Goal: Transaction & Acquisition: Purchase product/service

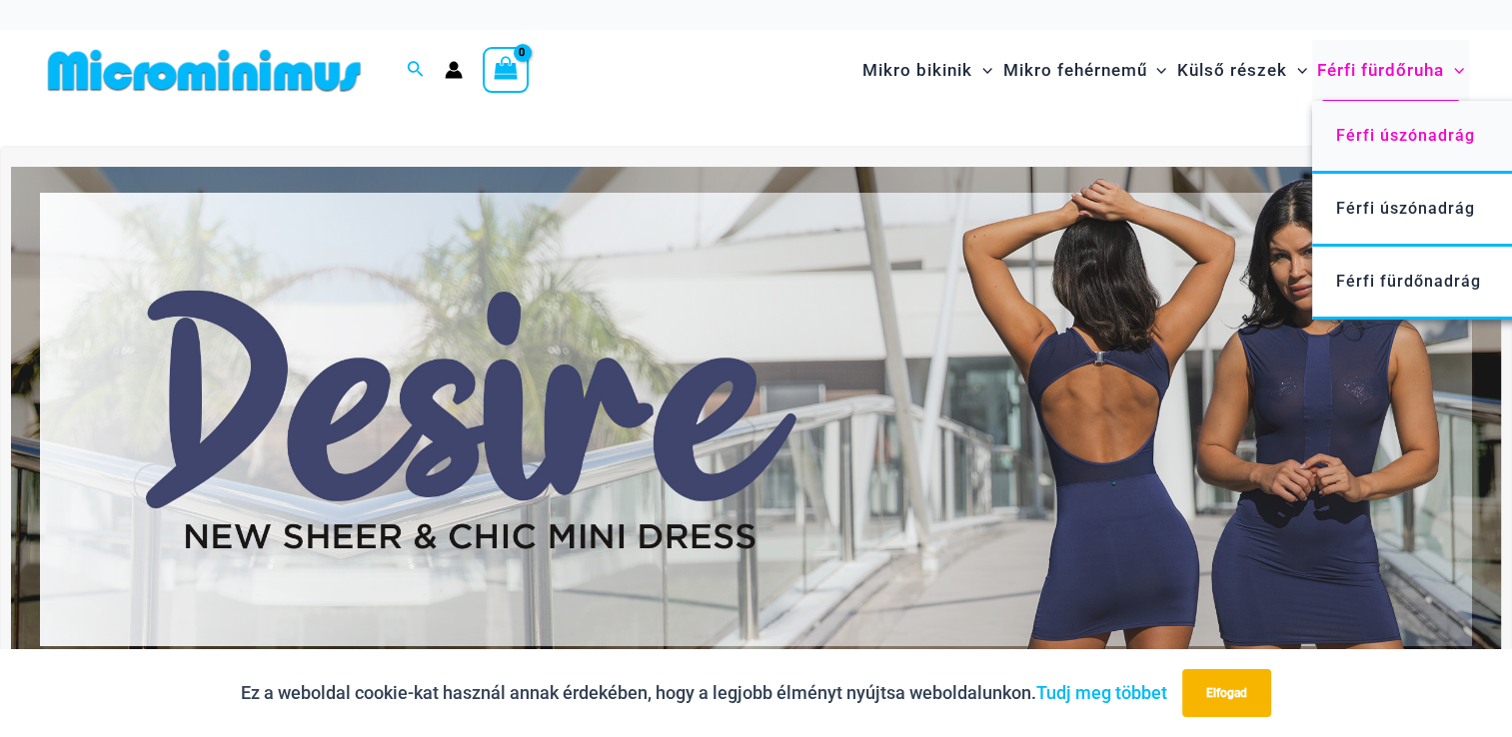
click at [1399, 129] on span "Férfi úszónadrág" at bounding box center [1405, 135] width 139 height 19
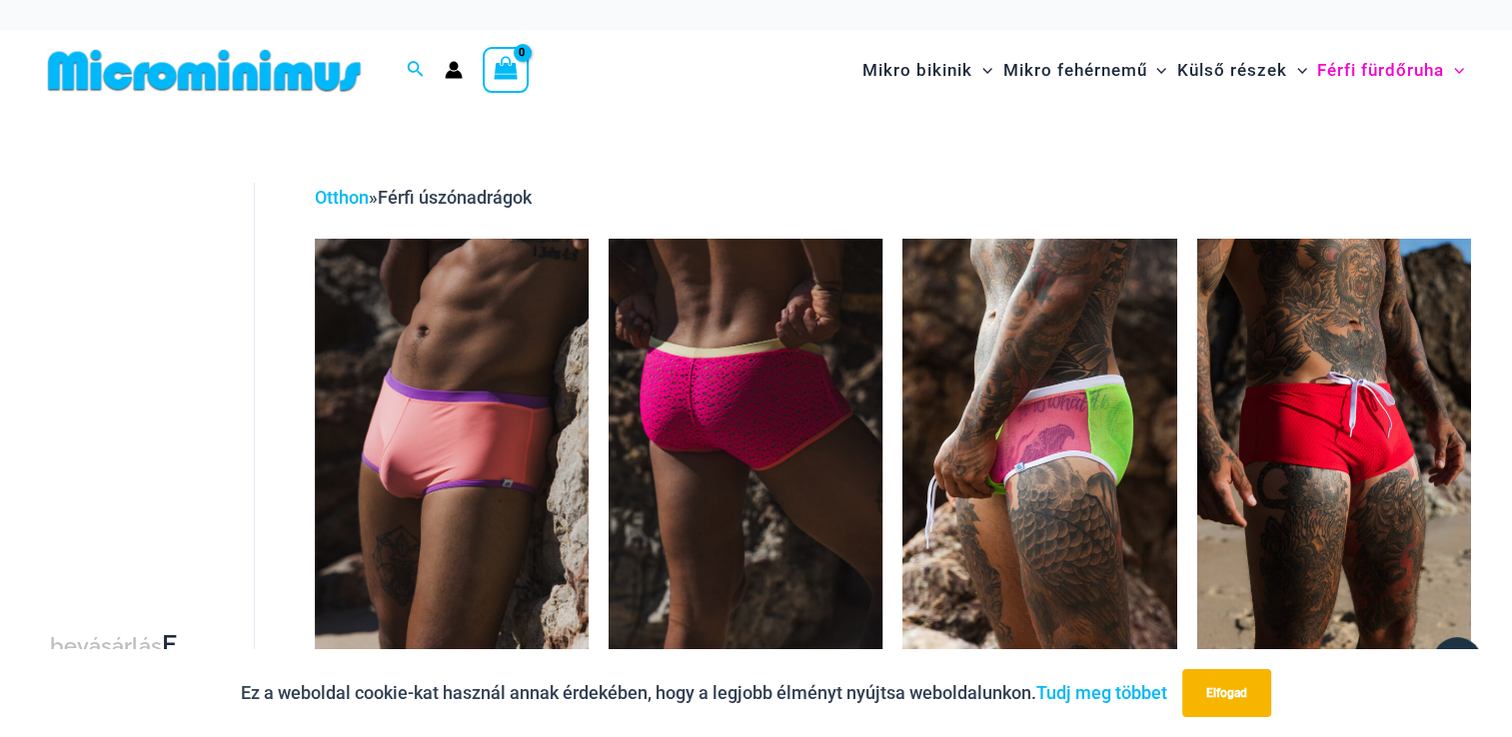
click at [758, 434] on img at bounding box center [745, 444] width 274 height 411
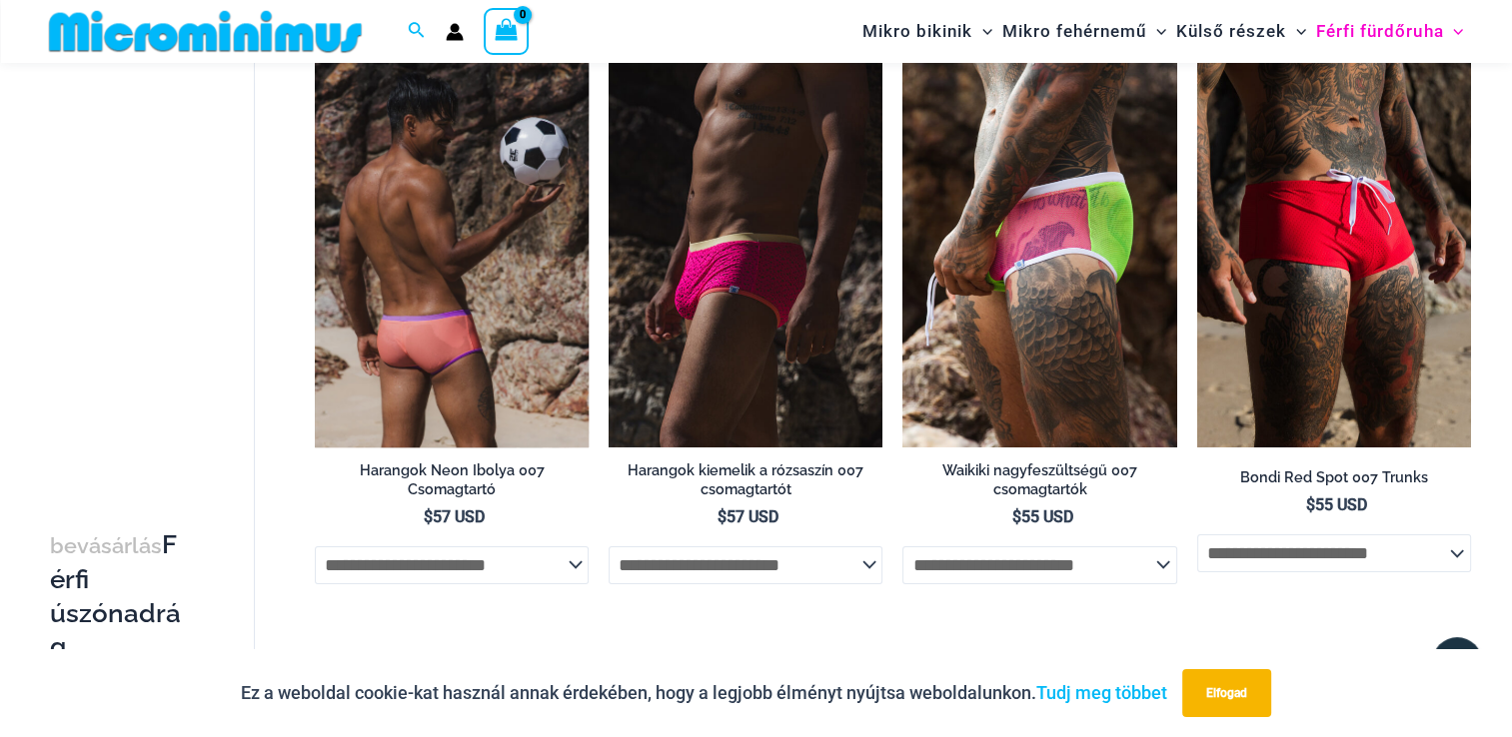
scroll to position [183, 0]
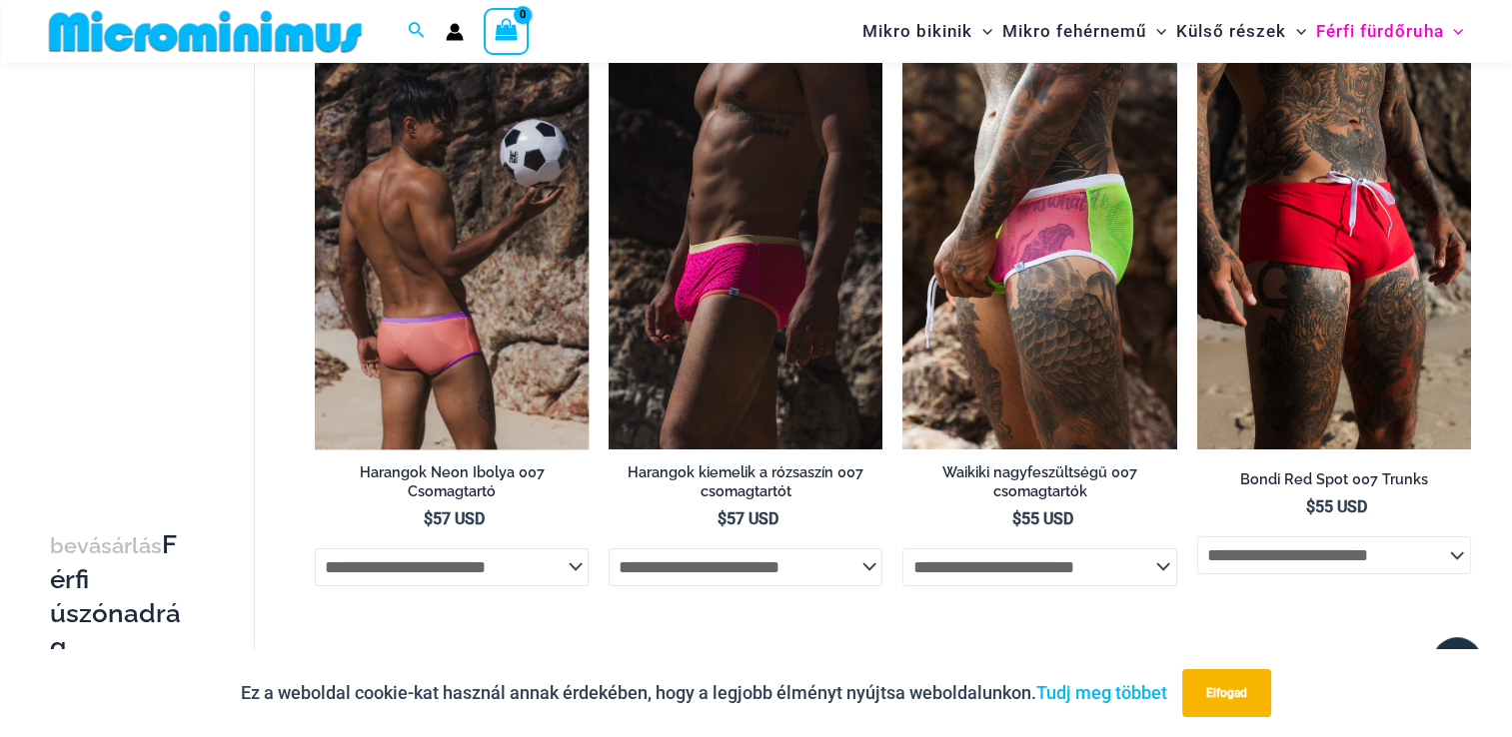
click at [442, 322] on img at bounding box center [452, 243] width 274 height 411
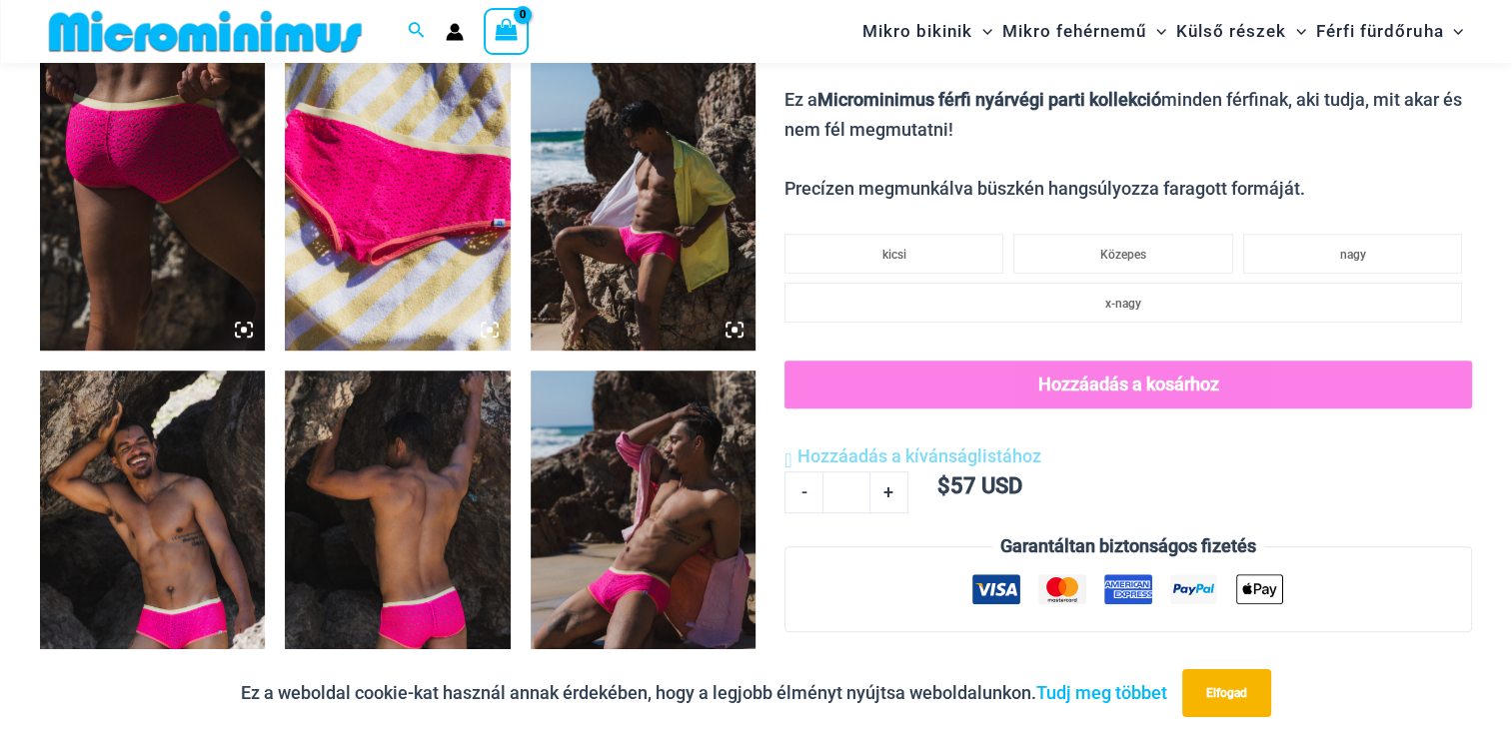
scroll to position [1387, 0]
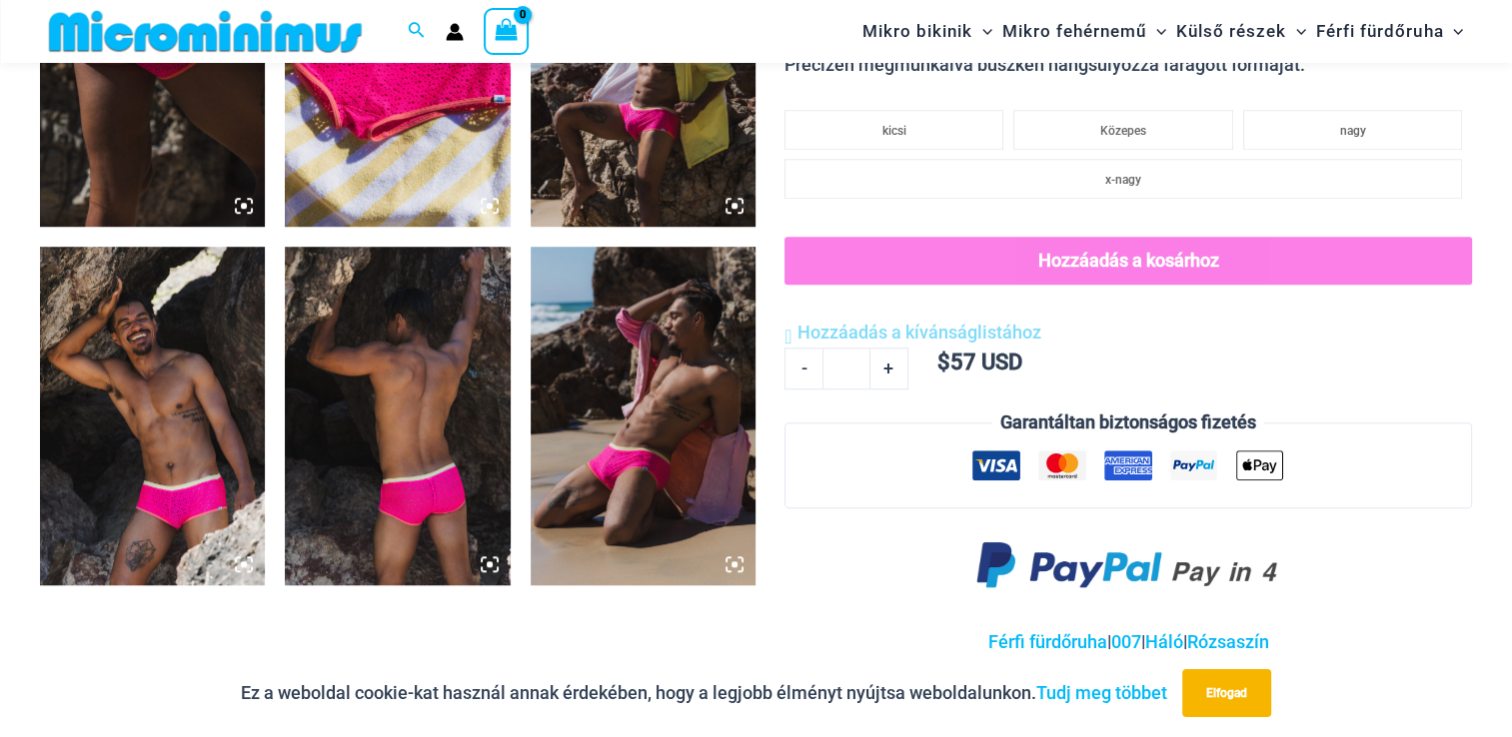
click at [216, 481] on img at bounding box center [152, 416] width 225 height 338
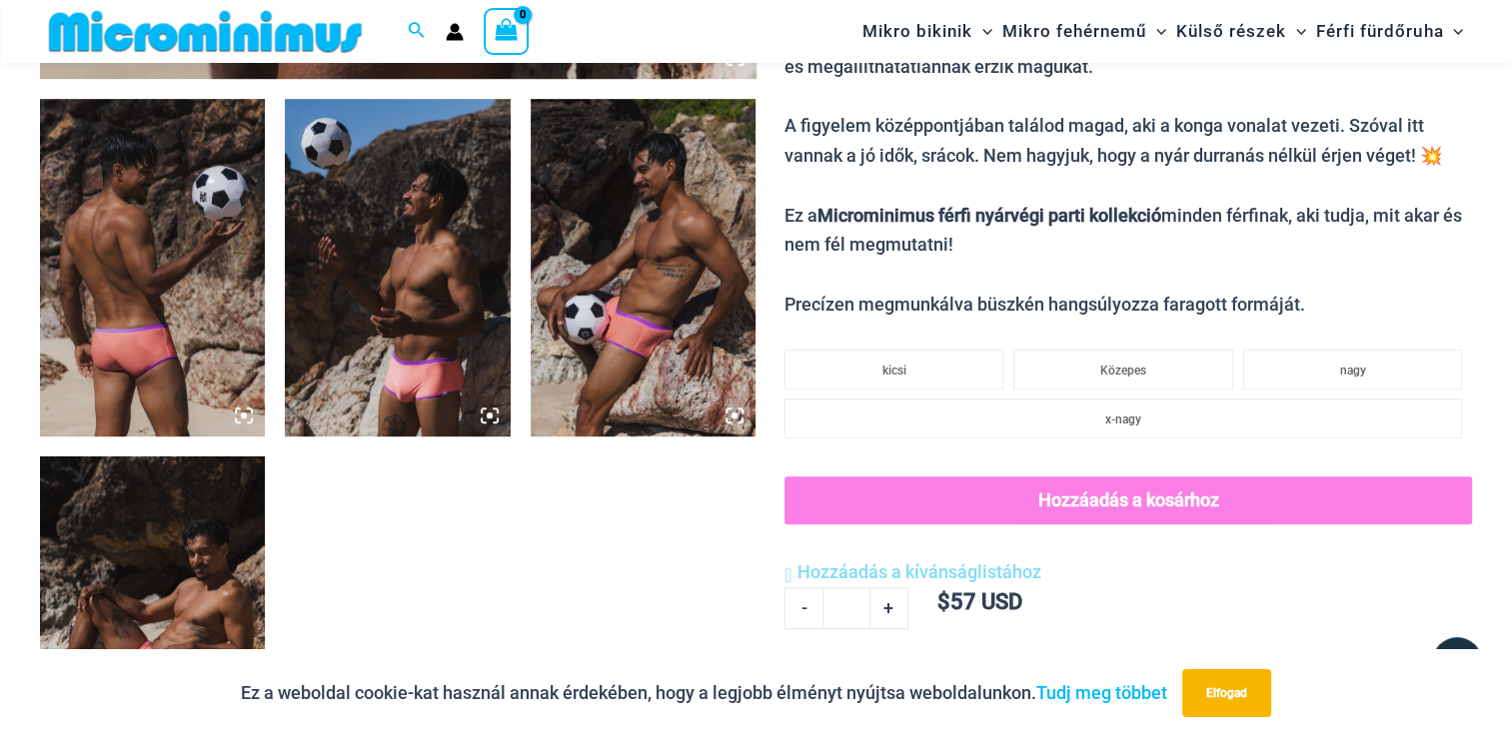
scroll to position [1182, 0]
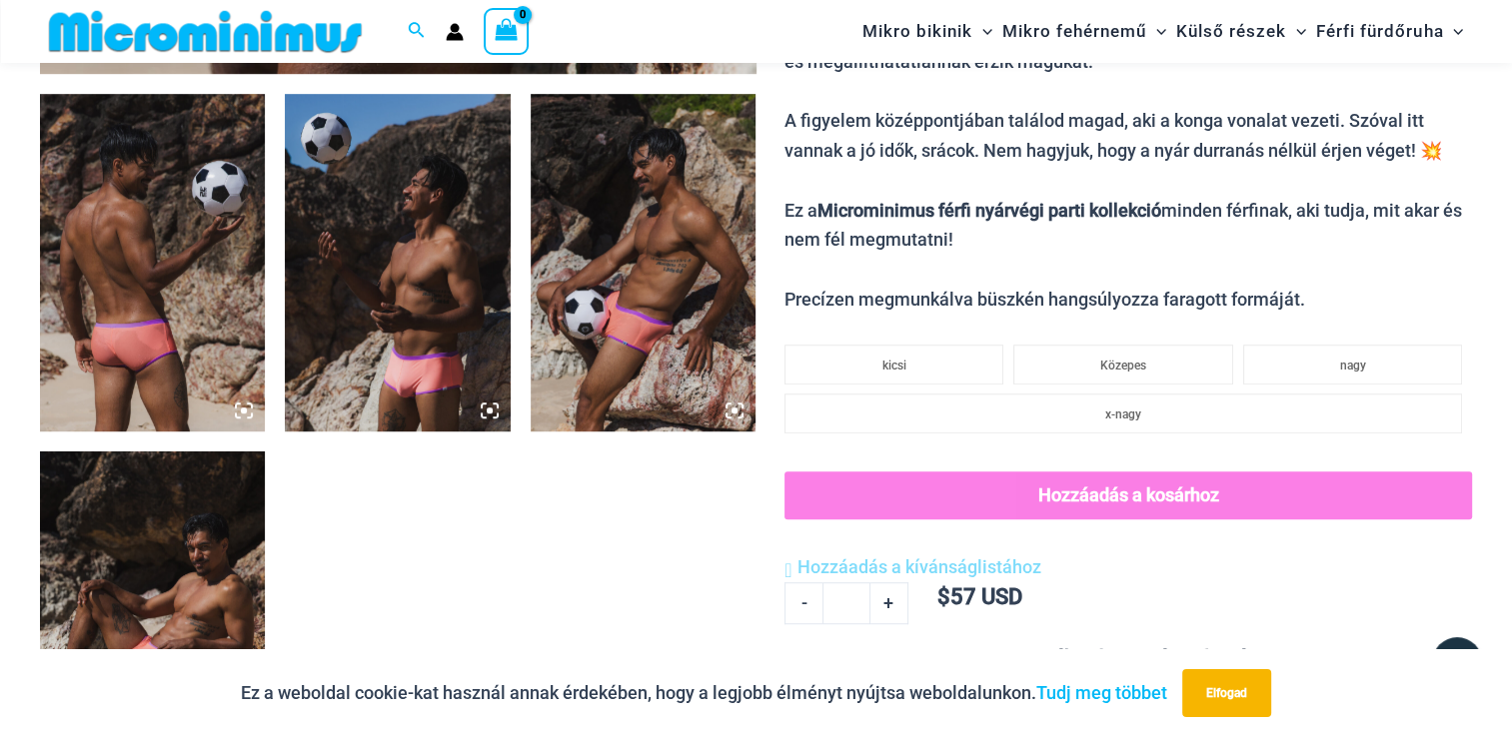
click at [396, 334] on img at bounding box center [397, 263] width 225 height 338
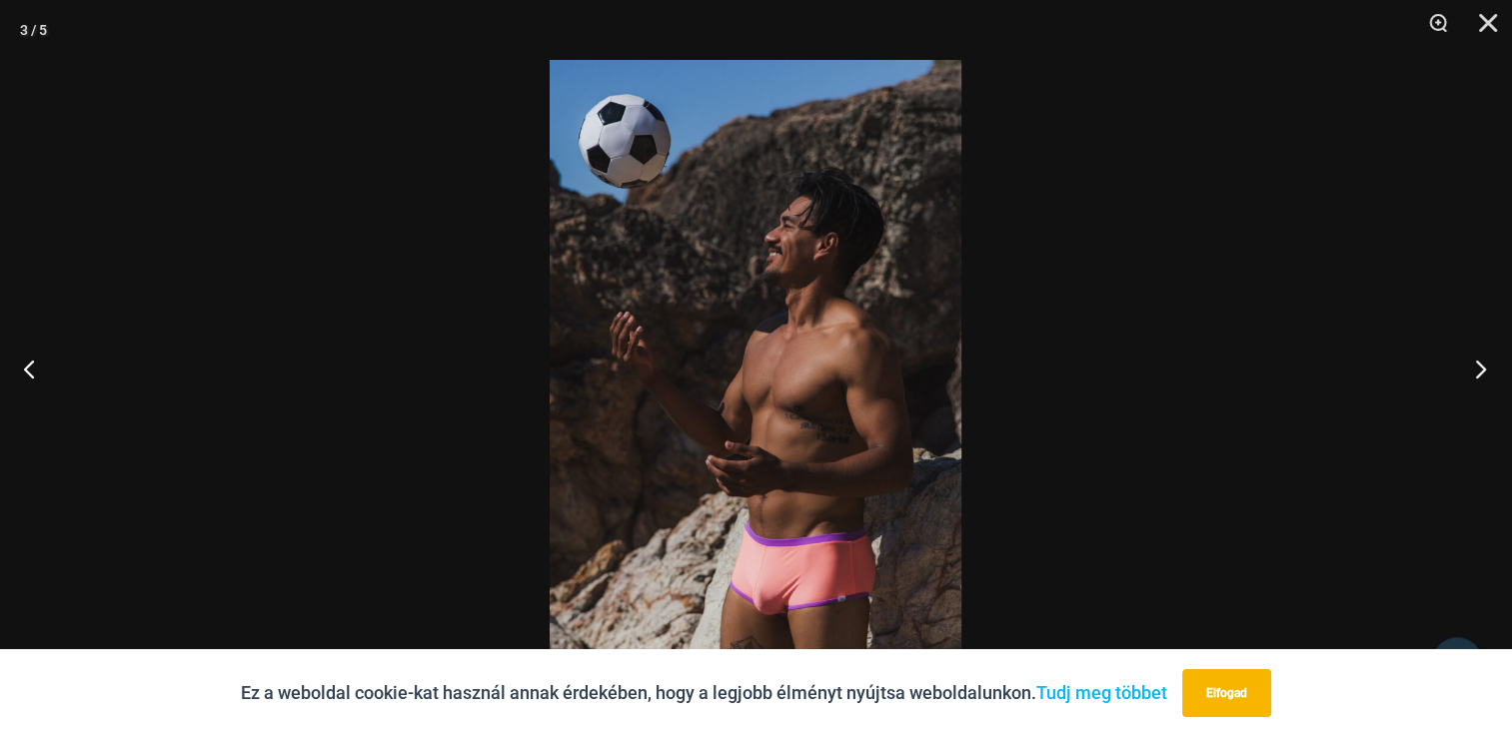
click at [1485, 365] on button "Következő" at bounding box center [1474, 369] width 75 height 100
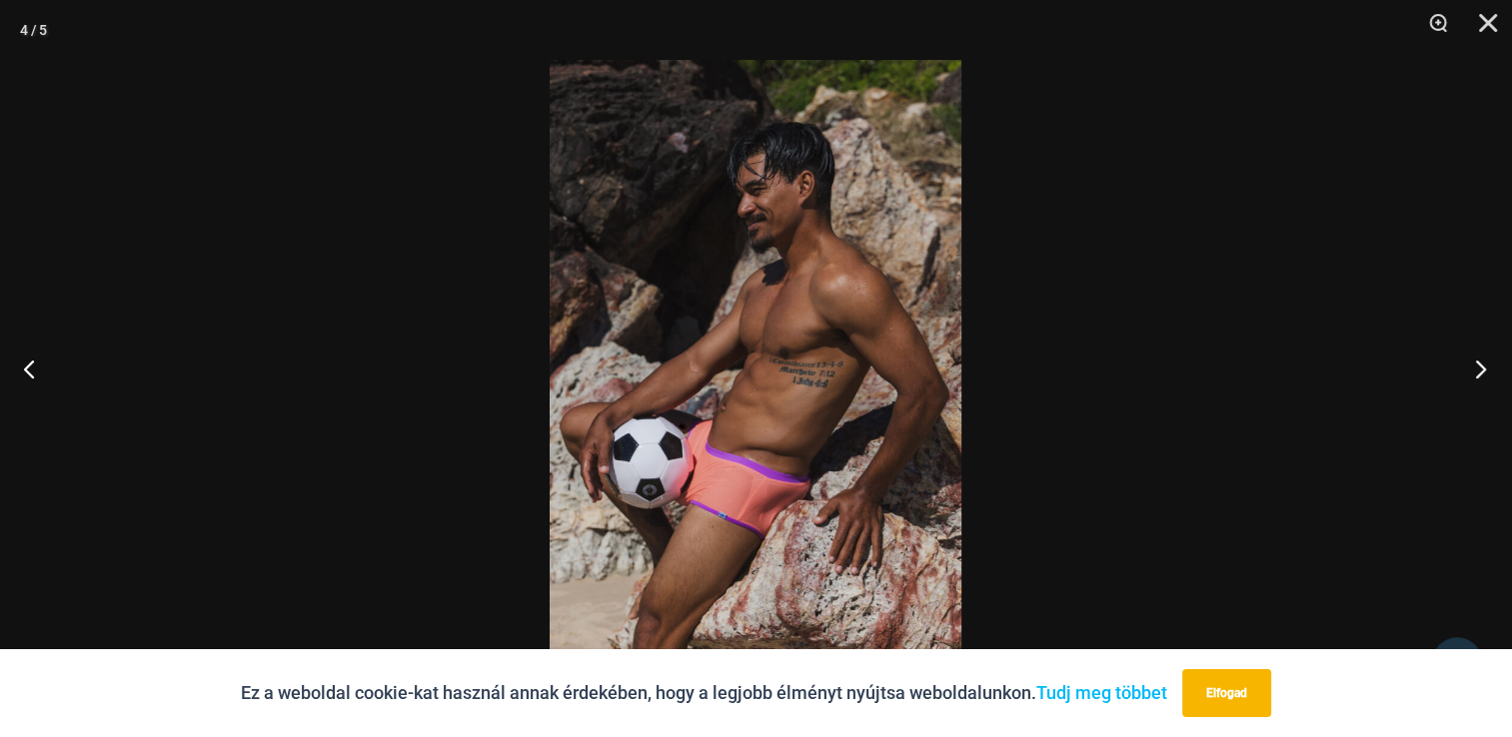
click at [1485, 363] on button "Következő" at bounding box center [1474, 369] width 75 height 100
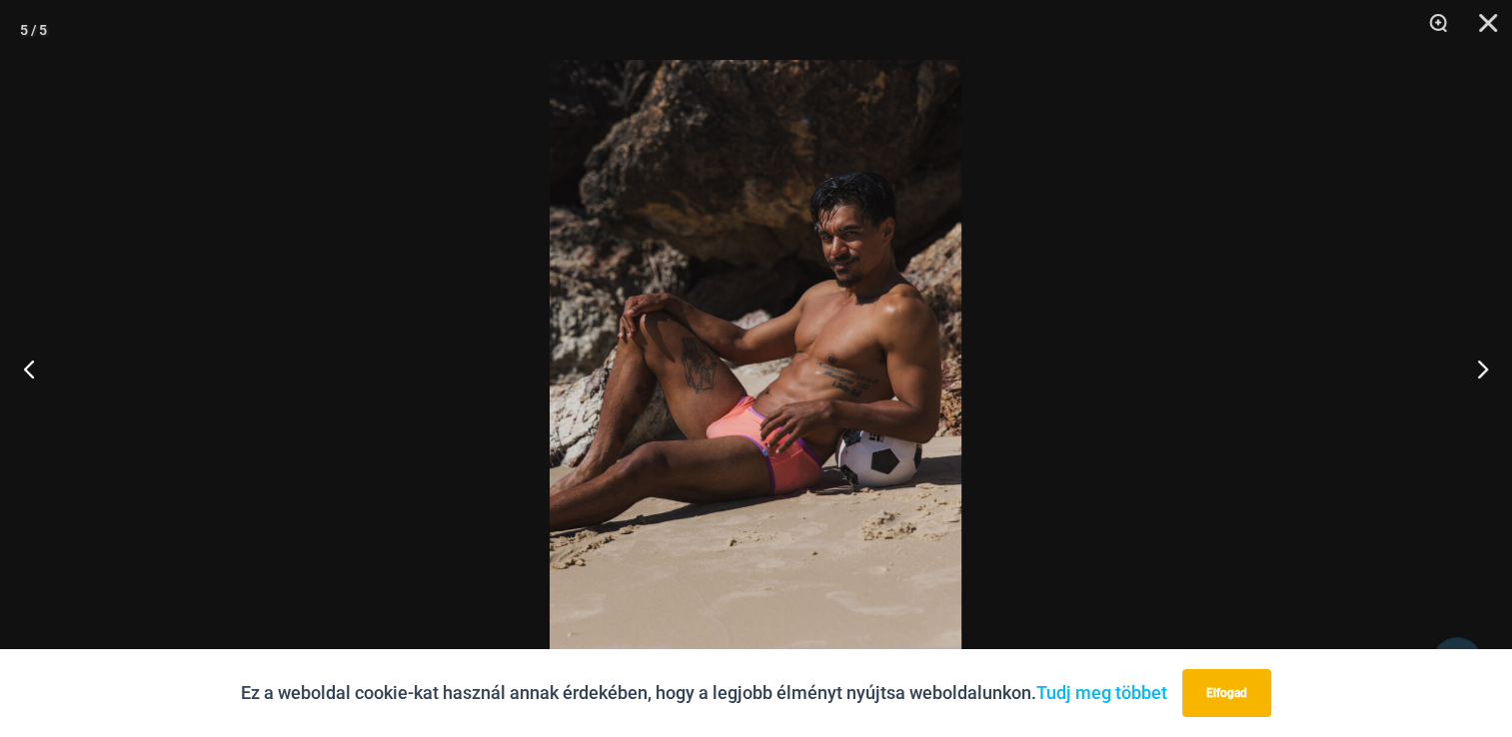
click at [702, 497] on img at bounding box center [755, 368] width 412 height 617
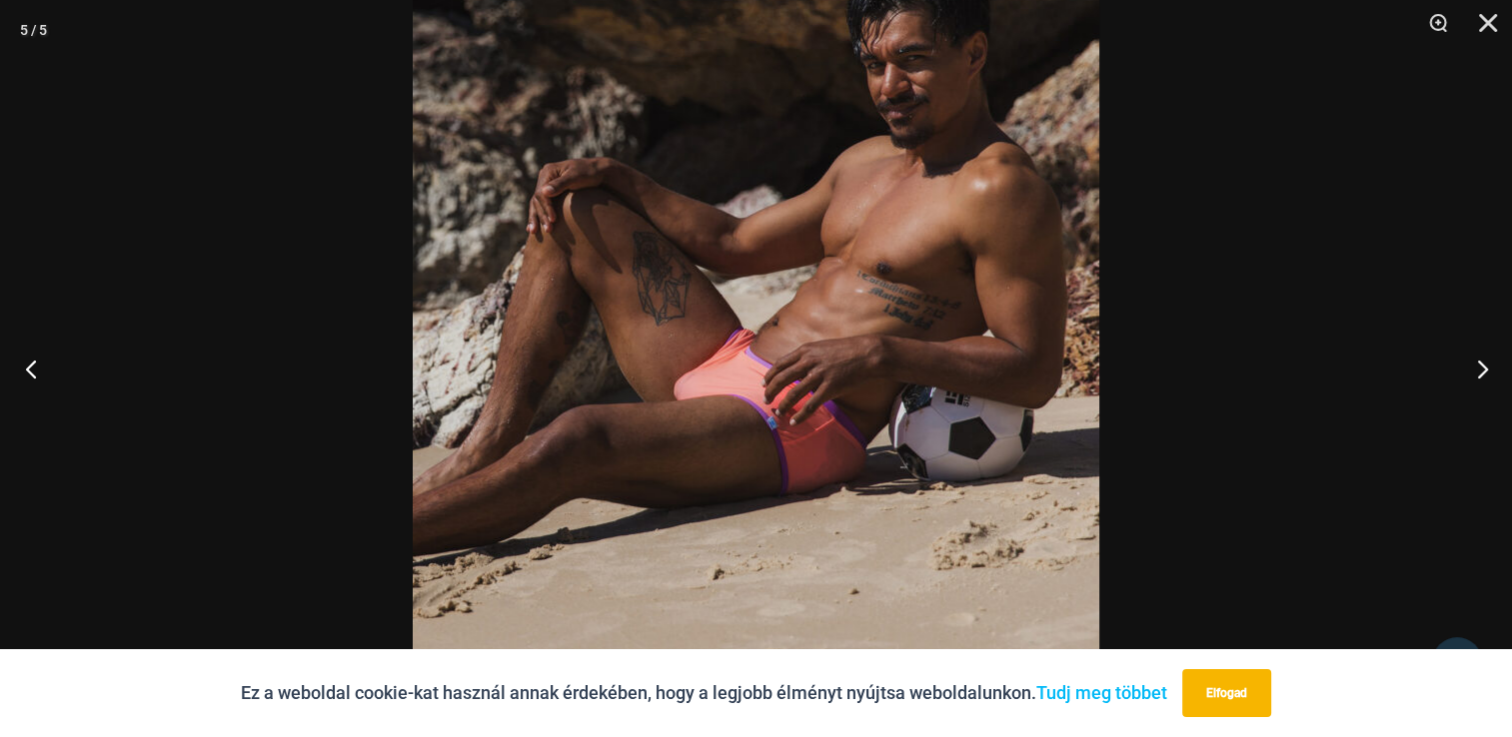
click at [31, 374] on button "Előző" at bounding box center [37, 369] width 75 height 100
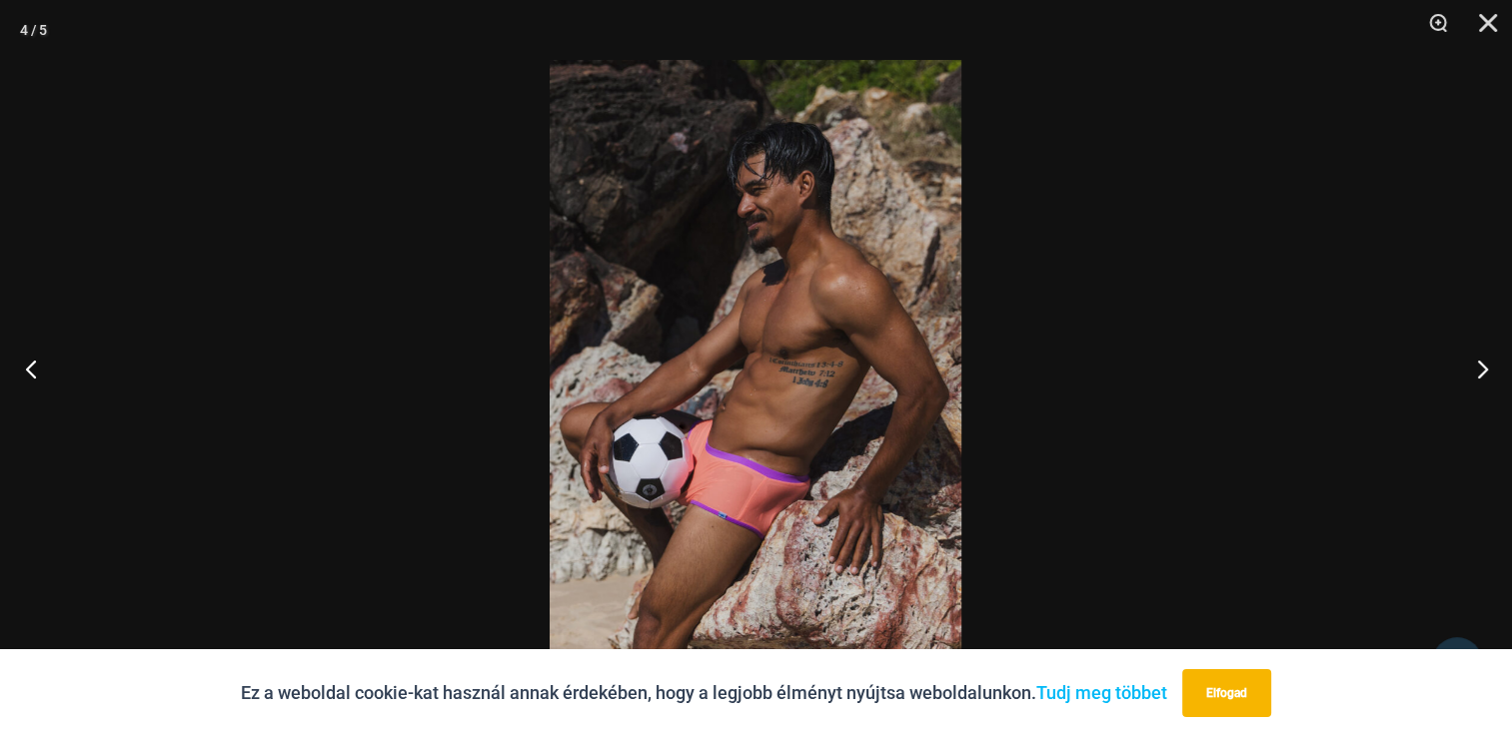
click at [31, 374] on button "Előző" at bounding box center [37, 369] width 75 height 100
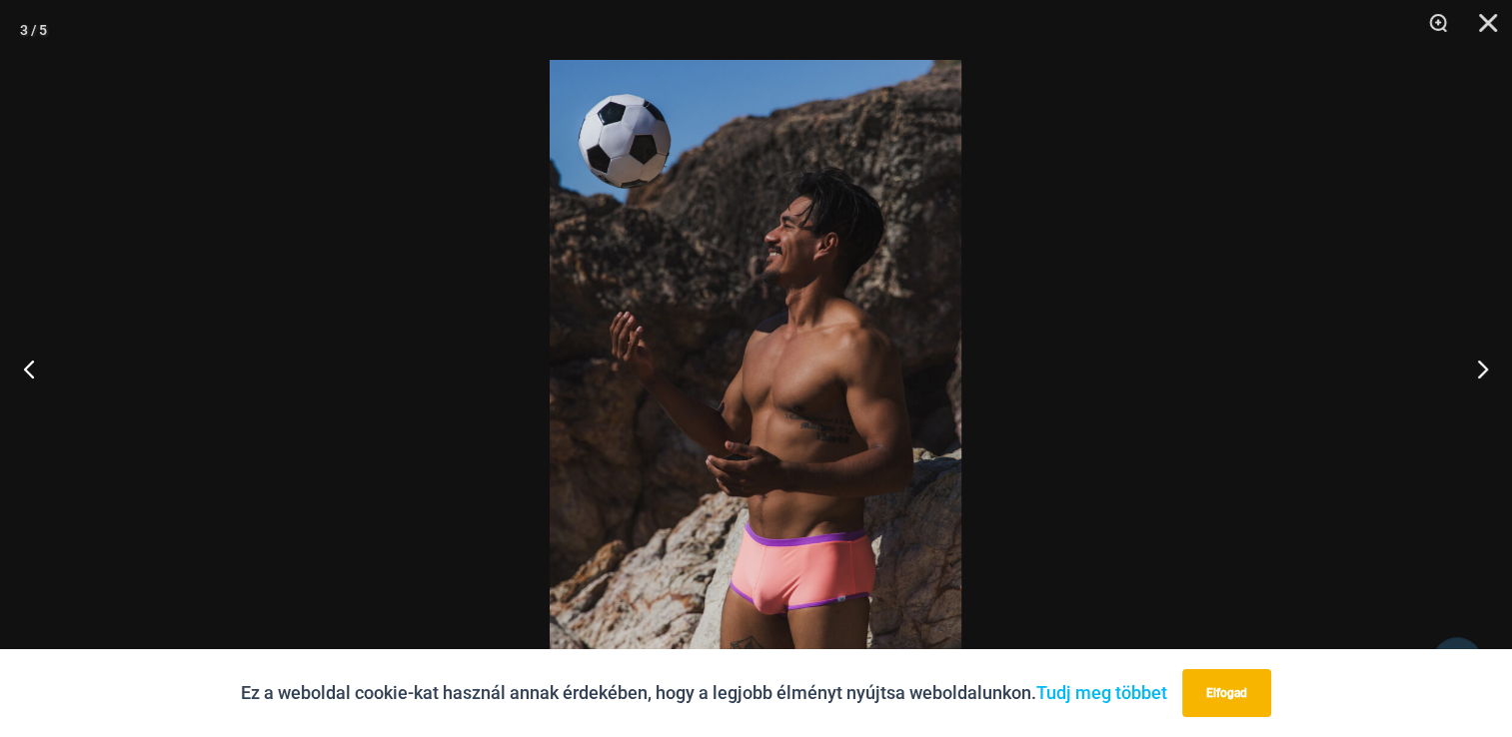
click at [749, 469] on img at bounding box center [755, 368] width 412 height 617
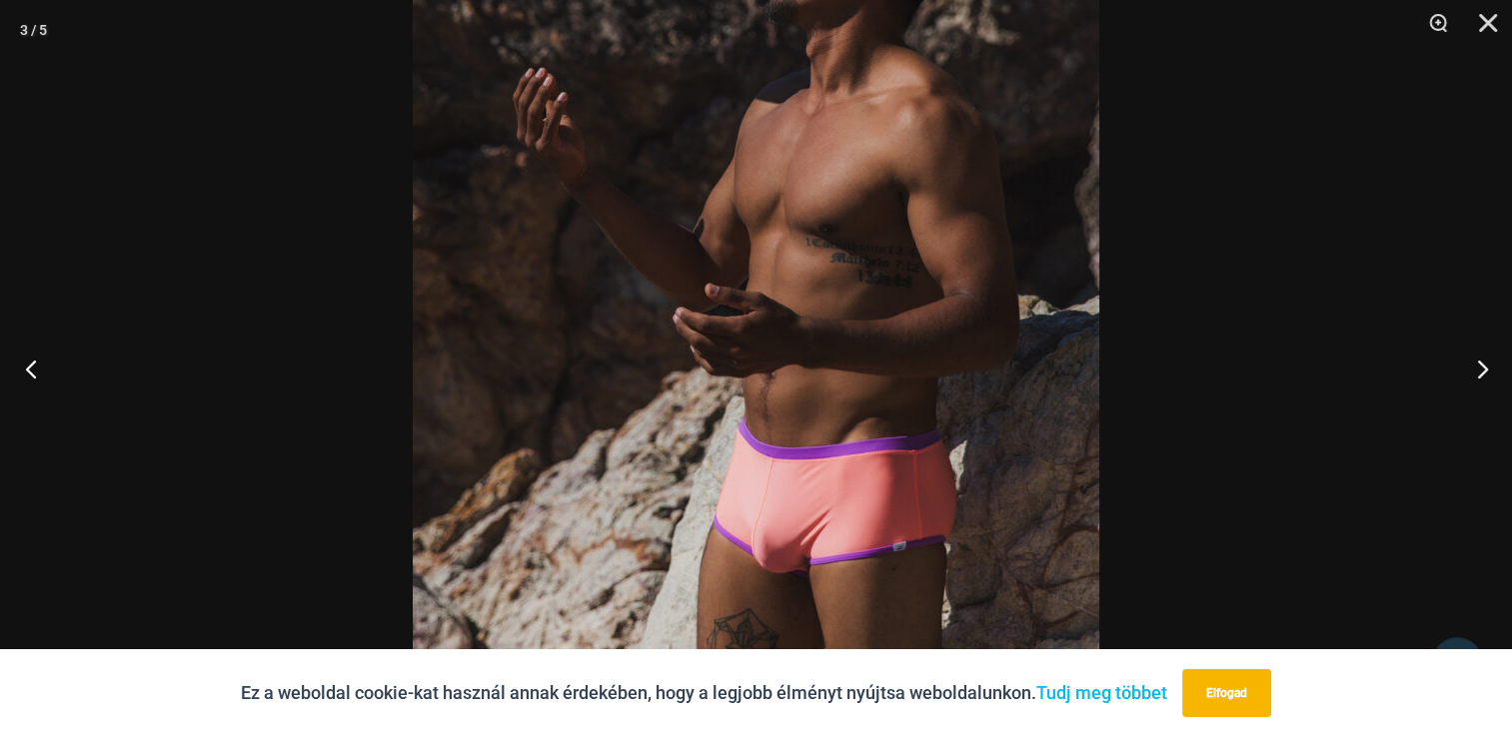
click at [20, 375] on button "Előző" at bounding box center [37, 369] width 75 height 100
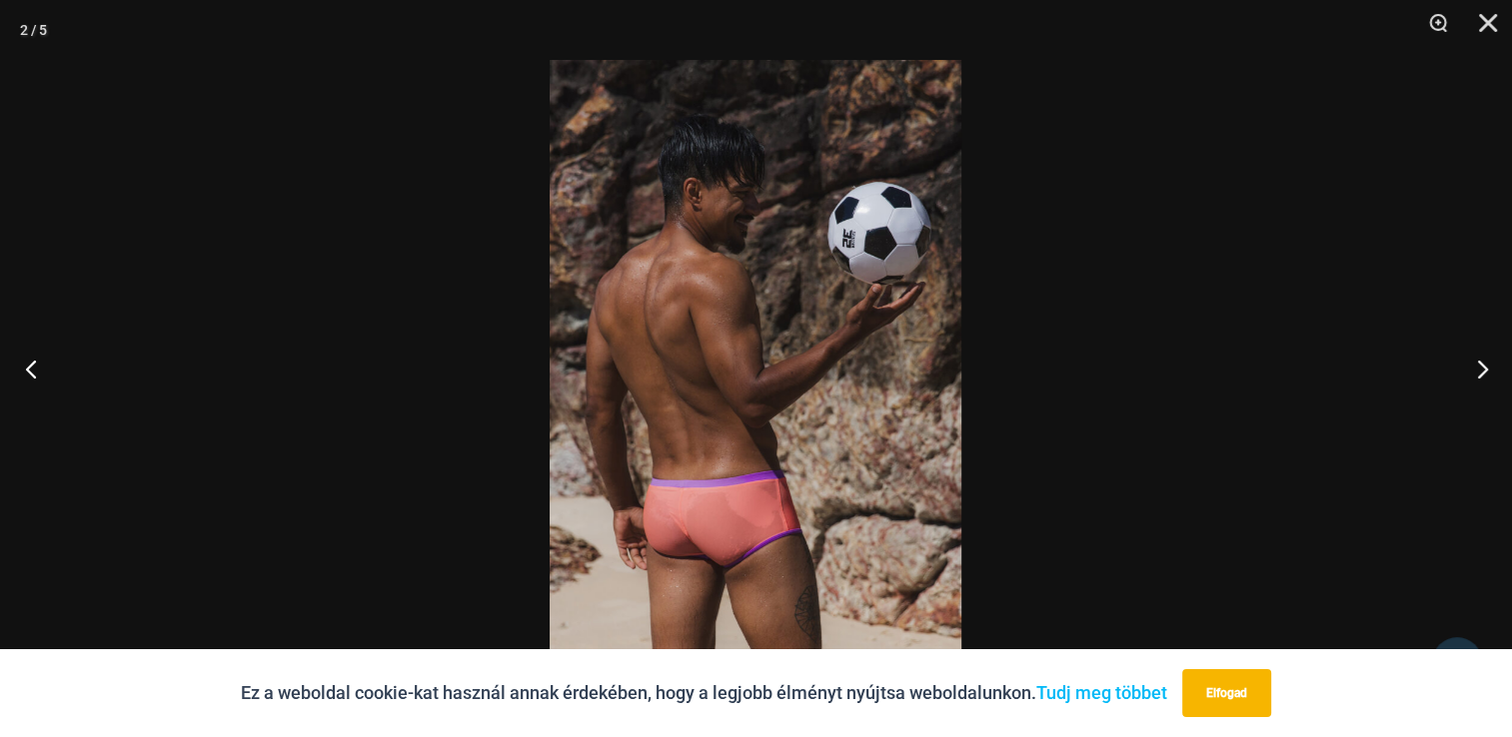
click at [20, 375] on button "Előző" at bounding box center [37, 369] width 75 height 100
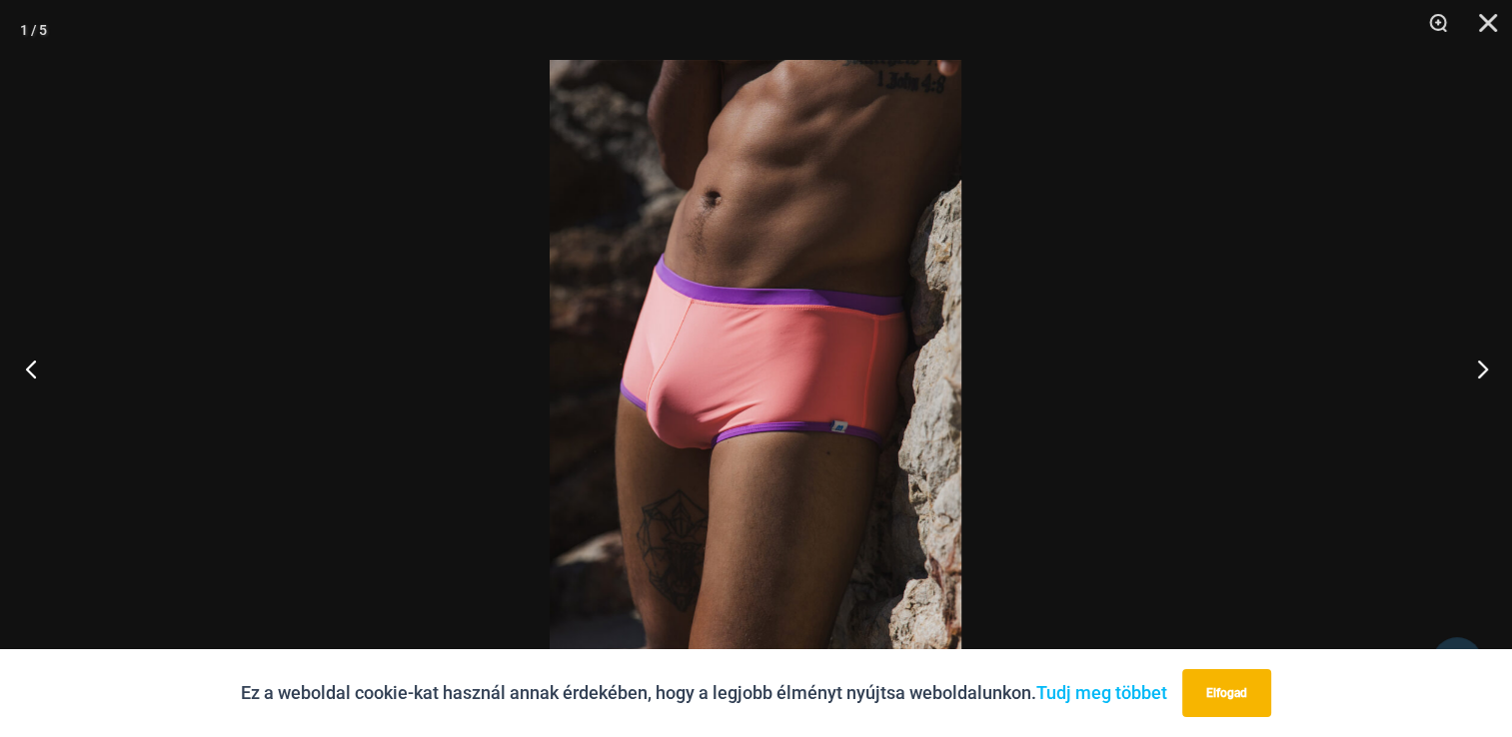
click at [42, 376] on button "Előző" at bounding box center [37, 369] width 75 height 100
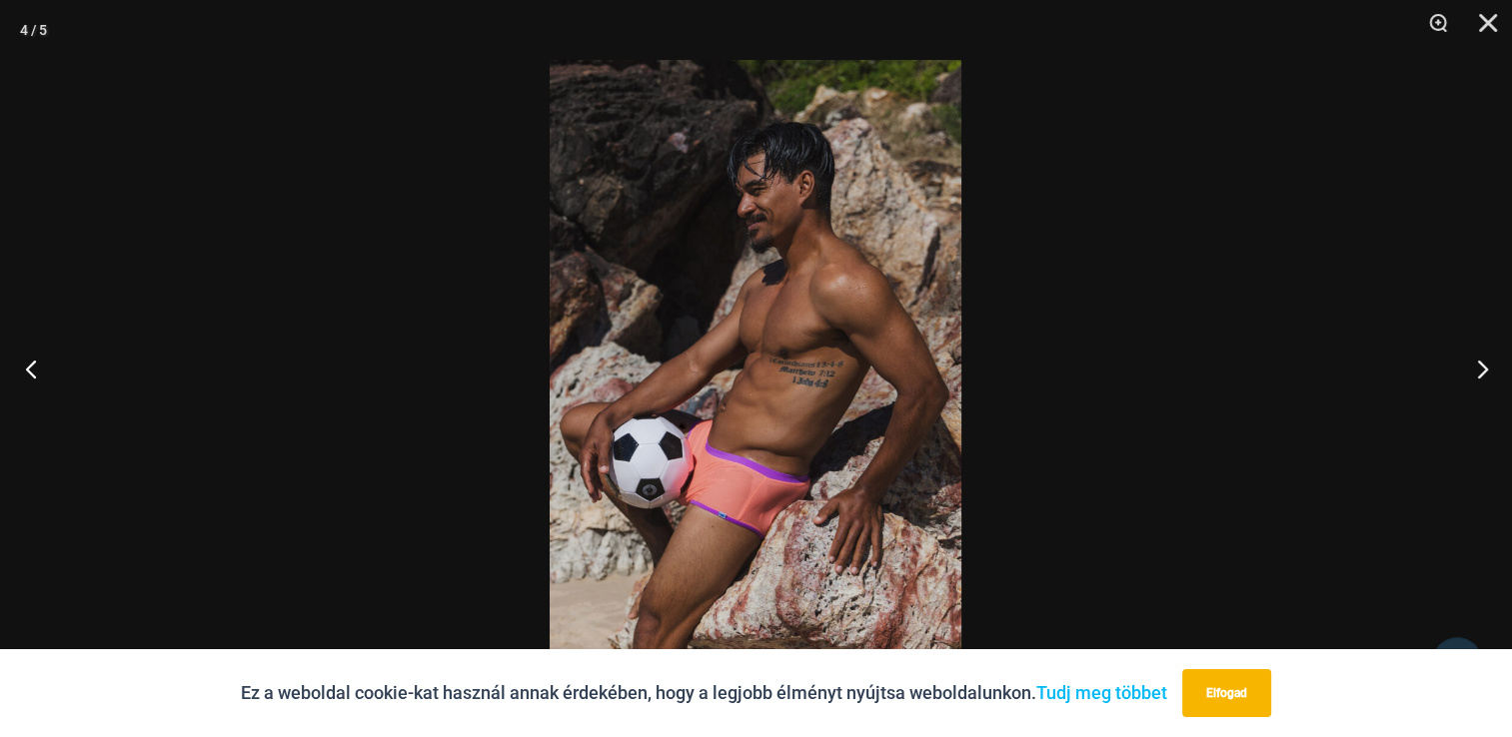
click at [42, 376] on button "Előző" at bounding box center [37, 369] width 75 height 100
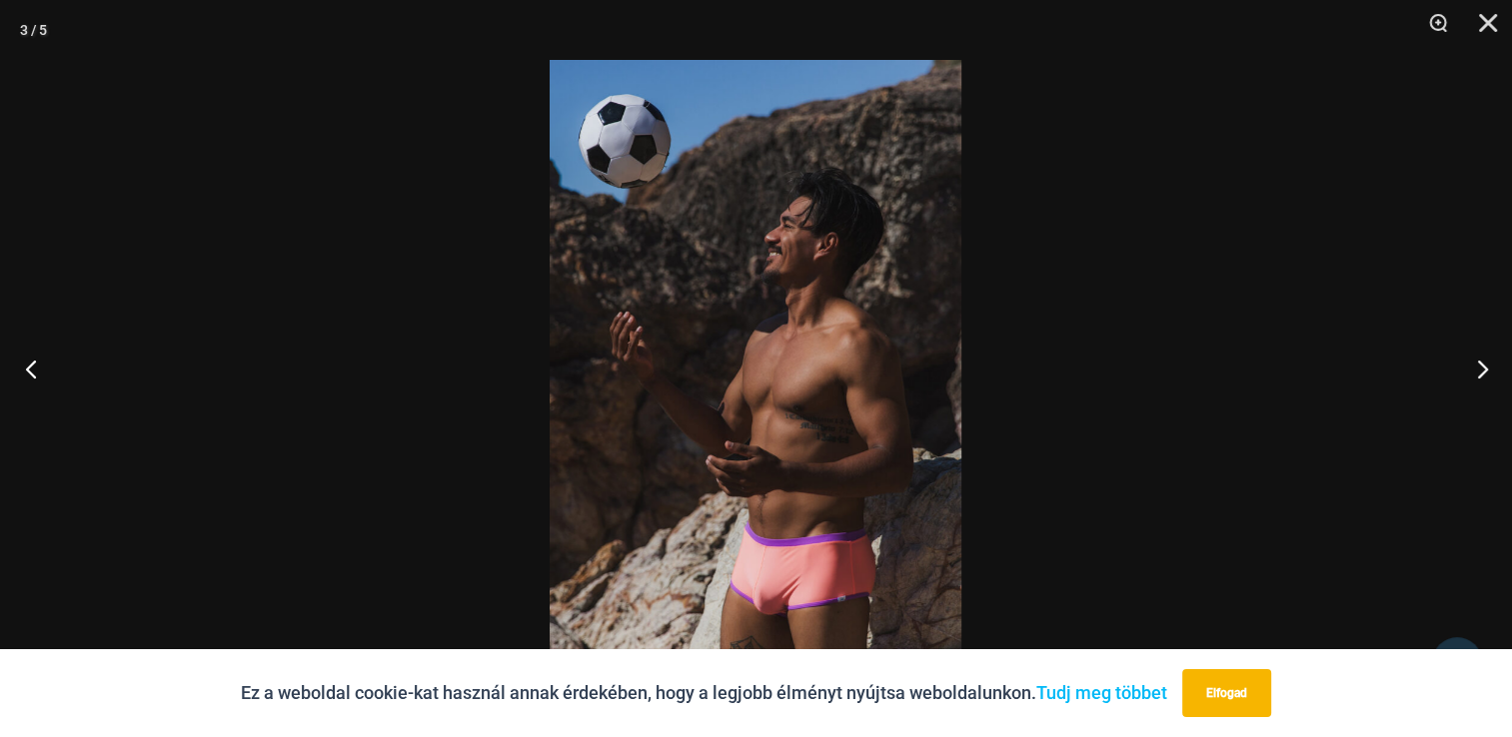
click at [42, 376] on button "Előző" at bounding box center [37, 369] width 75 height 100
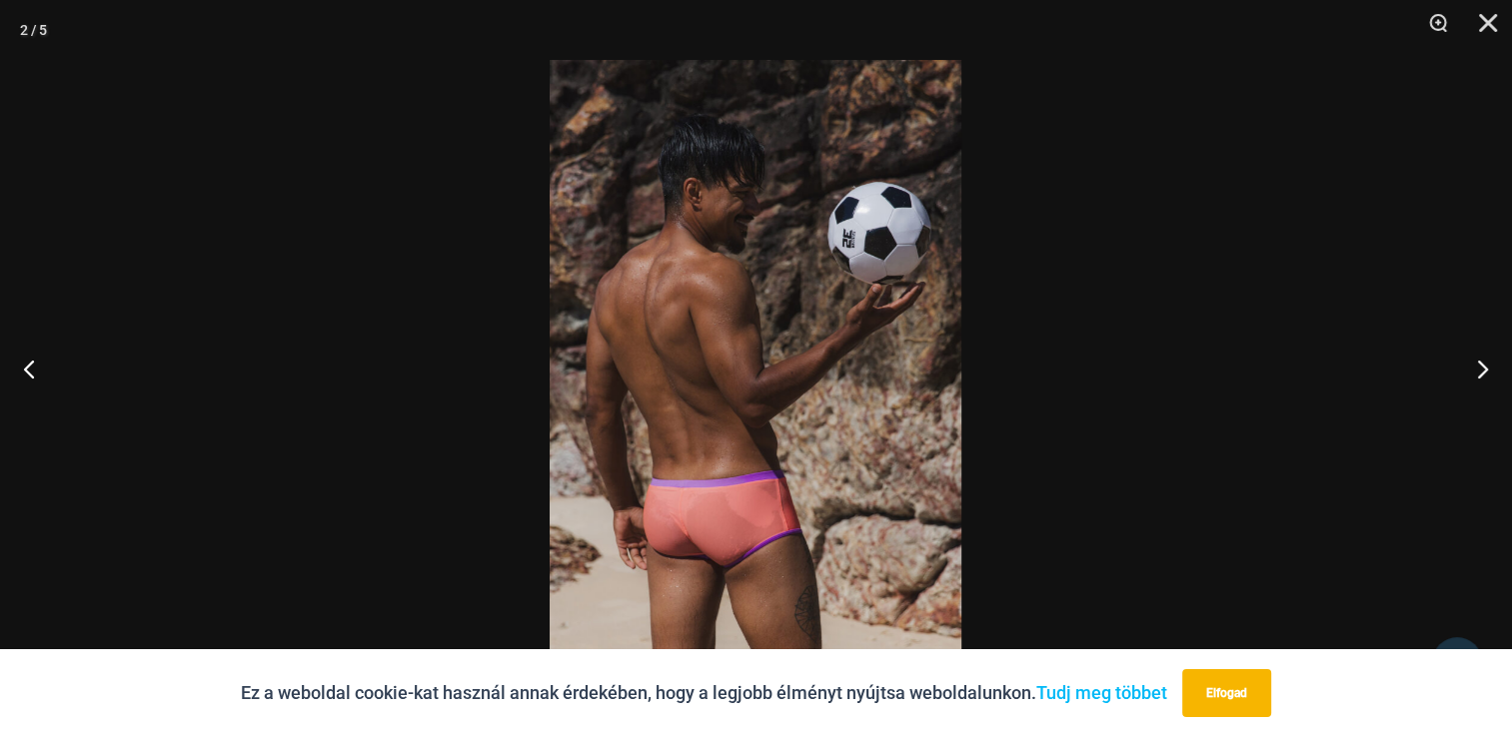
click at [622, 356] on img at bounding box center [755, 368] width 412 height 617
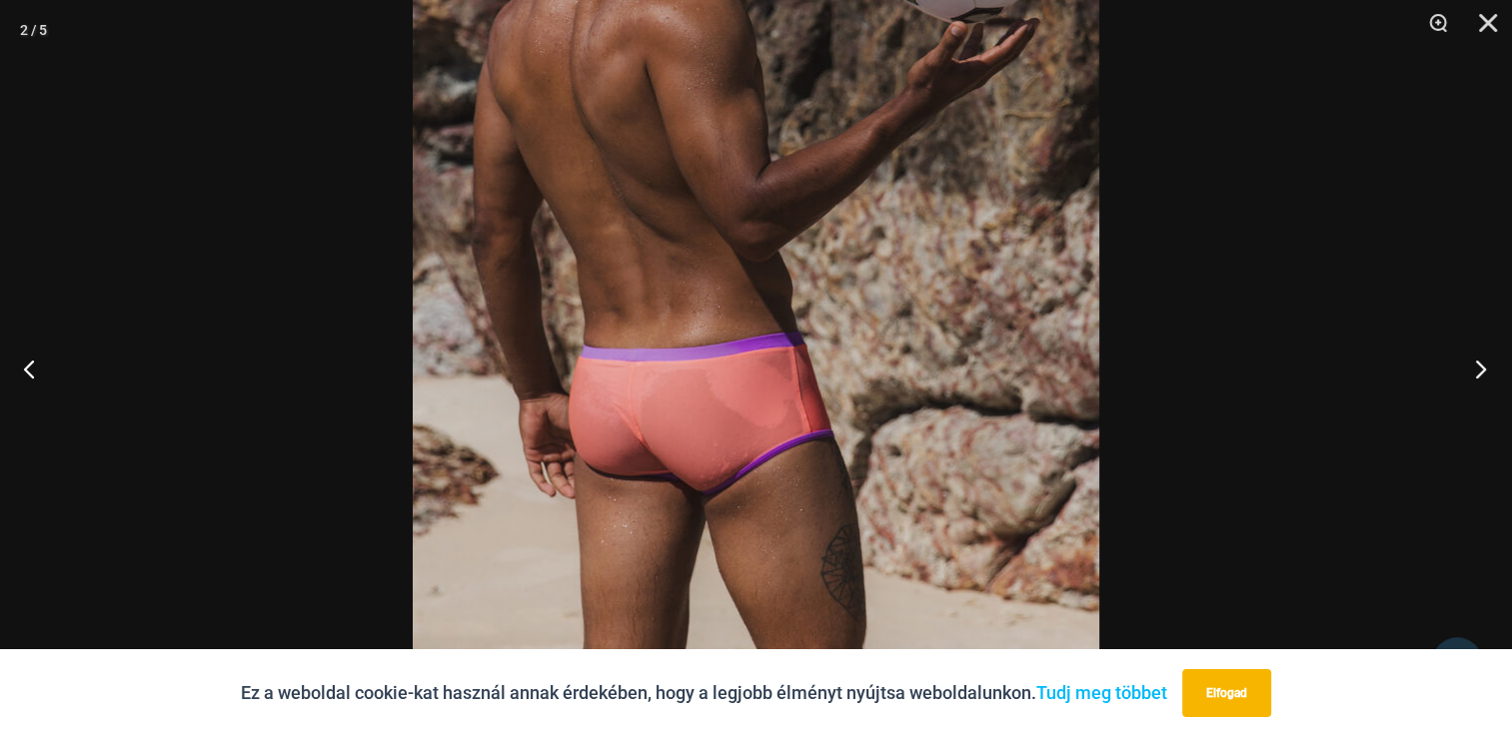
click at [1479, 366] on button "Következő" at bounding box center [1474, 369] width 75 height 100
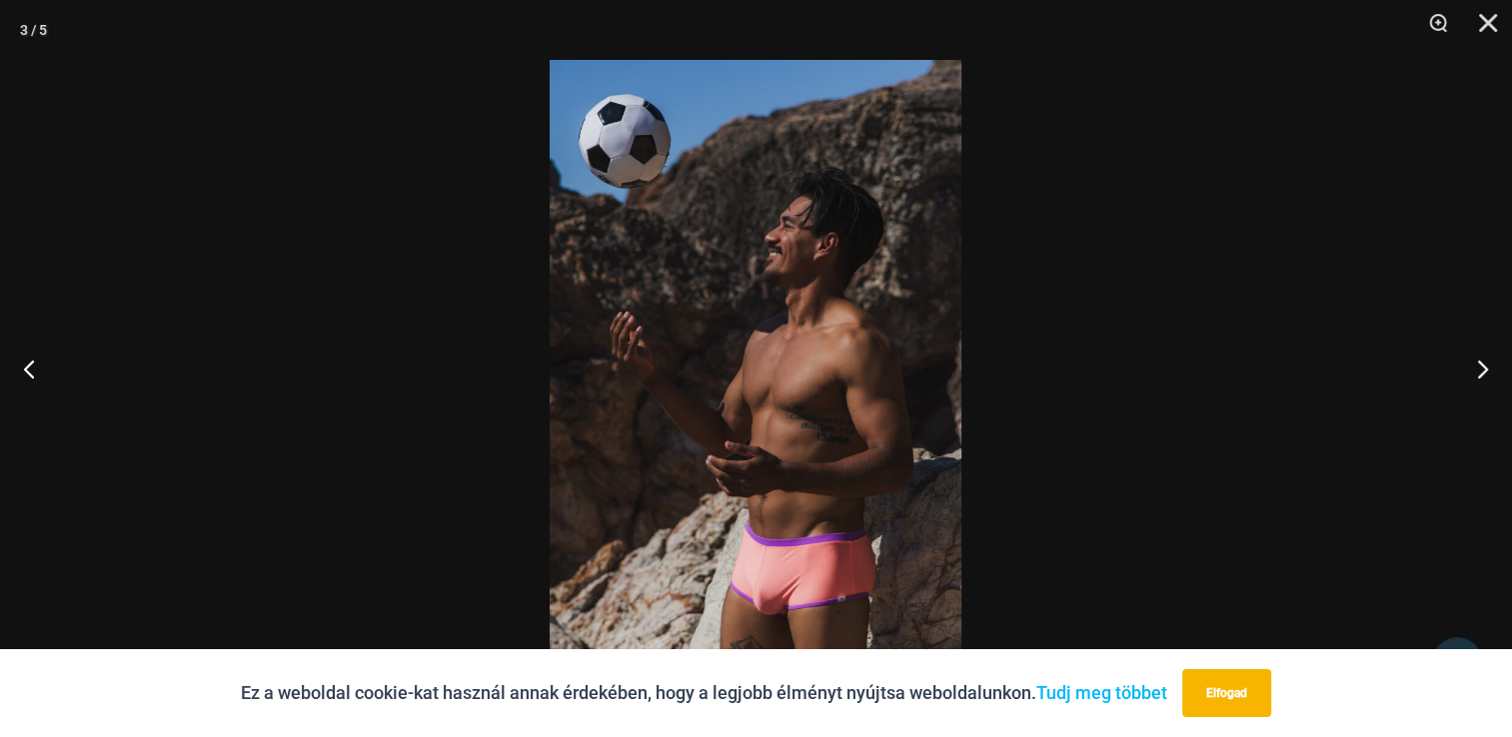
click at [744, 565] on img at bounding box center [755, 368] width 412 height 617
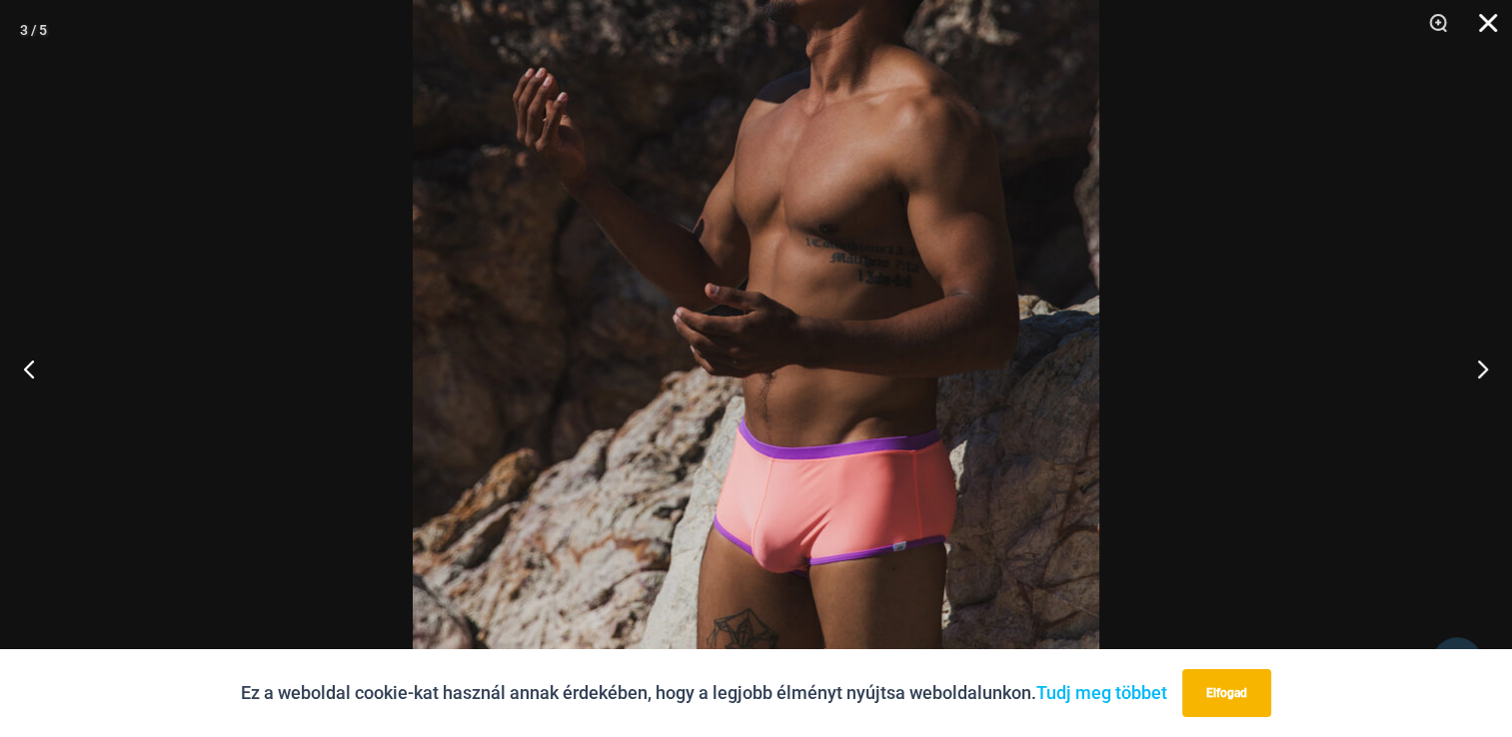
click at [1485, 22] on button "Bezár" at bounding box center [1481, 30] width 50 height 60
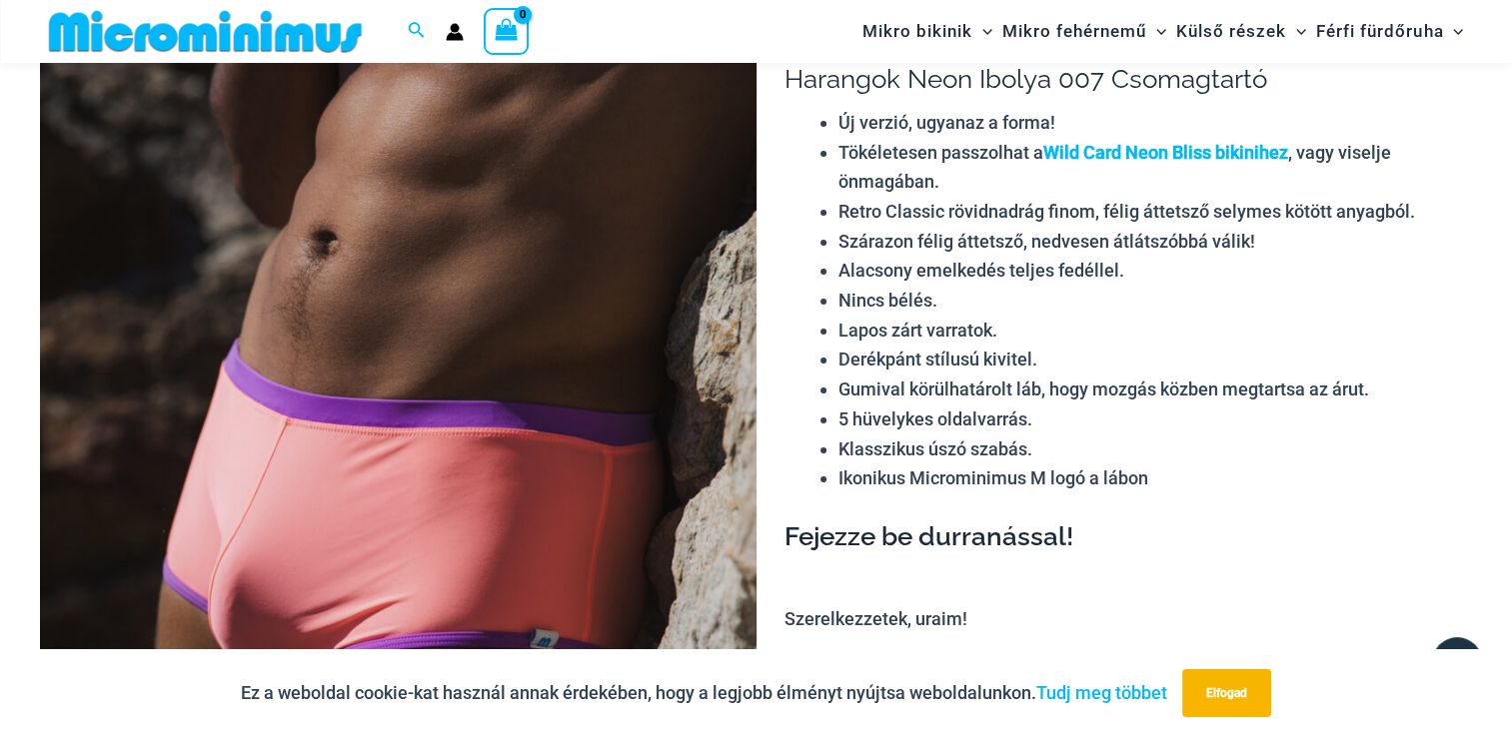
scroll to position [0, 0]
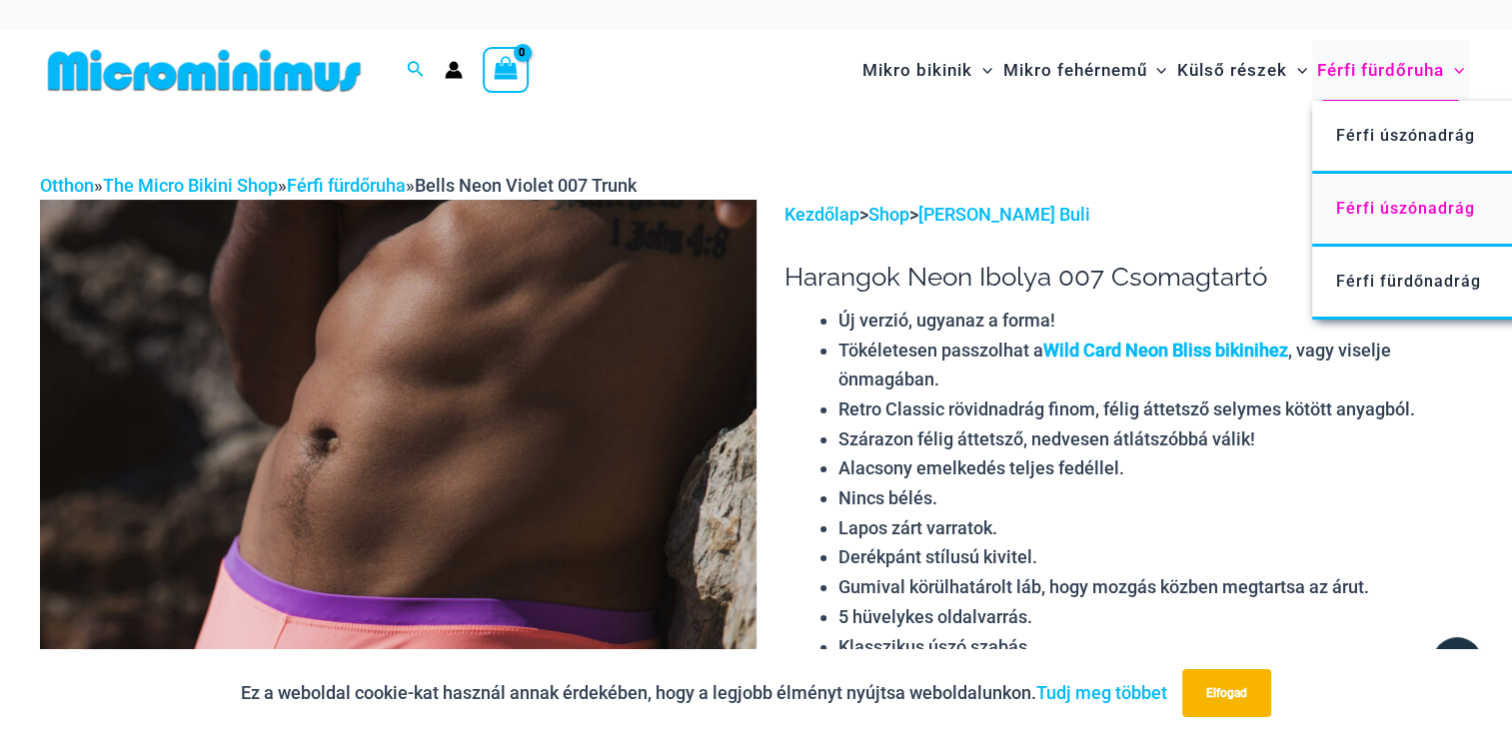
click at [1412, 205] on span "Férfi úszónadrág" at bounding box center [1405, 208] width 139 height 19
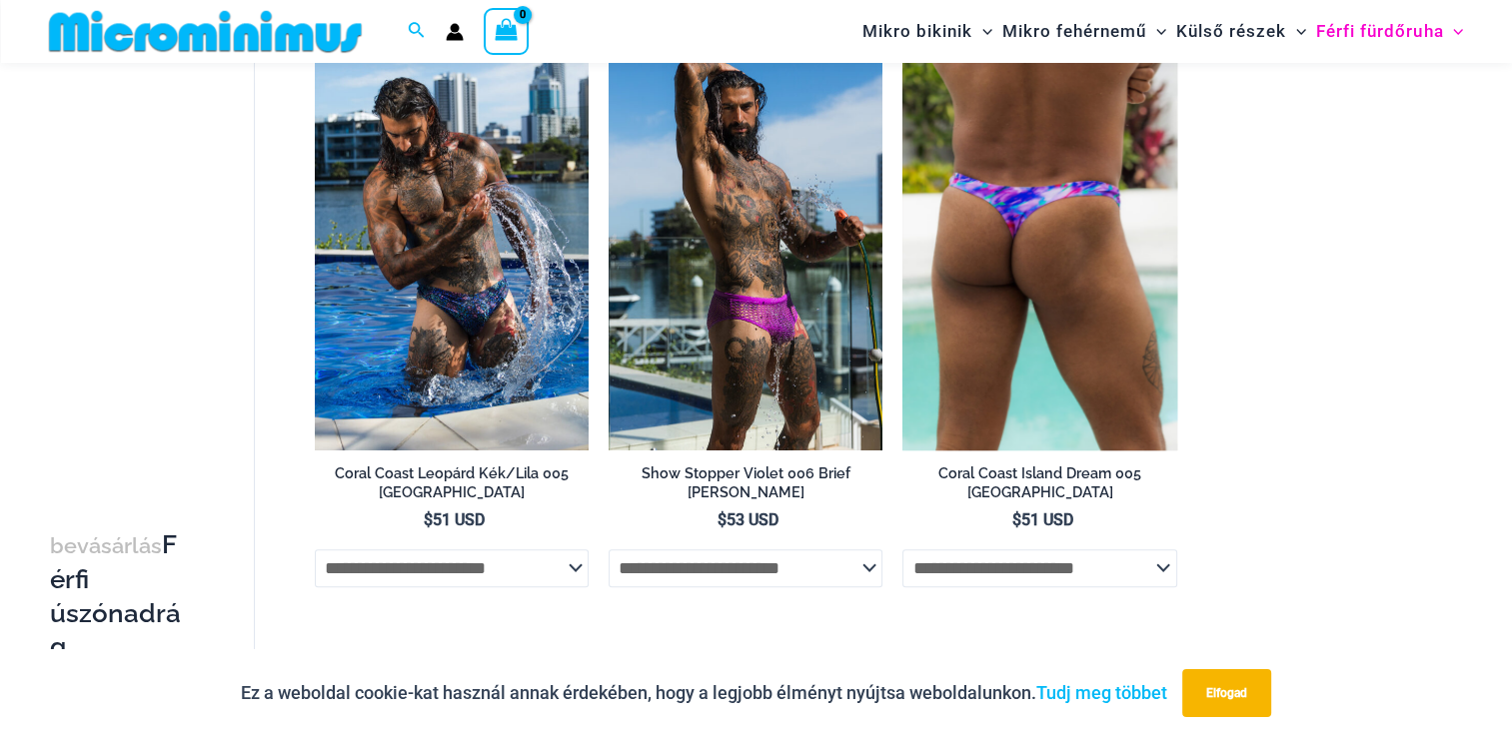
scroll to position [881, 0]
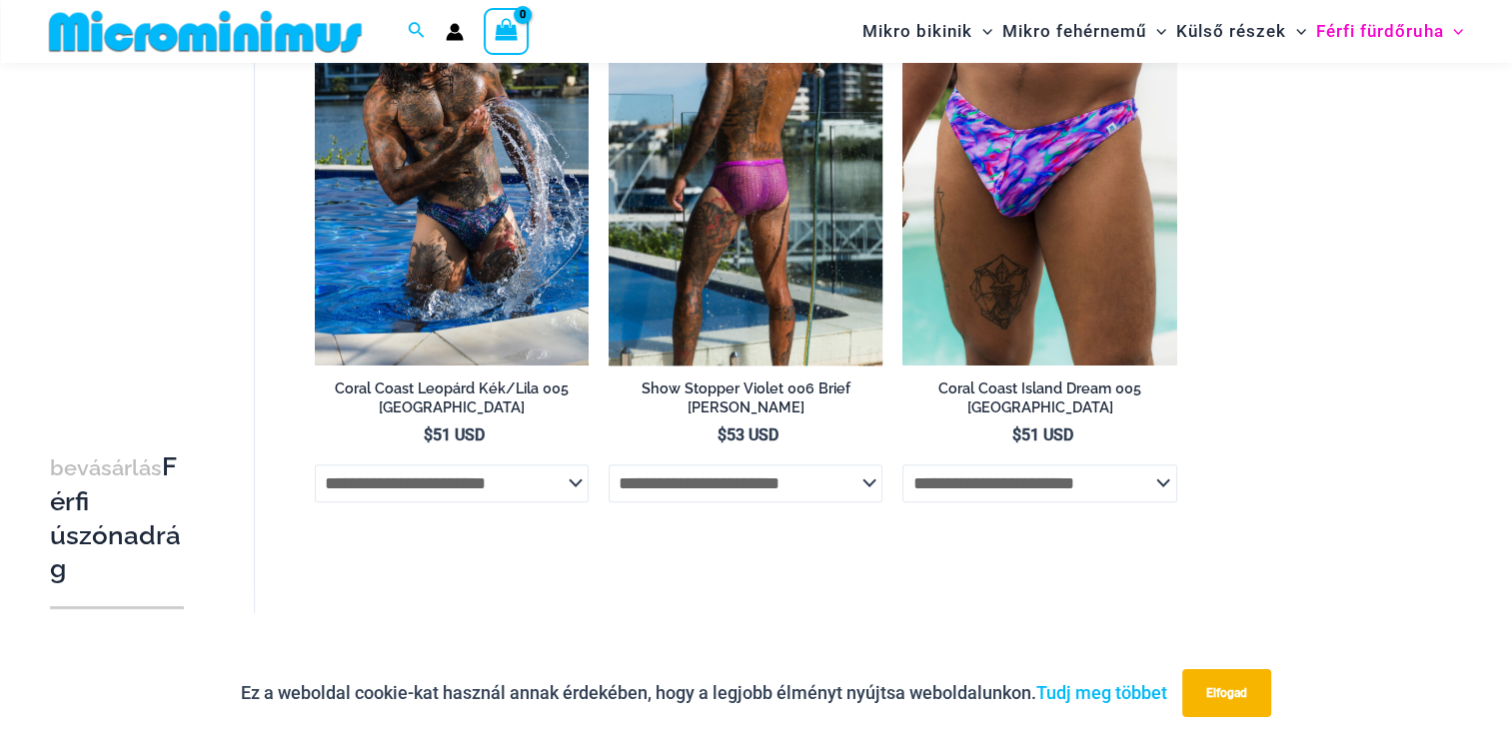
click at [795, 256] on img at bounding box center [745, 159] width 274 height 411
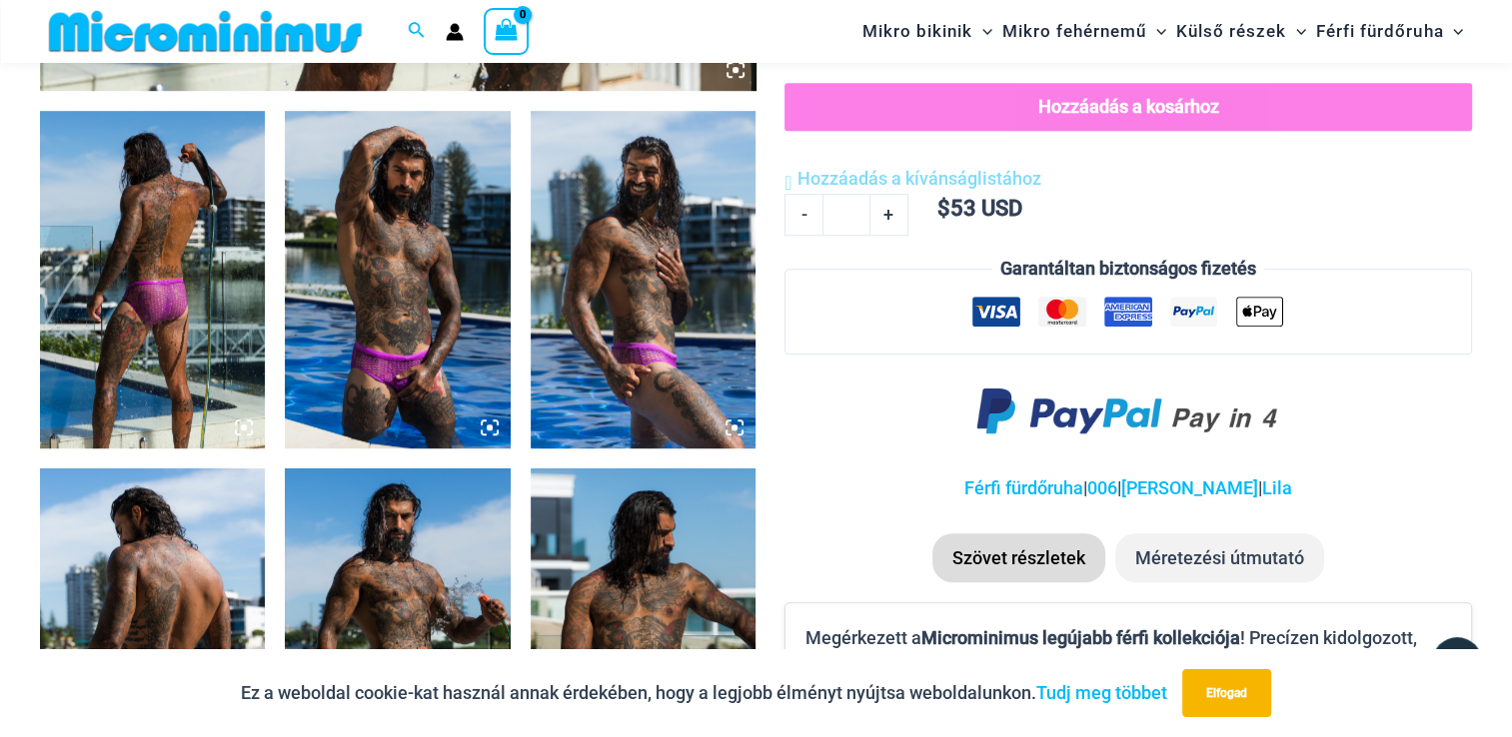
scroll to position [1183, 0]
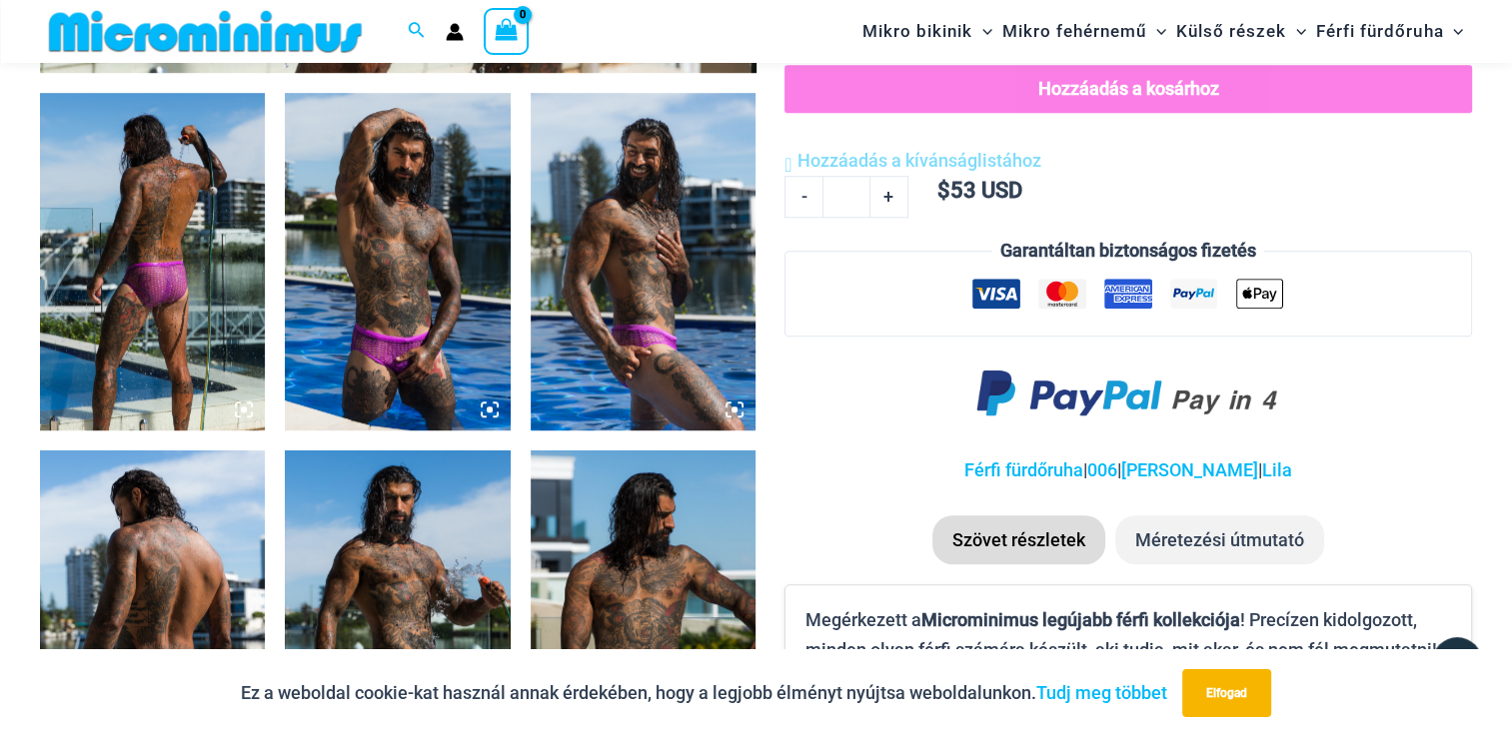
click at [443, 387] on img at bounding box center [397, 262] width 225 height 338
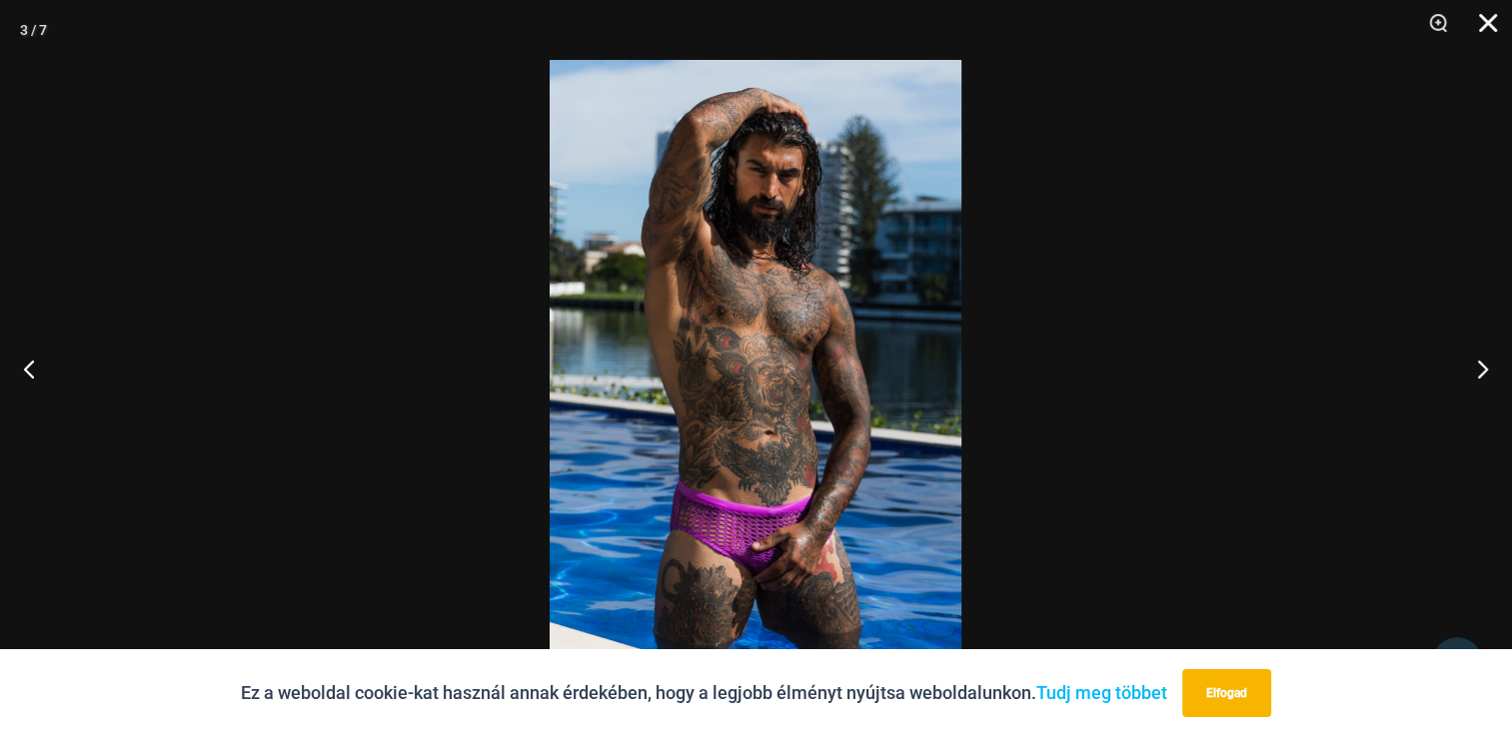
click at [1481, 29] on button "Bezár" at bounding box center [1481, 30] width 50 height 60
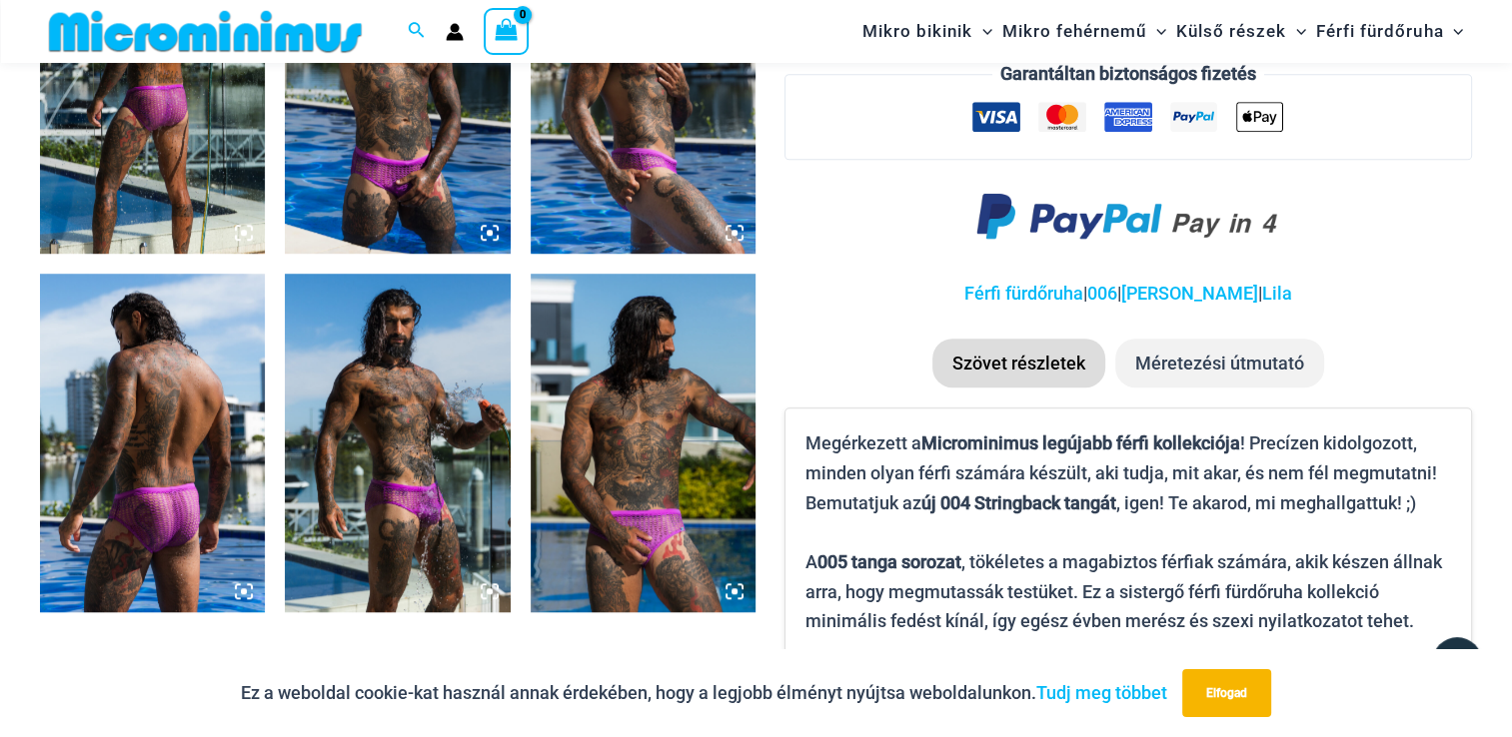
scroll to position [1483, 0]
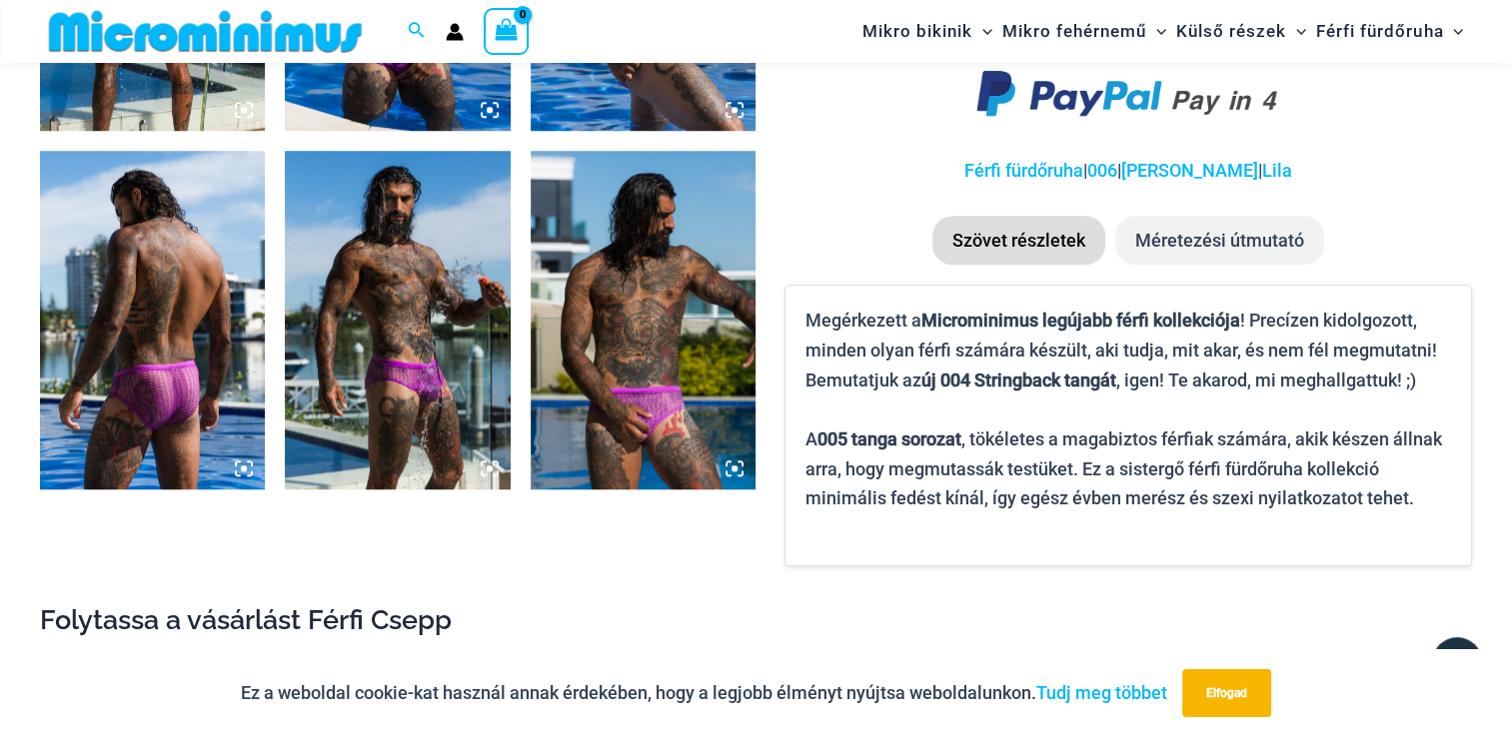
click at [420, 430] on img at bounding box center [397, 320] width 225 height 338
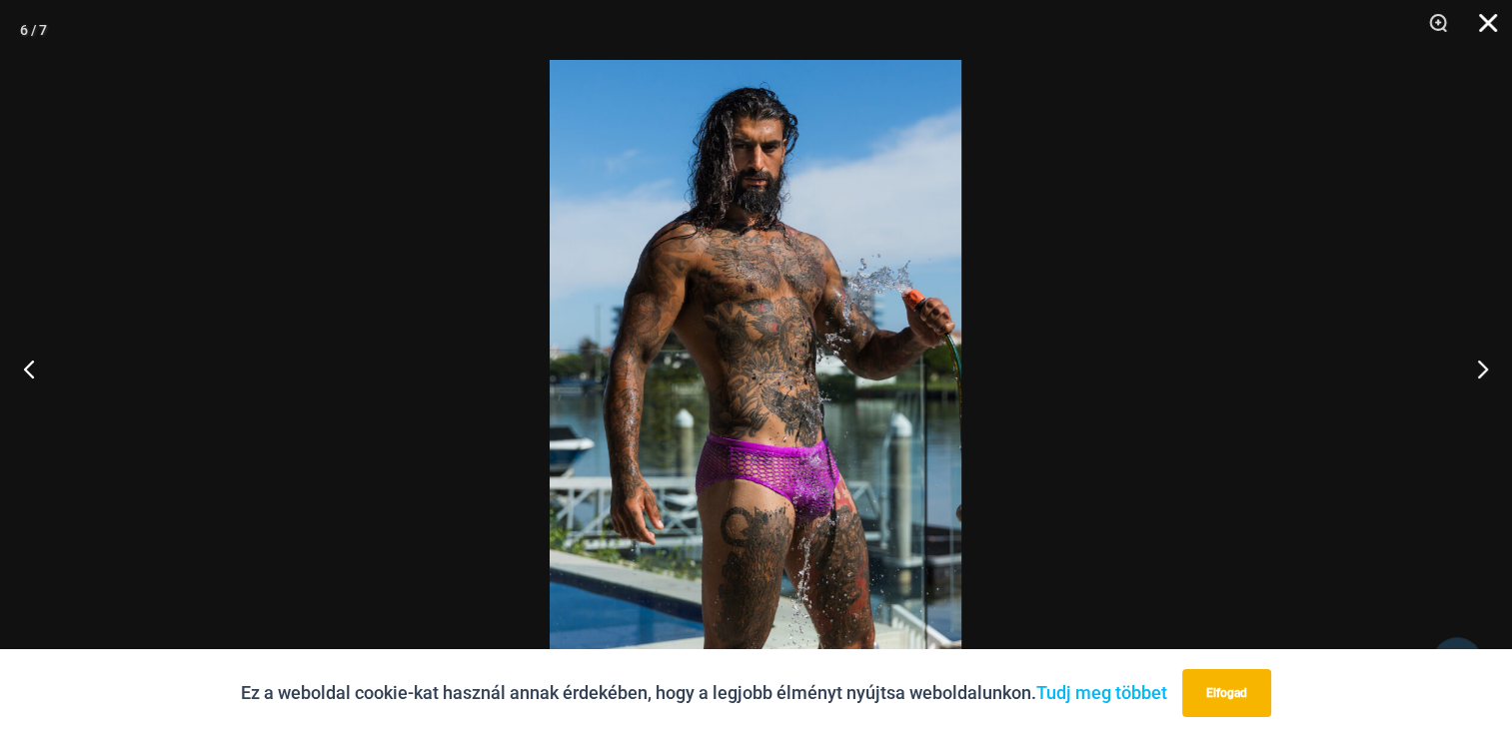
click at [1487, 21] on button "Bezár" at bounding box center [1481, 30] width 50 height 60
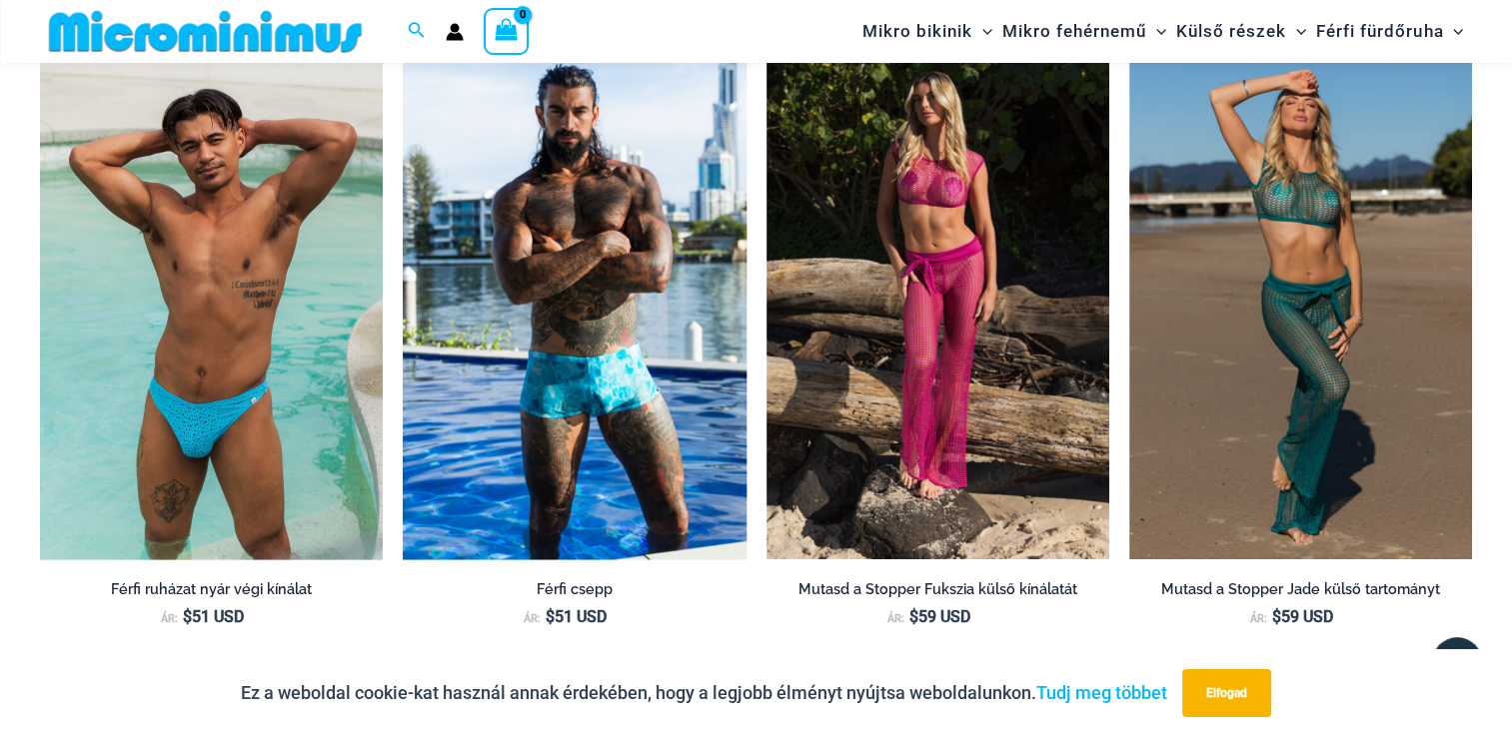
scroll to position [2082, 0]
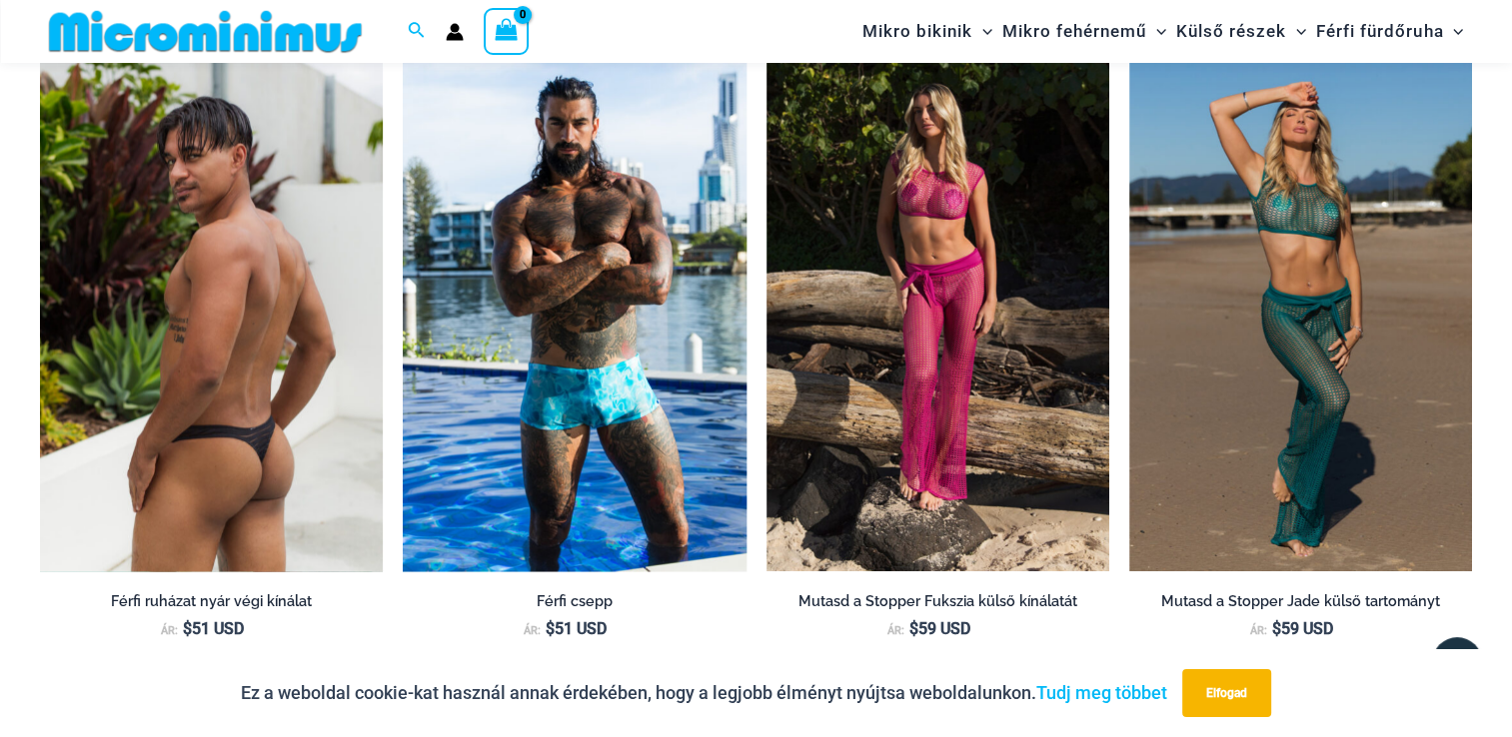
click at [159, 431] on img at bounding box center [211, 314] width 343 height 515
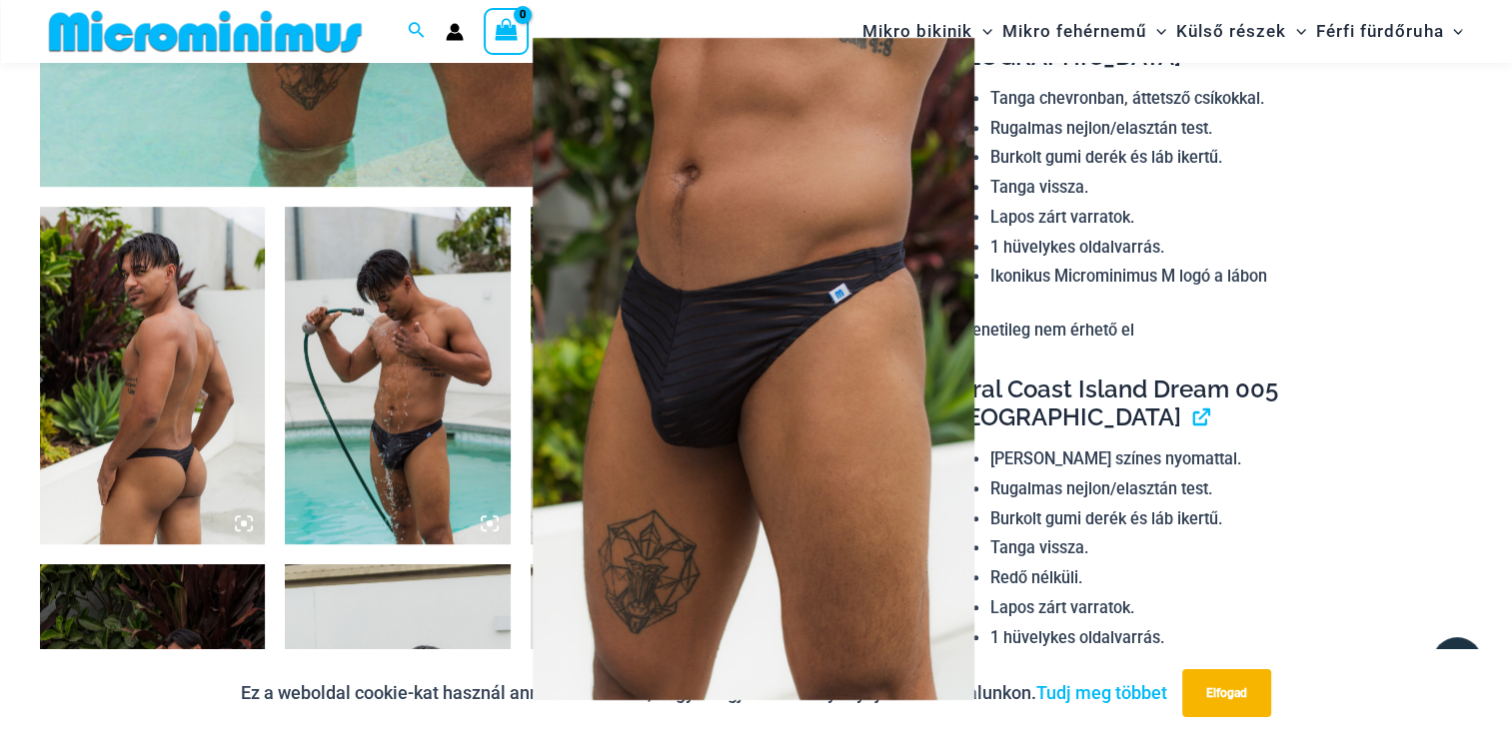
scroll to position [1099, 0]
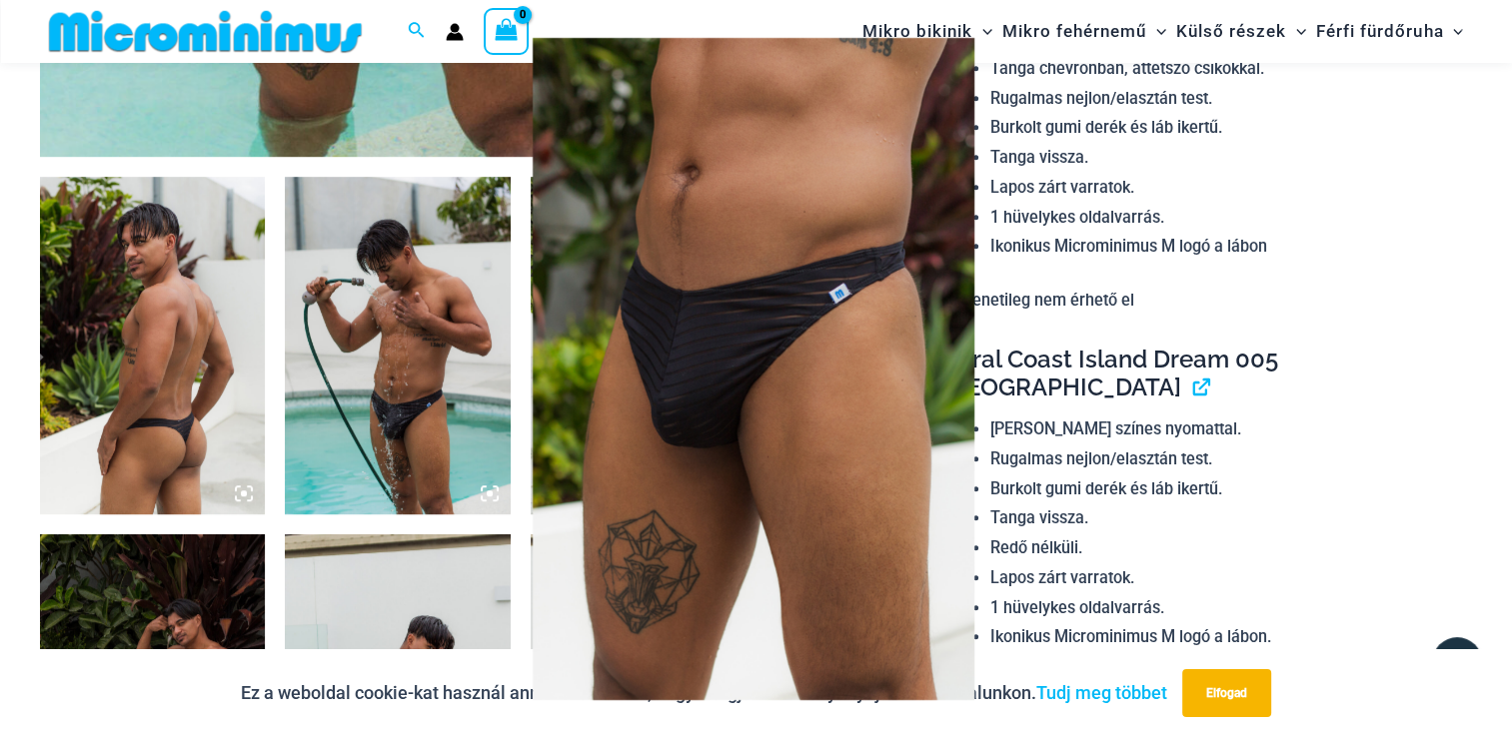
click at [368, 430] on div at bounding box center [756, 368] width 1512 height 737
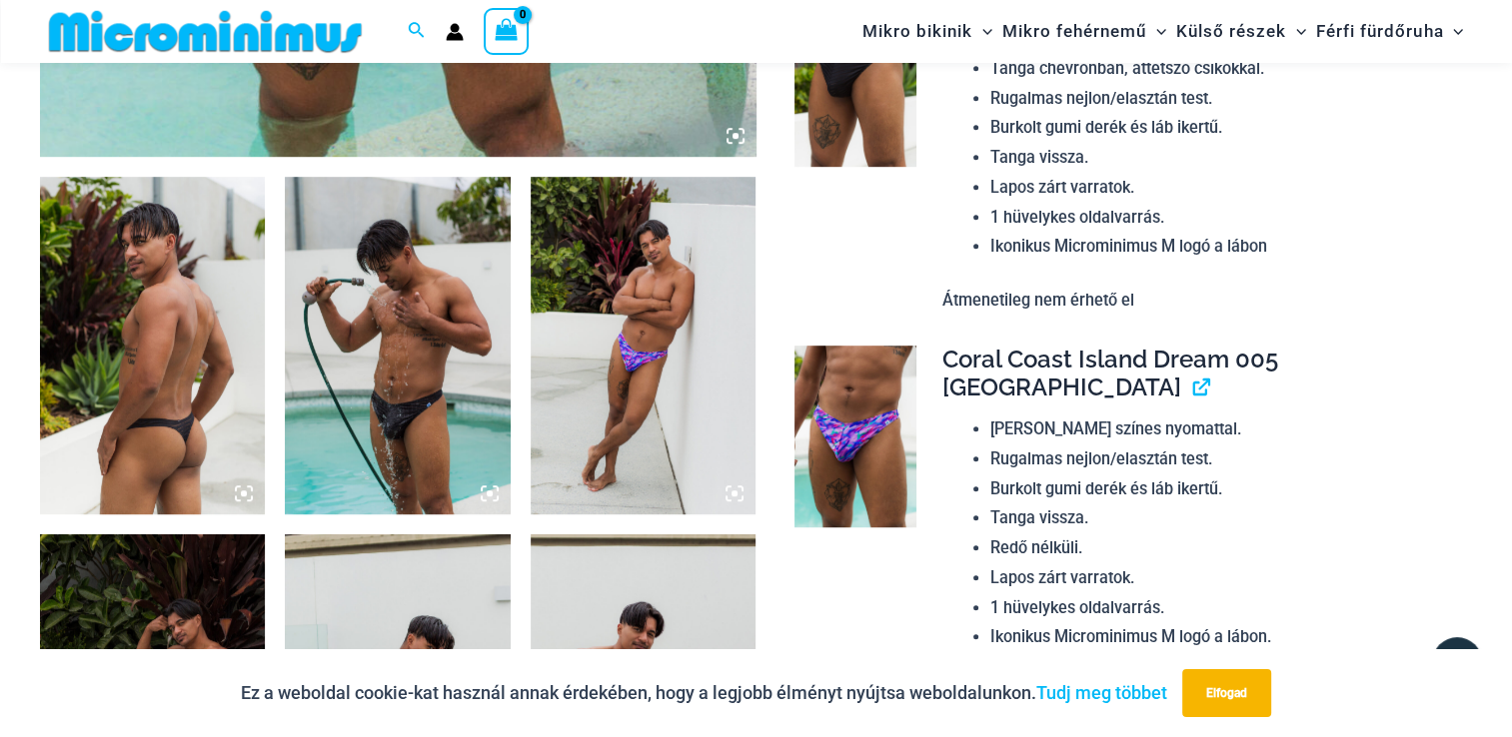
click at [416, 420] on img at bounding box center [397, 346] width 225 height 338
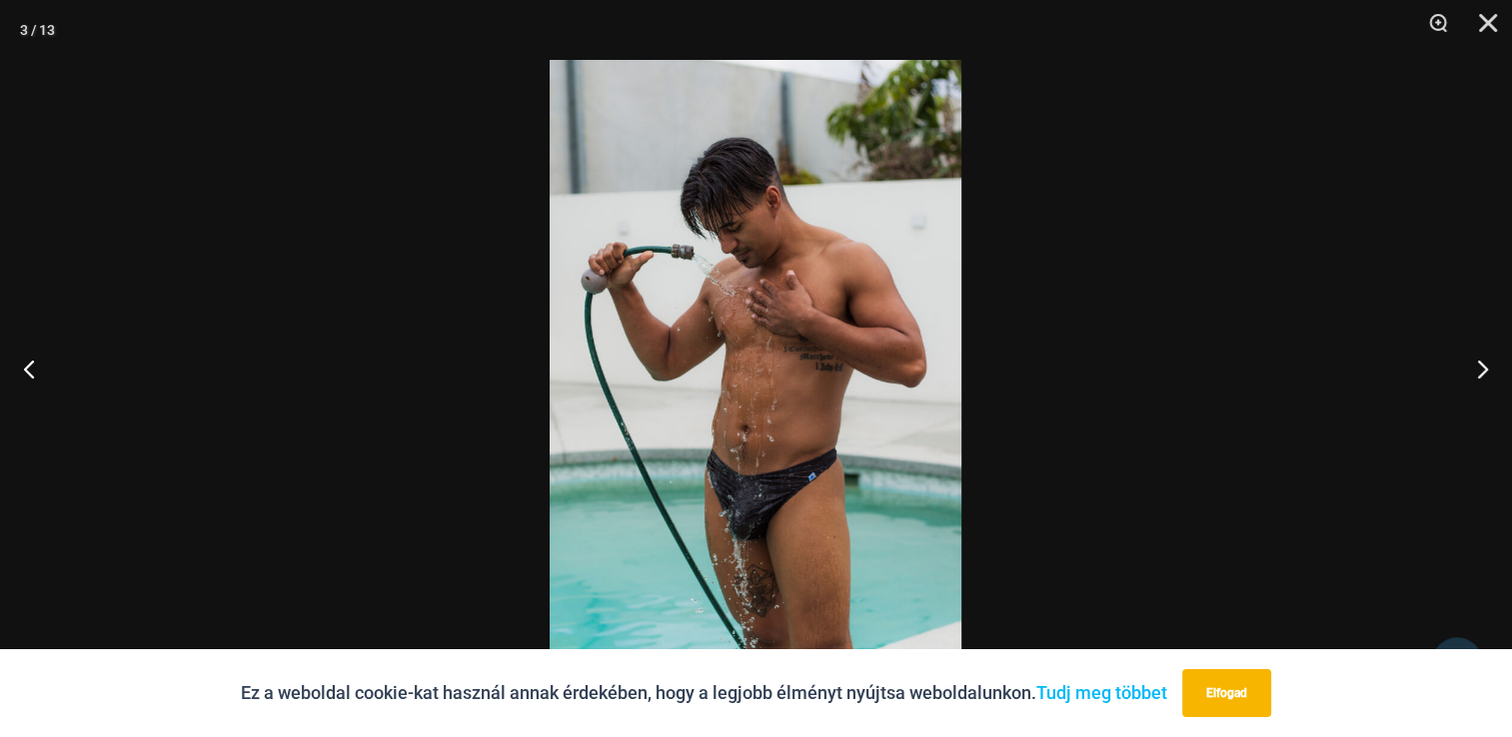
click at [798, 457] on img at bounding box center [755, 368] width 412 height 617
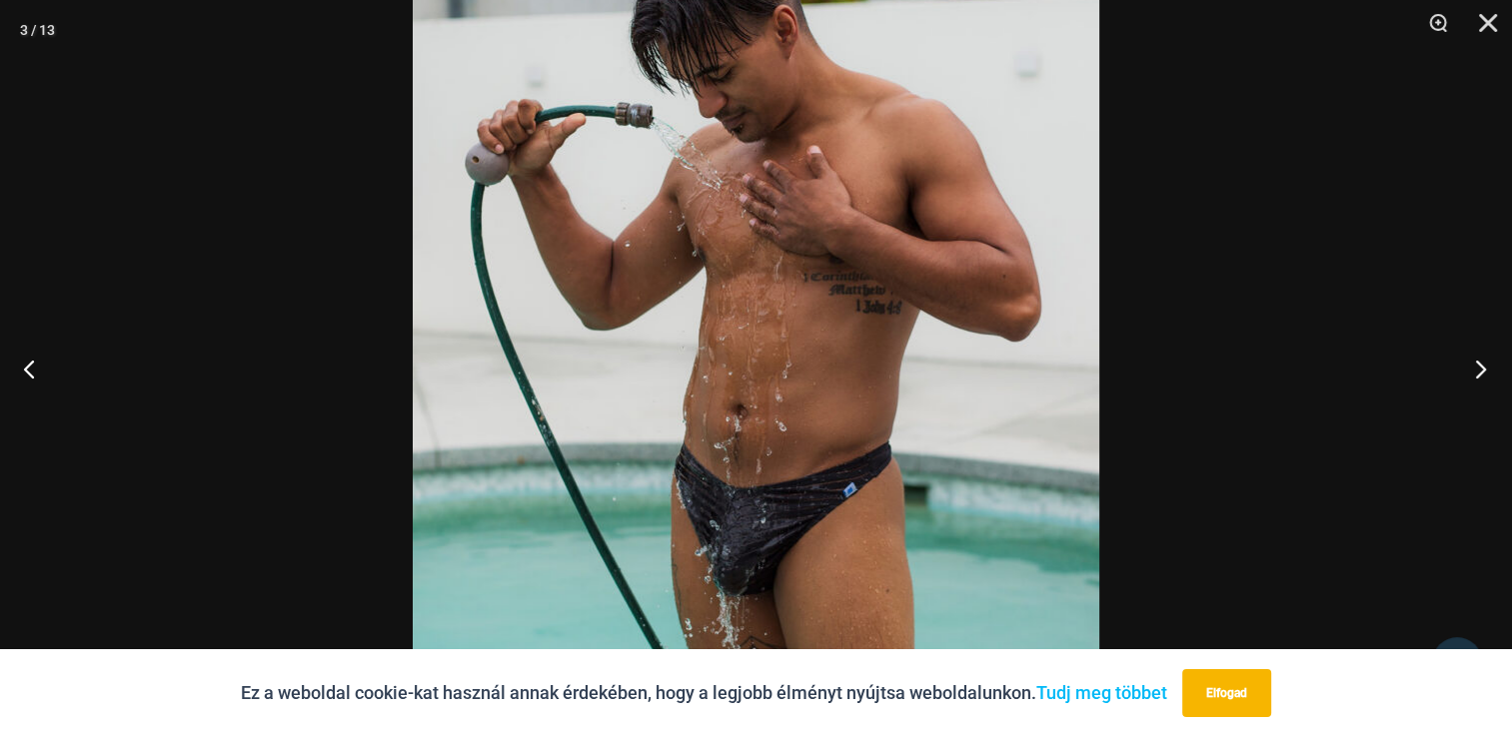
click at [1480, 365] on button "Következő" at bounding box center [1474, 369] width 75 height 100
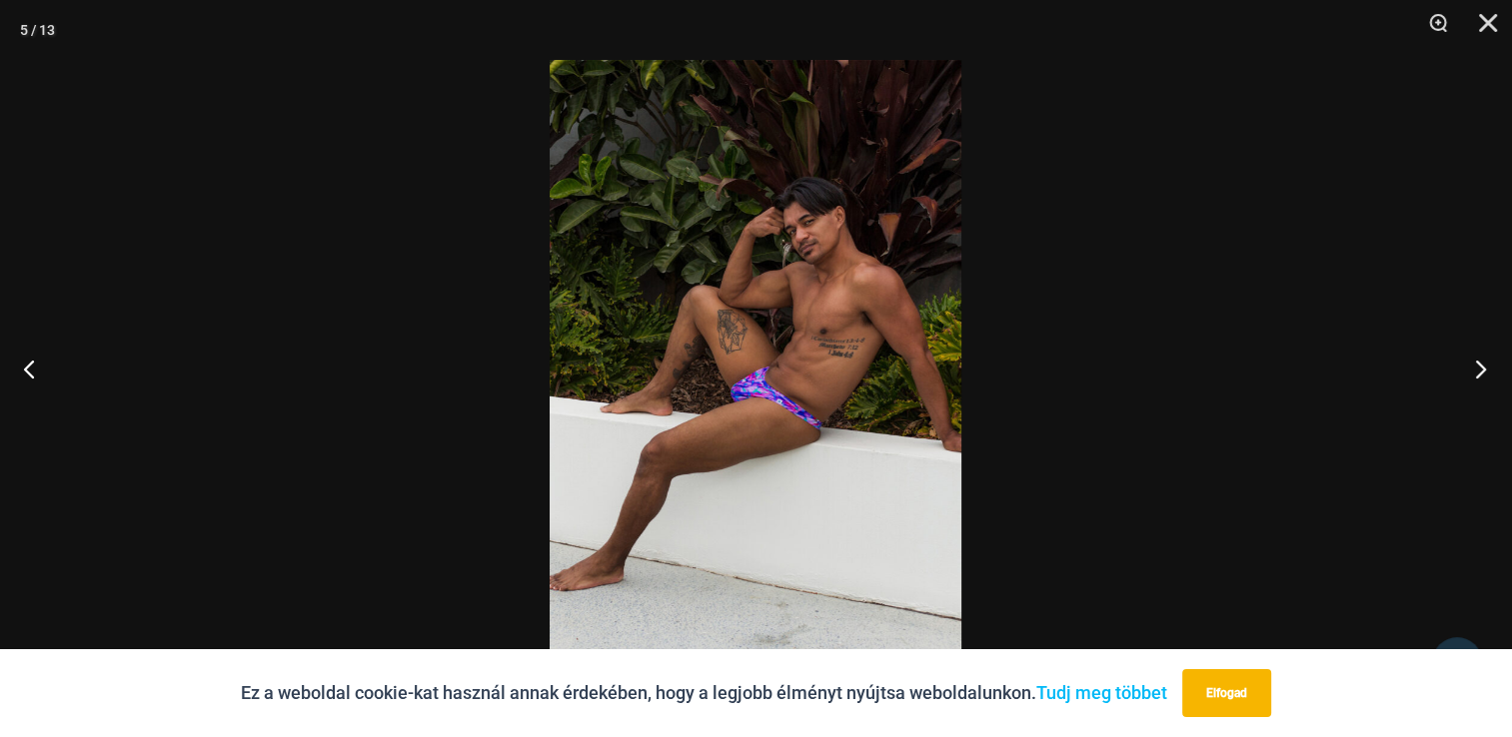
click at [1480, 365] on button "Következő" at bounding box center [1474, 369] width 75 height 100
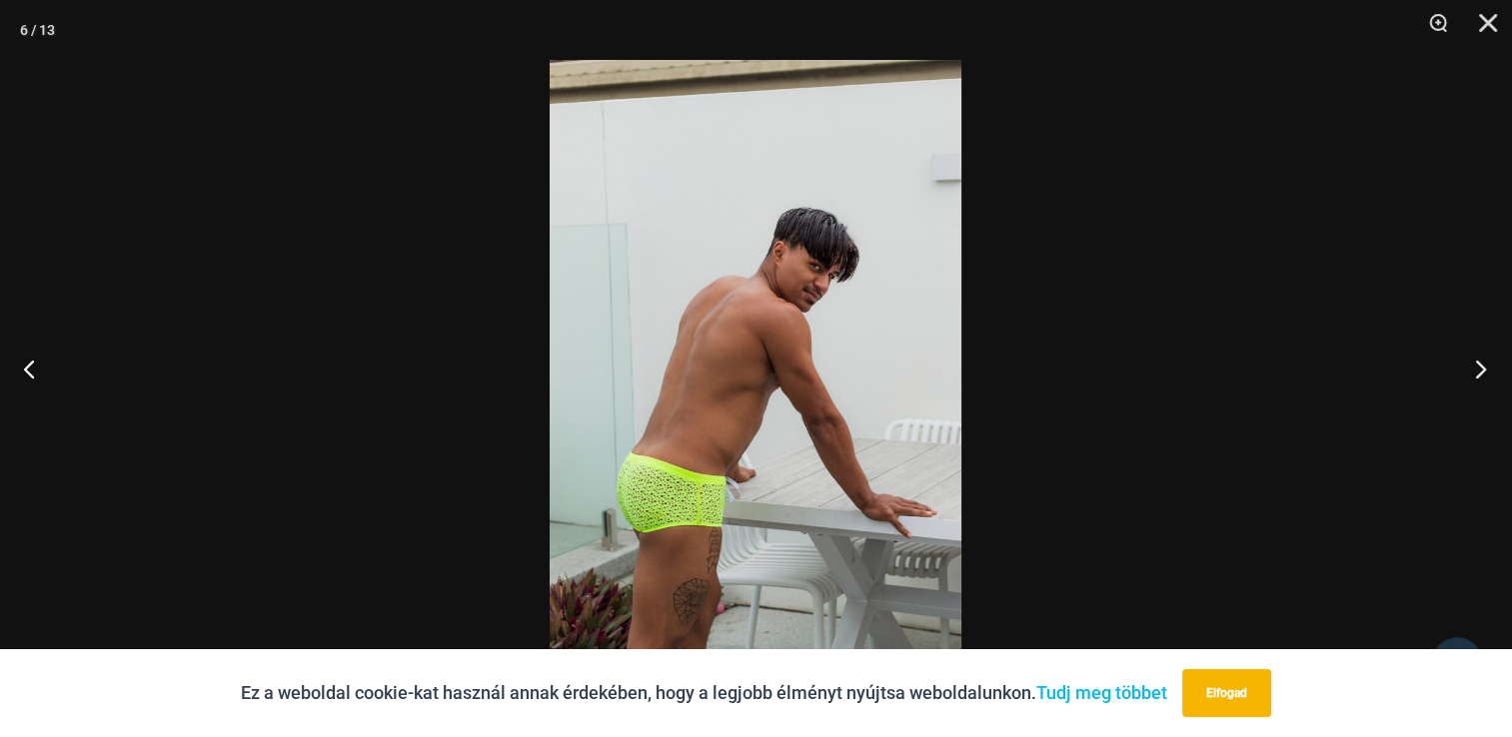
click at [1480, 365] on button "Következő" at bounding box center [1474, 369] width 75 height 100
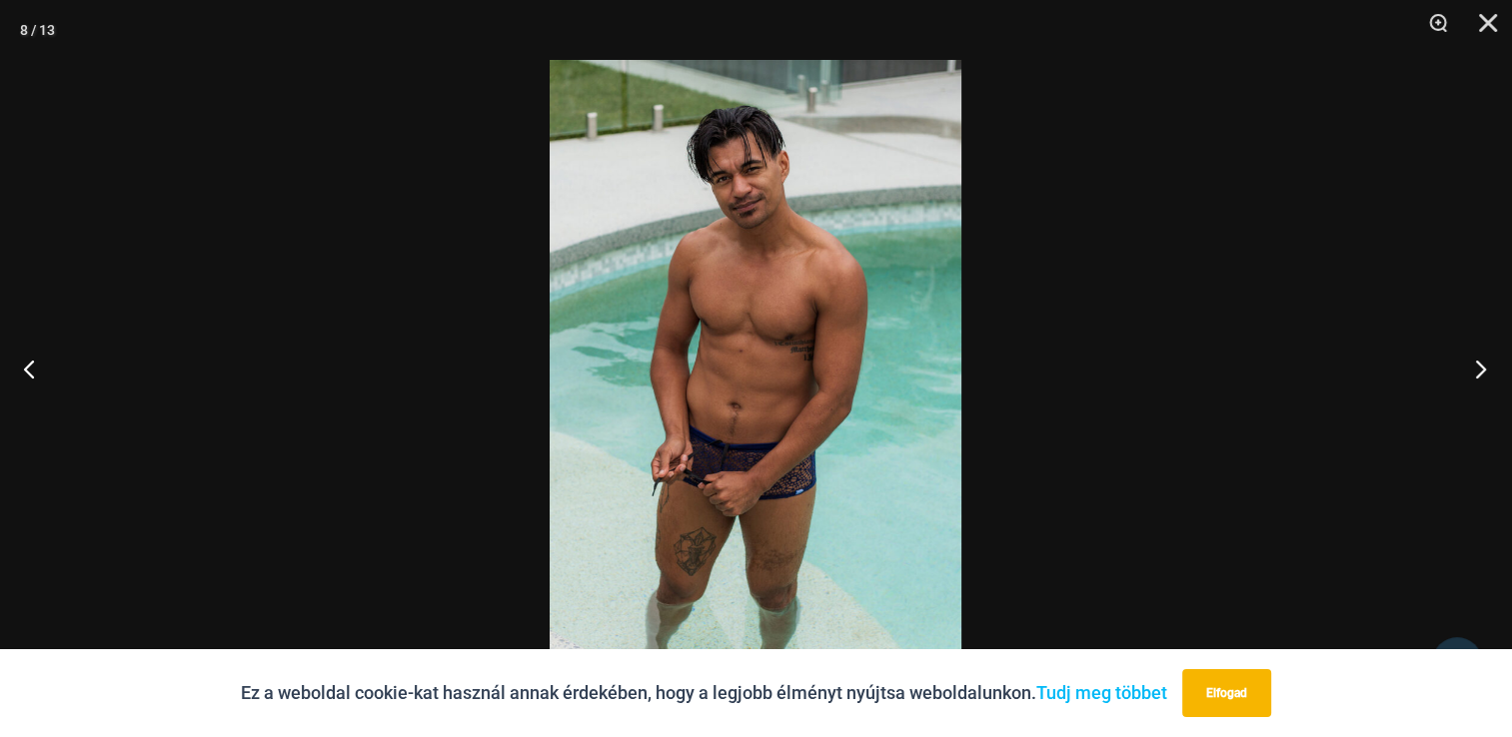
click at [1480, 365] on button "Következő" at bounding box center [1474, 369] width 75 height 100
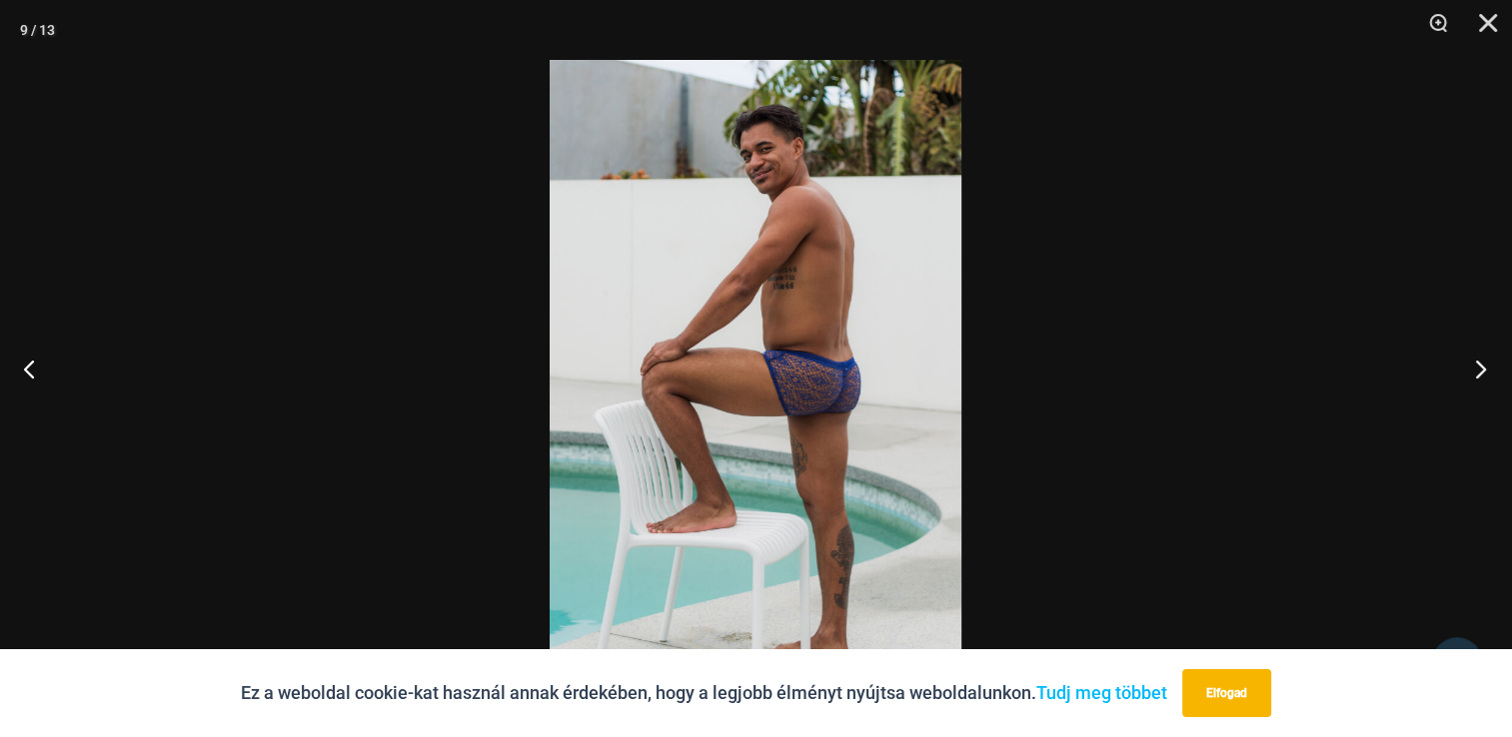
click at [1480, 365] on button "Következő" at bounding box center [1474, 369] width 75 height 100
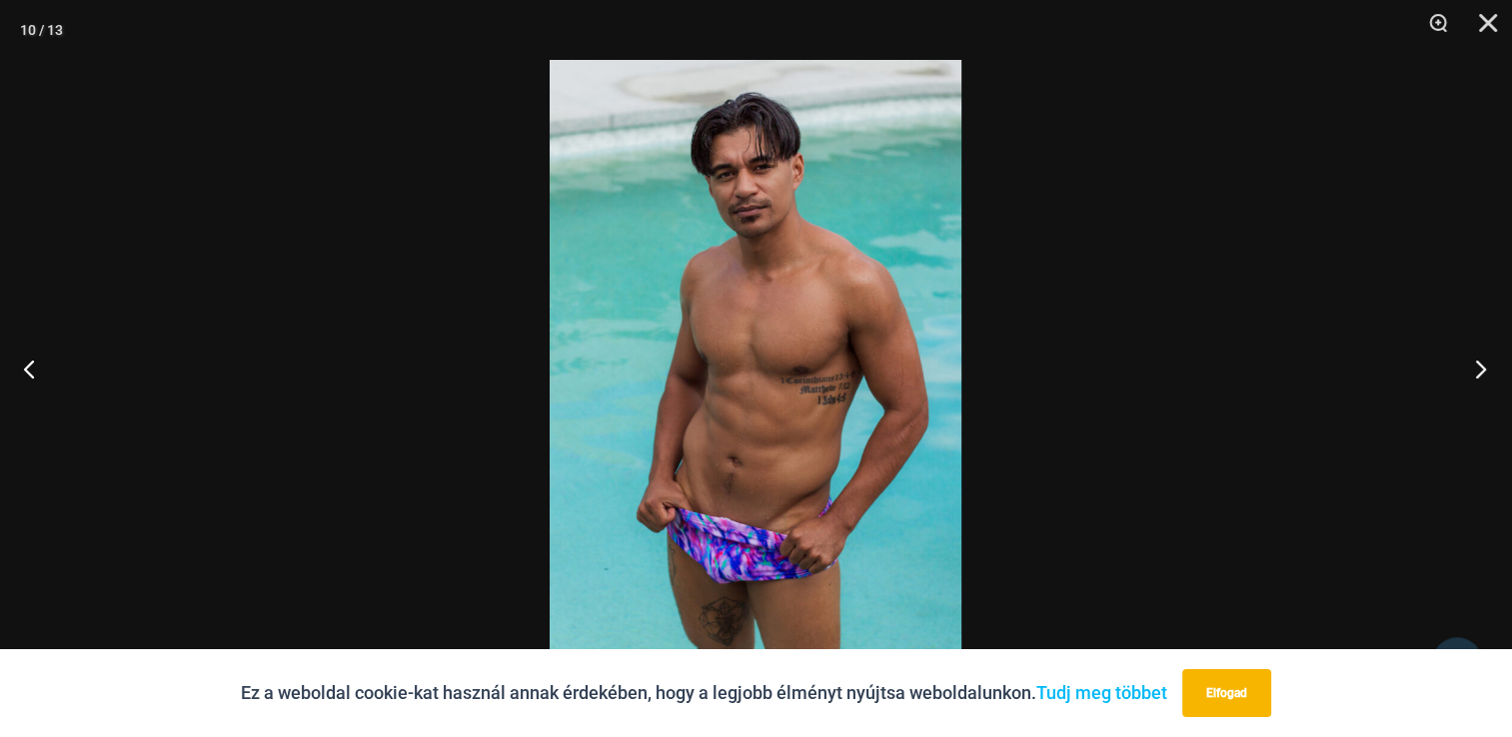
click at [1480, 365] on button "Következő" at bounding box center [1474, 369] width 75 height 100
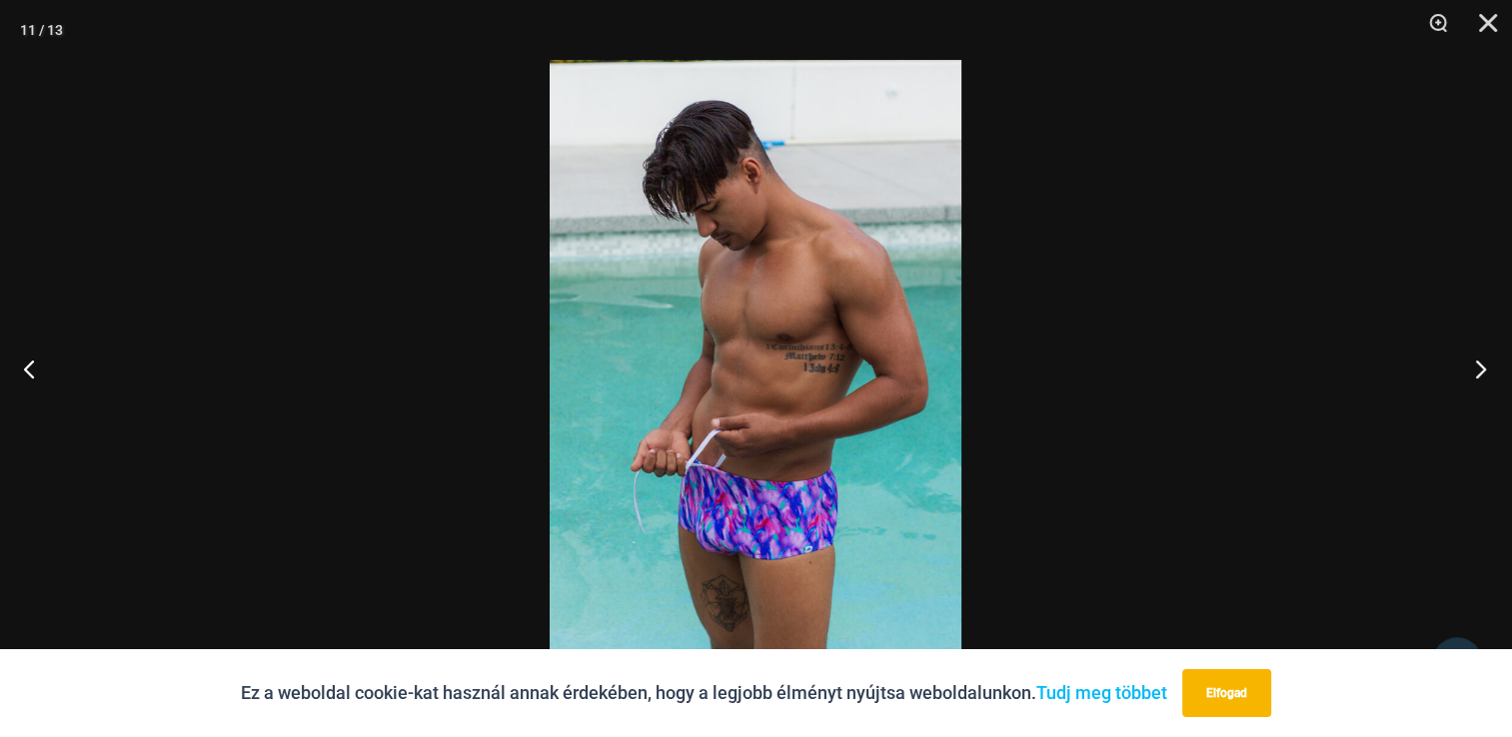
click at [1480, 365] on button "Következő" at bounding box center [1474, 369] width 75 height 100
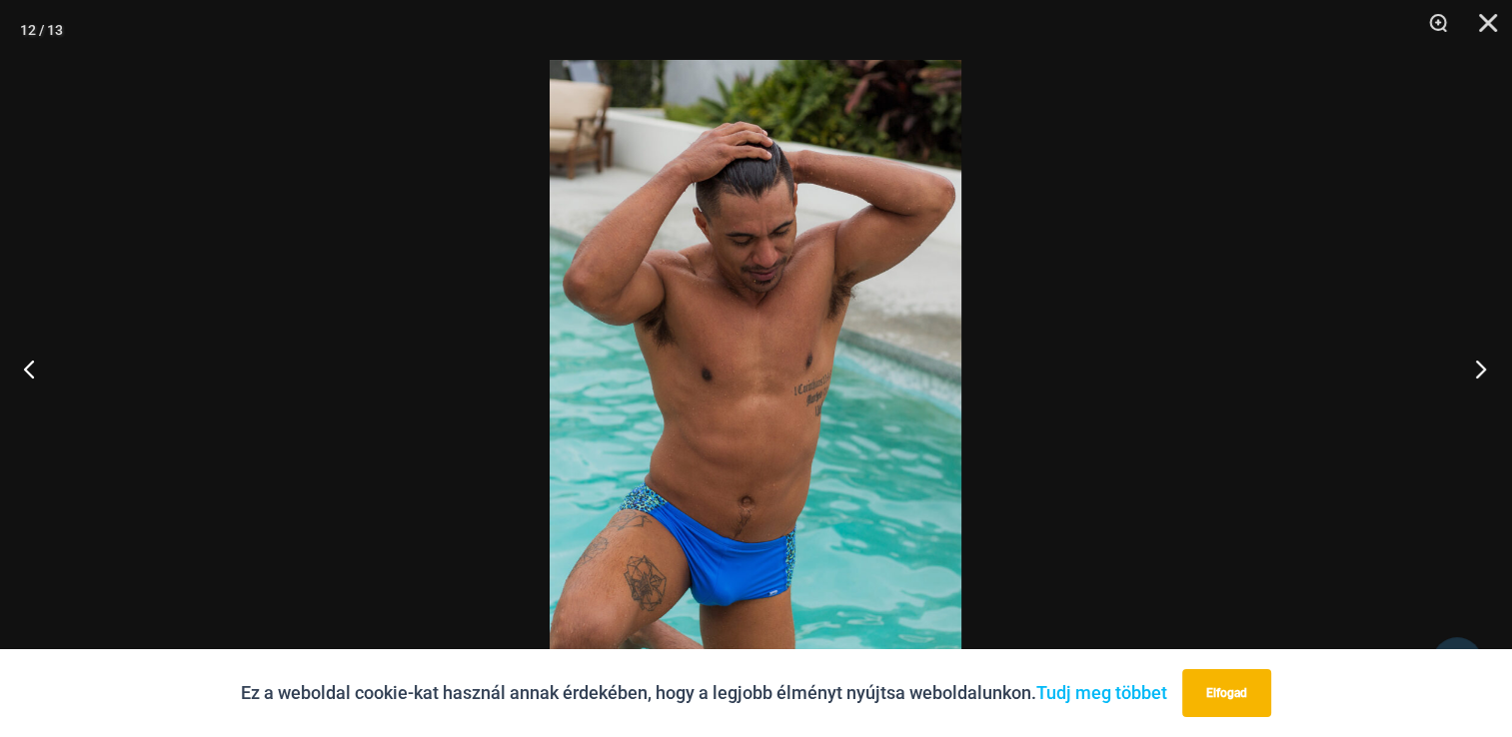
click at [1480, 365] on button "Következő" at bounding box center [1474, 369] width 75 height 100
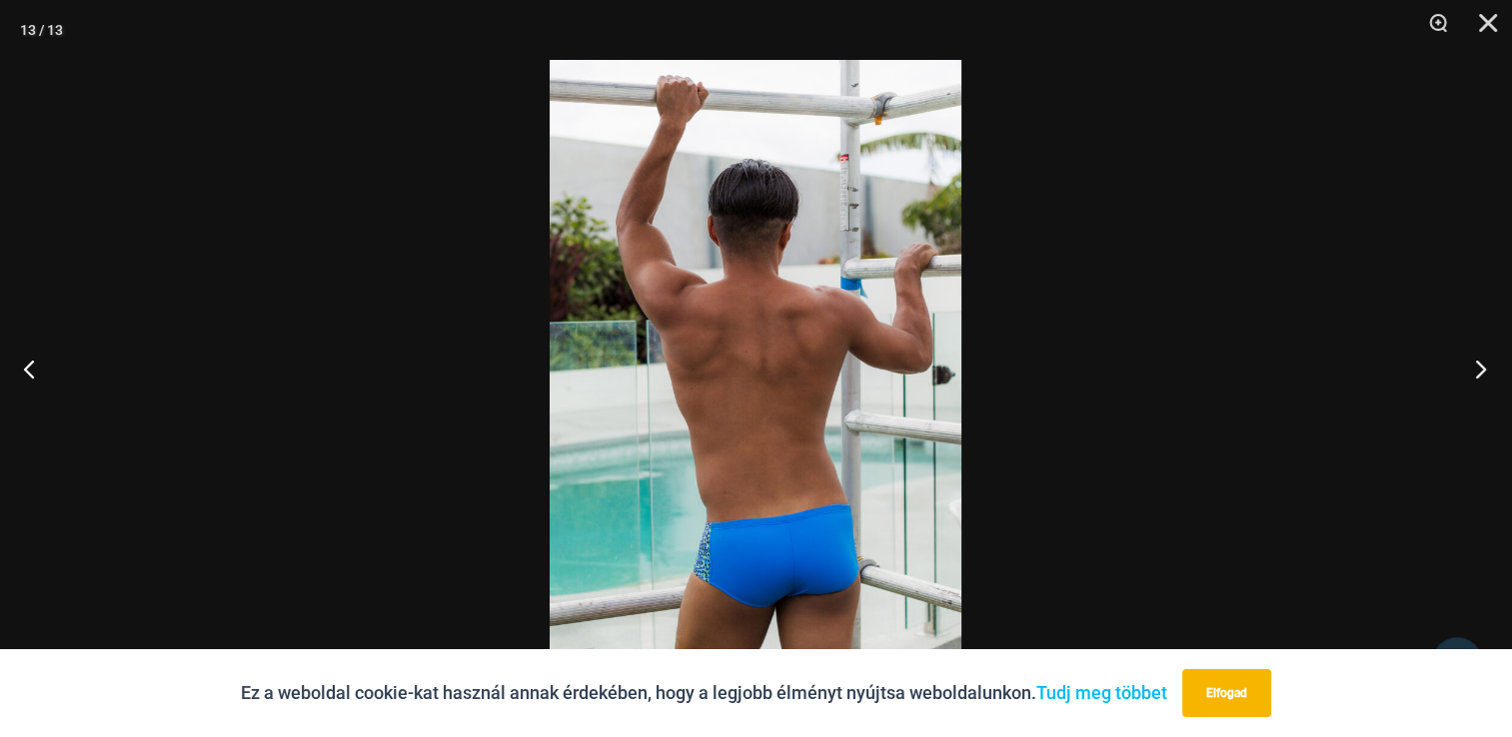
click at [1480, 365] on button "Következő" at bounding box center [1474, 369] width 75 height 100
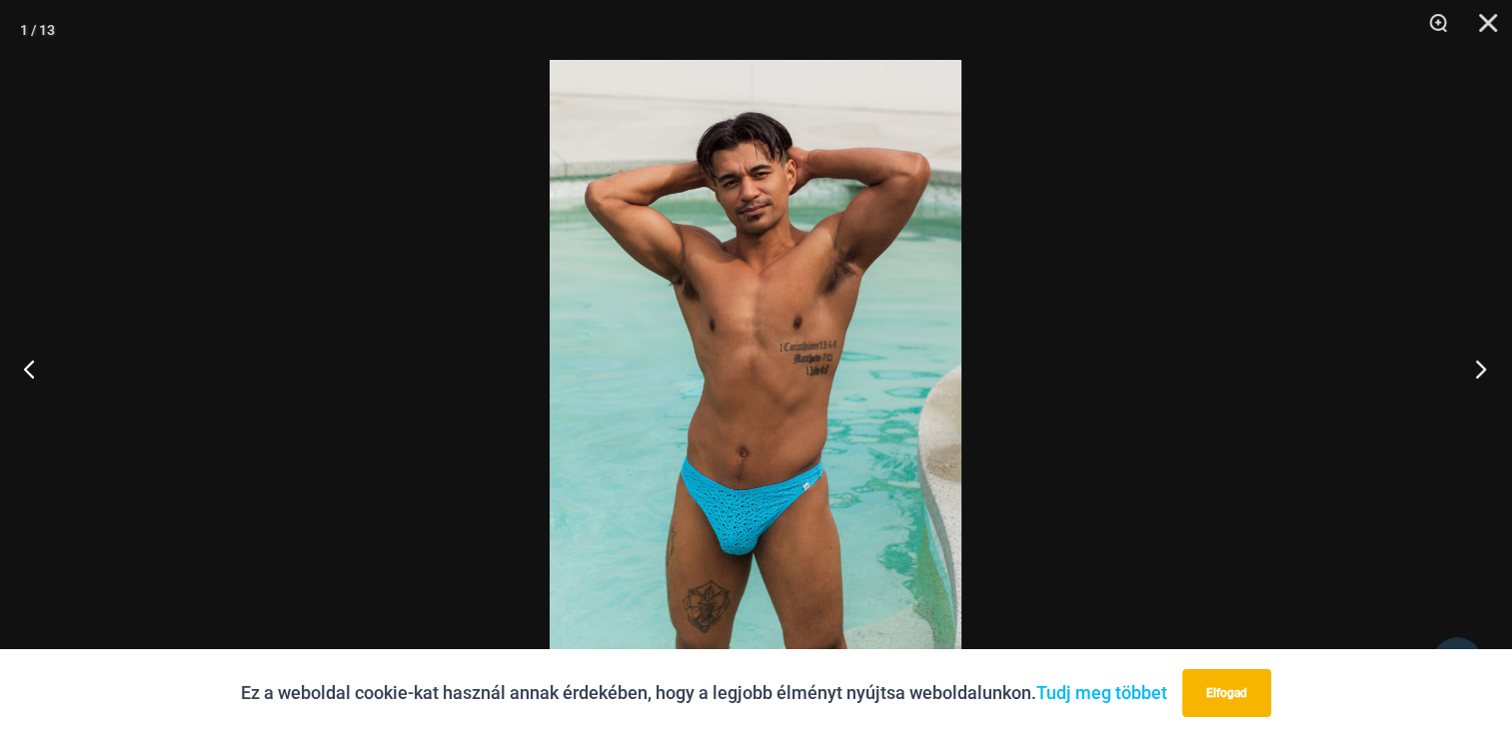
click at [1480, 365] on button "Következő" at bounding box center [1474, 369] width 75 height 100
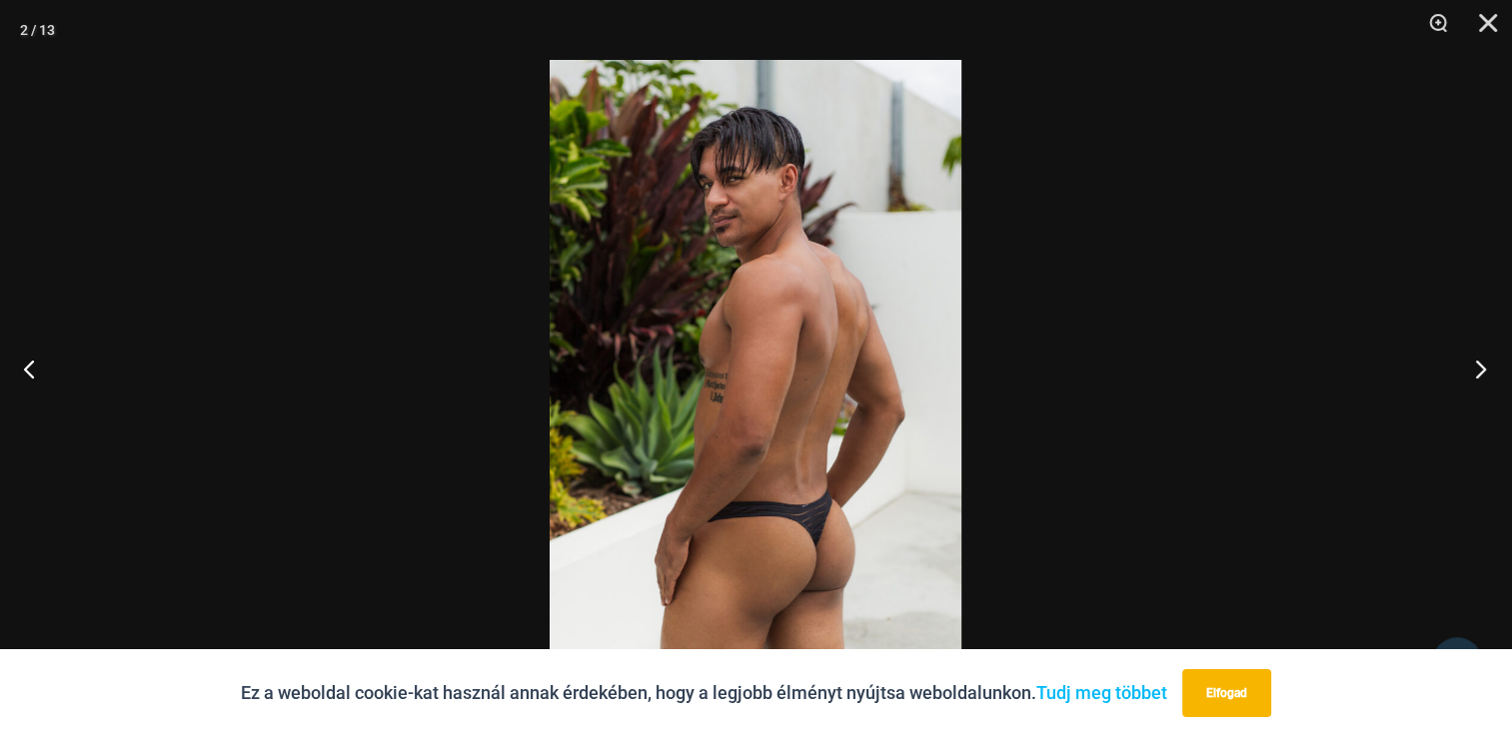
click at [1480, 365] on button "Következő" at bounding box center [1474, 369] width 75 height 100
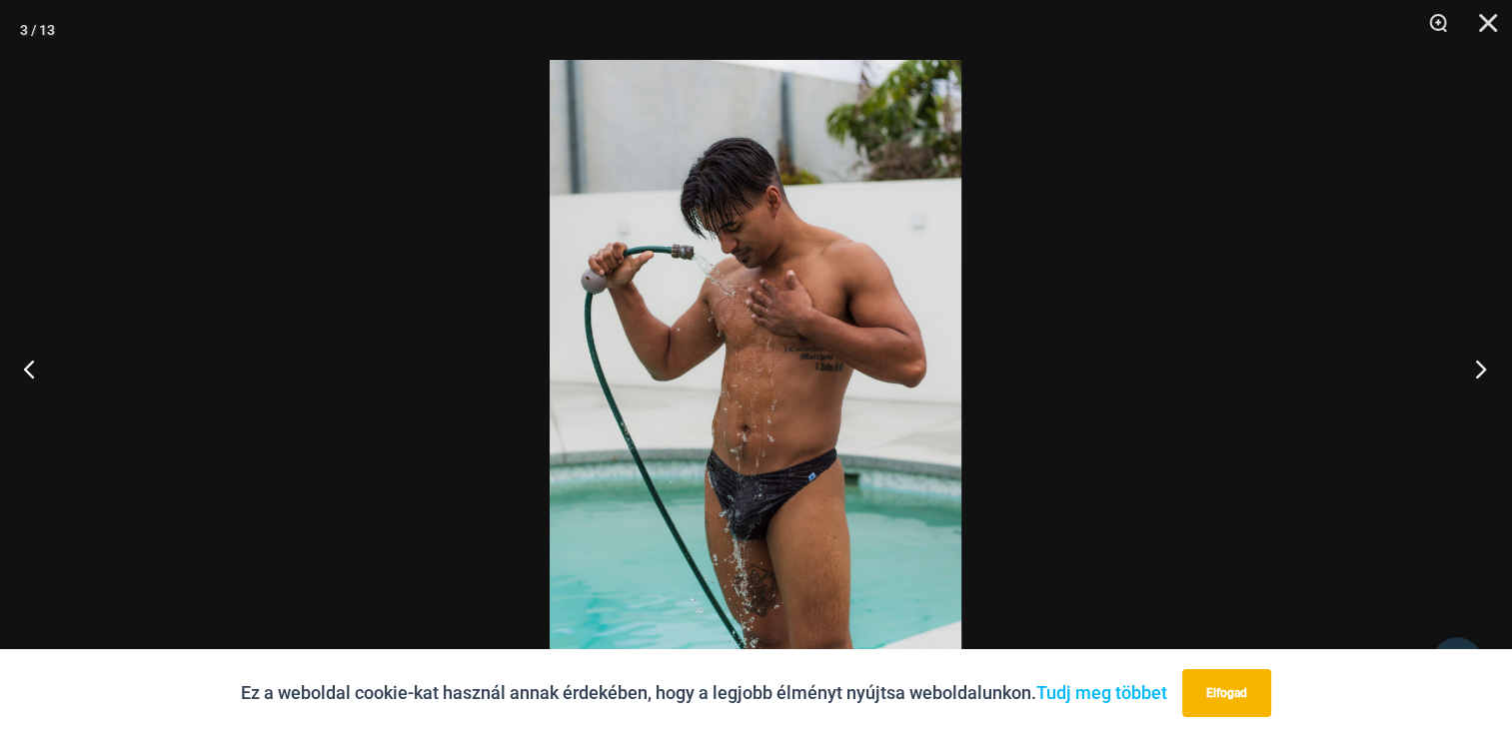
click at [1480, 365] on button "Következő" at bounding box center [1474, 369] width 75 height 100
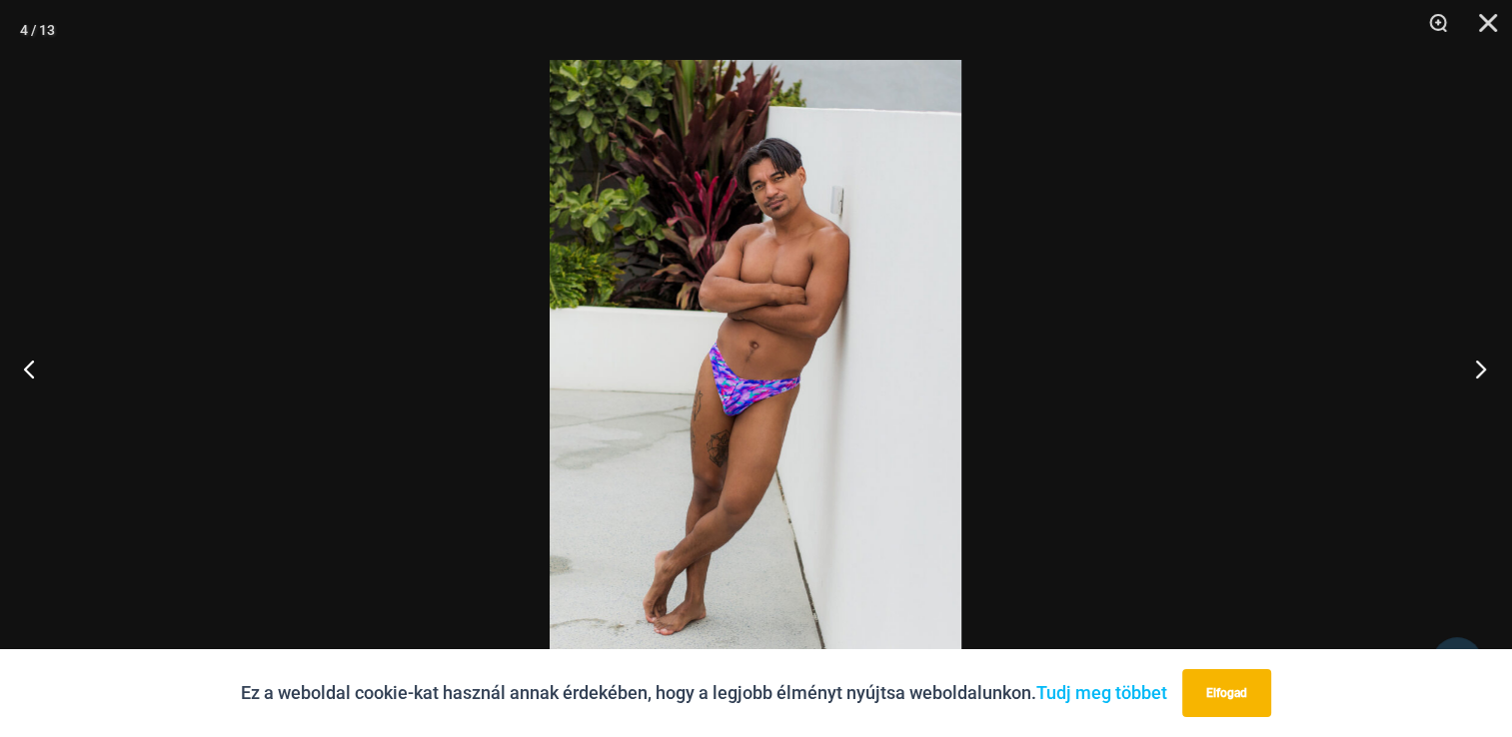
click at [1480, 365] on button "Következő" at bounding box center [1474, 369] width 75 height 100
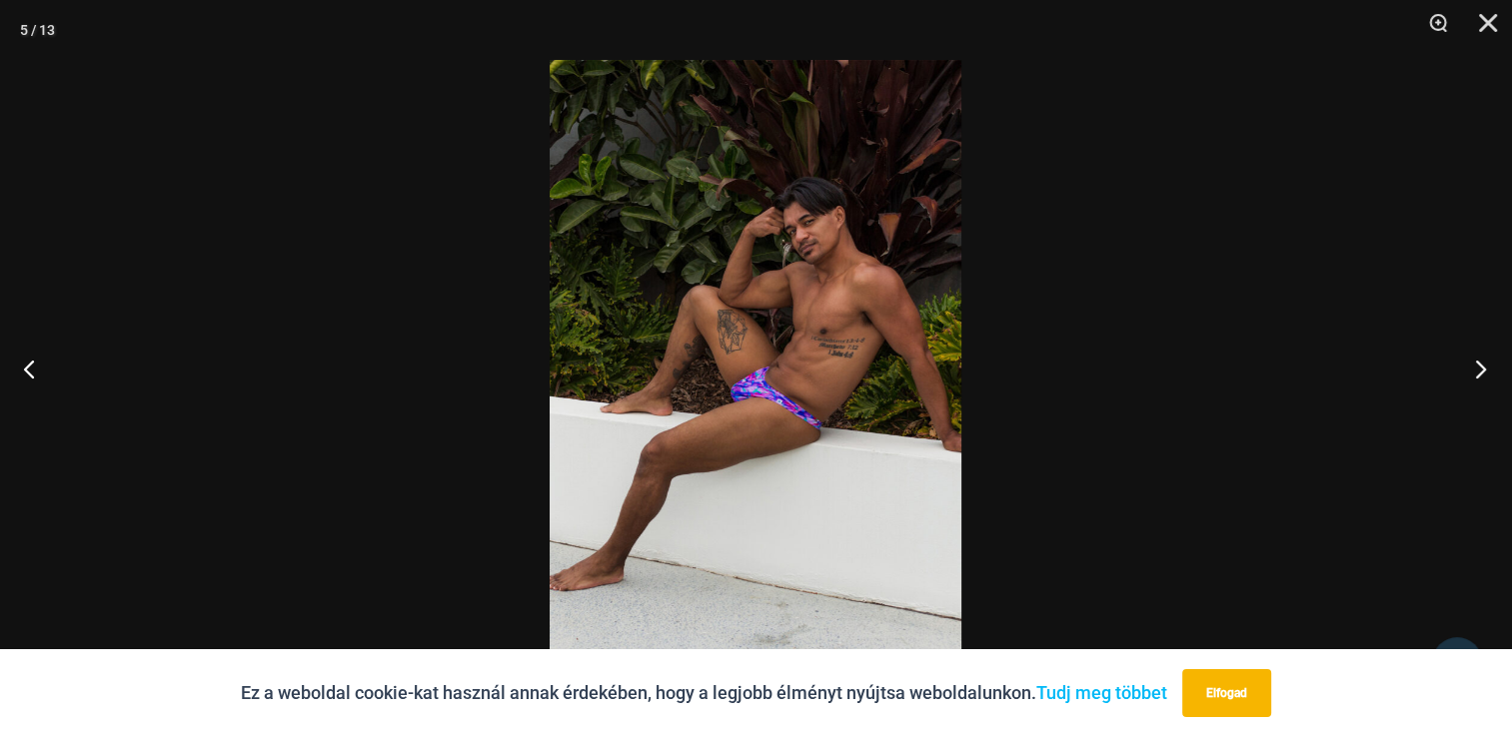
click at [1480, 365] on button "Következő" at bounding box center [1474, 369] width 75 height 100
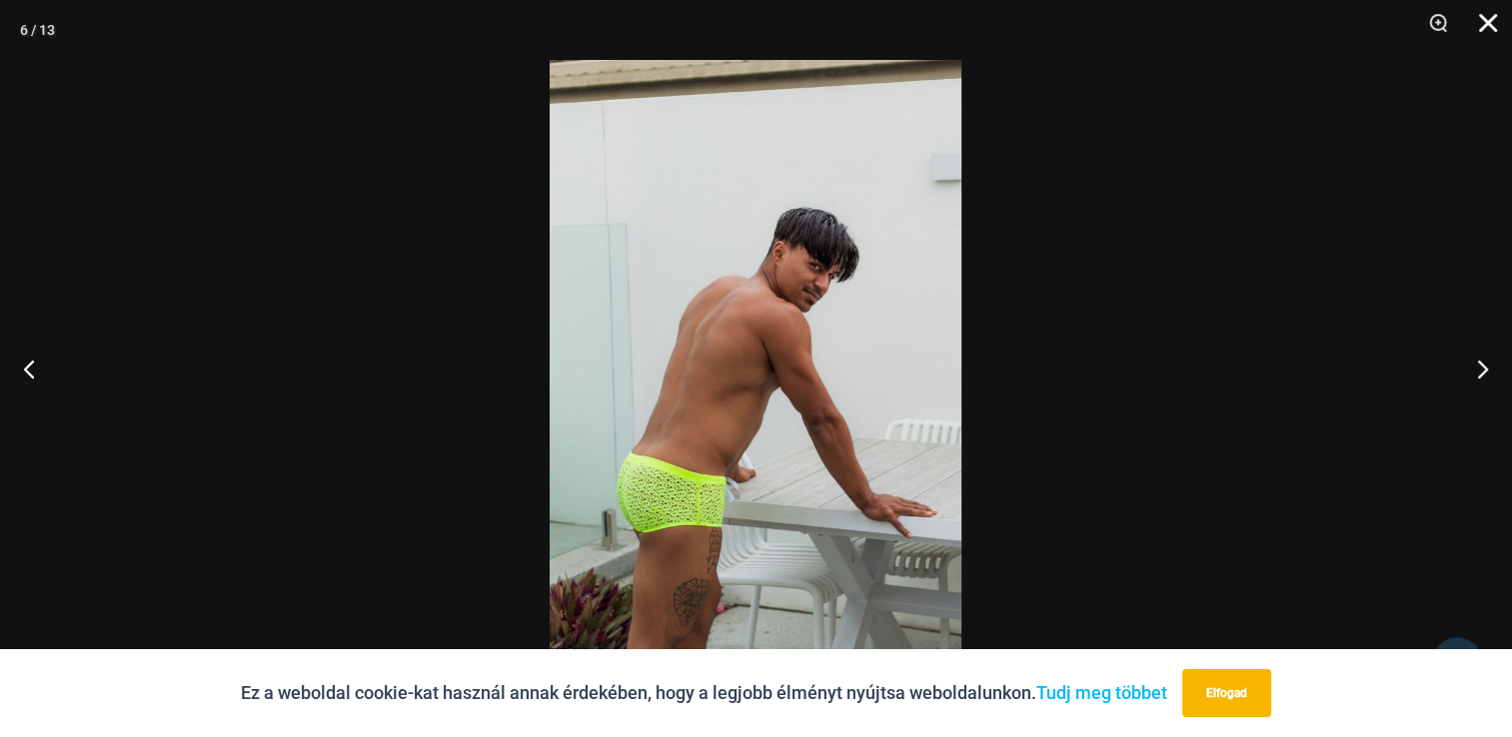
click at [1481, 37] on button "Bezár" at bounding box center [1481, 30] width 50 height 60
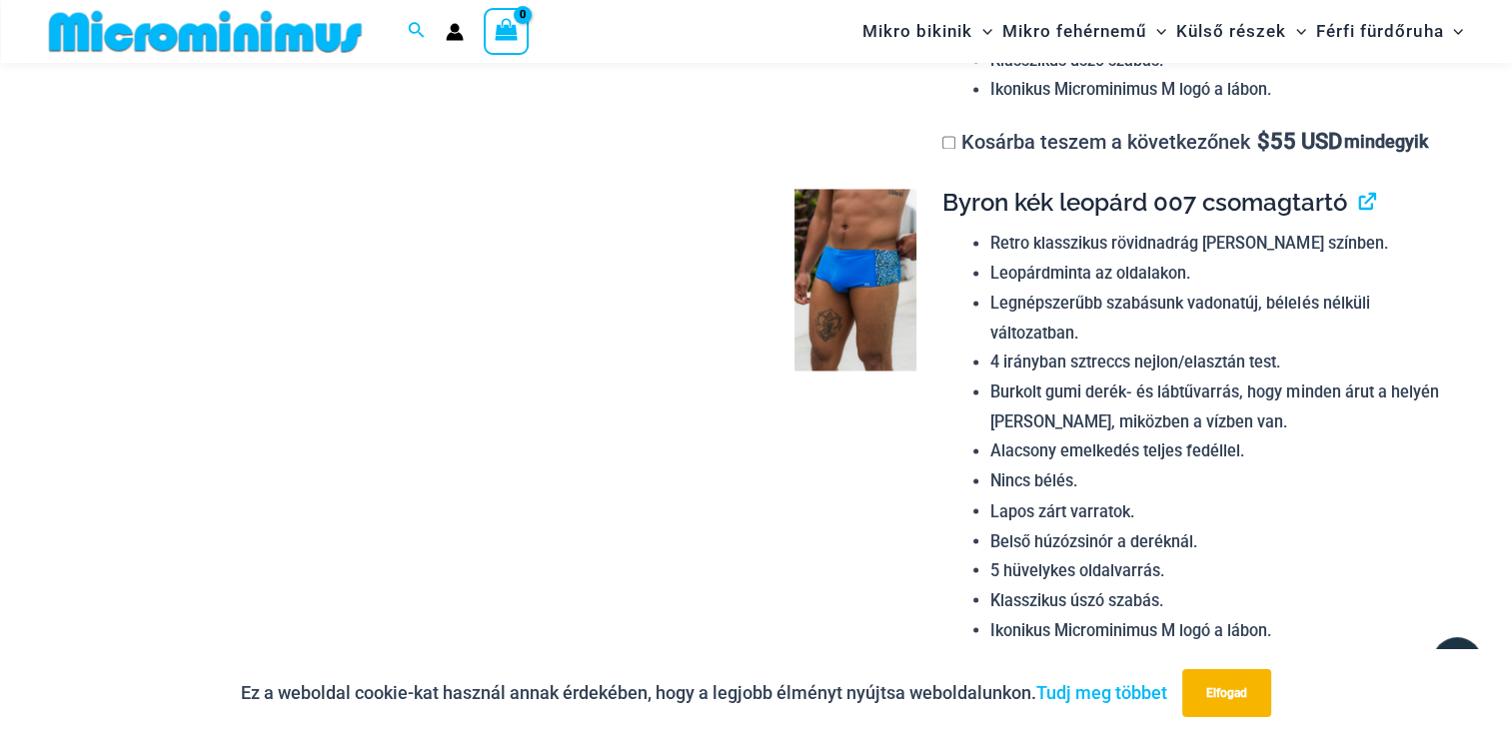
scroll to position [3097, 0]
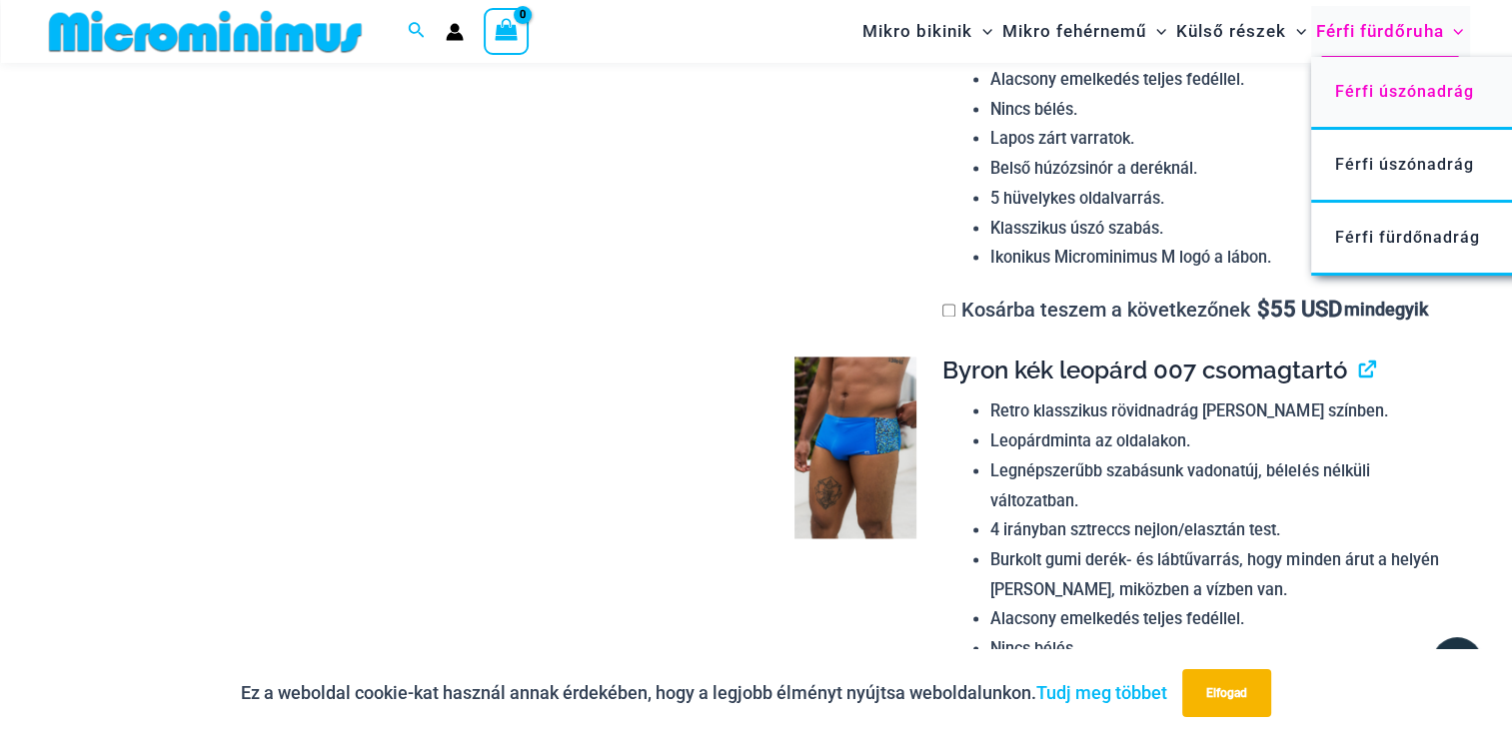
click at [1409, 98] on span "Férfi úszónadrág" at bounding box center [1404, 91] width 139 height 19
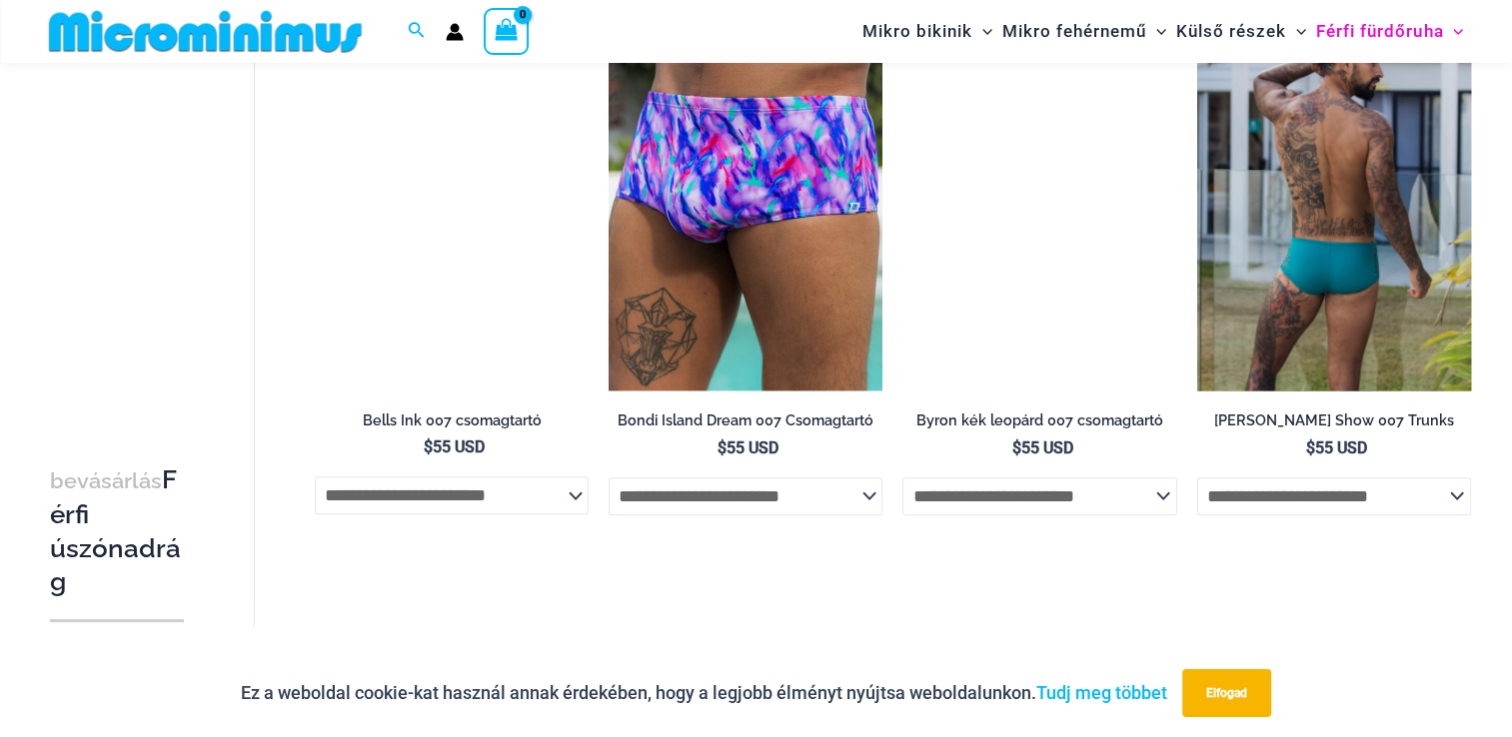
scroll to position [1467, 0]
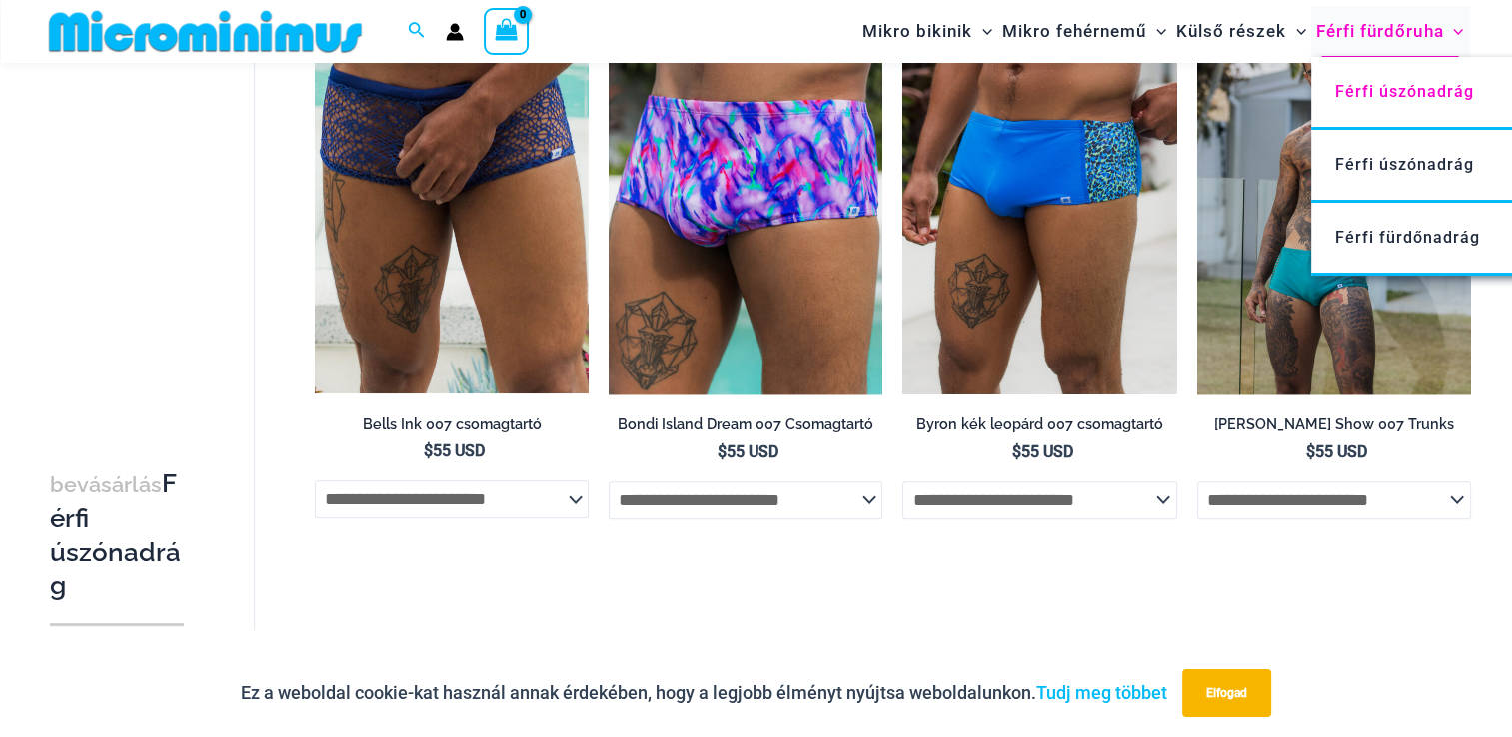
click at [1349, 36] on font "Férfi fürdőruha" at bounding box center [1379, 31] width 127 height 20
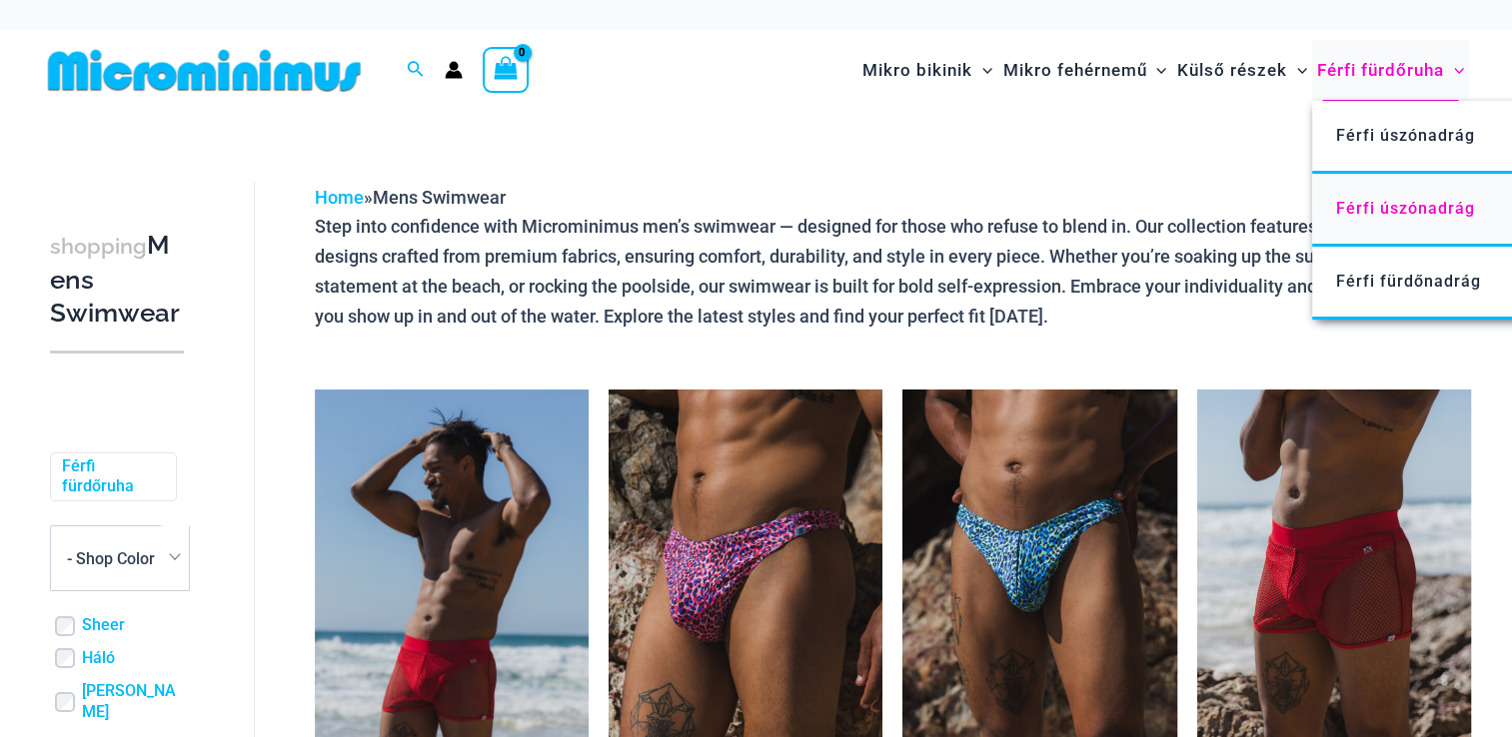
click at [1376, 217] on span "Férfi úszónadrág" at bounding box center [1405, 208] width 139 height 19
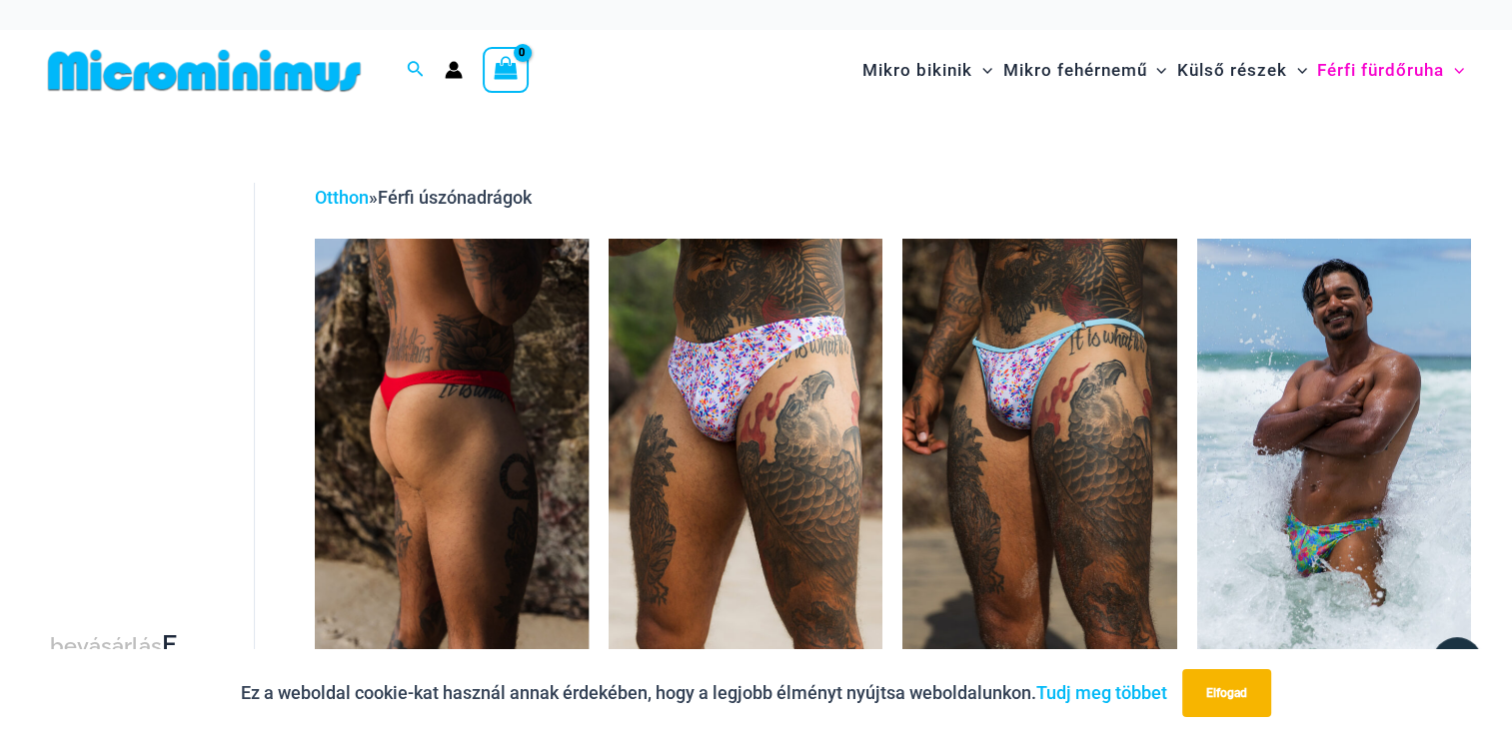
click at [480, 416] on img at bounding box center [452, 444] width 274 height 411
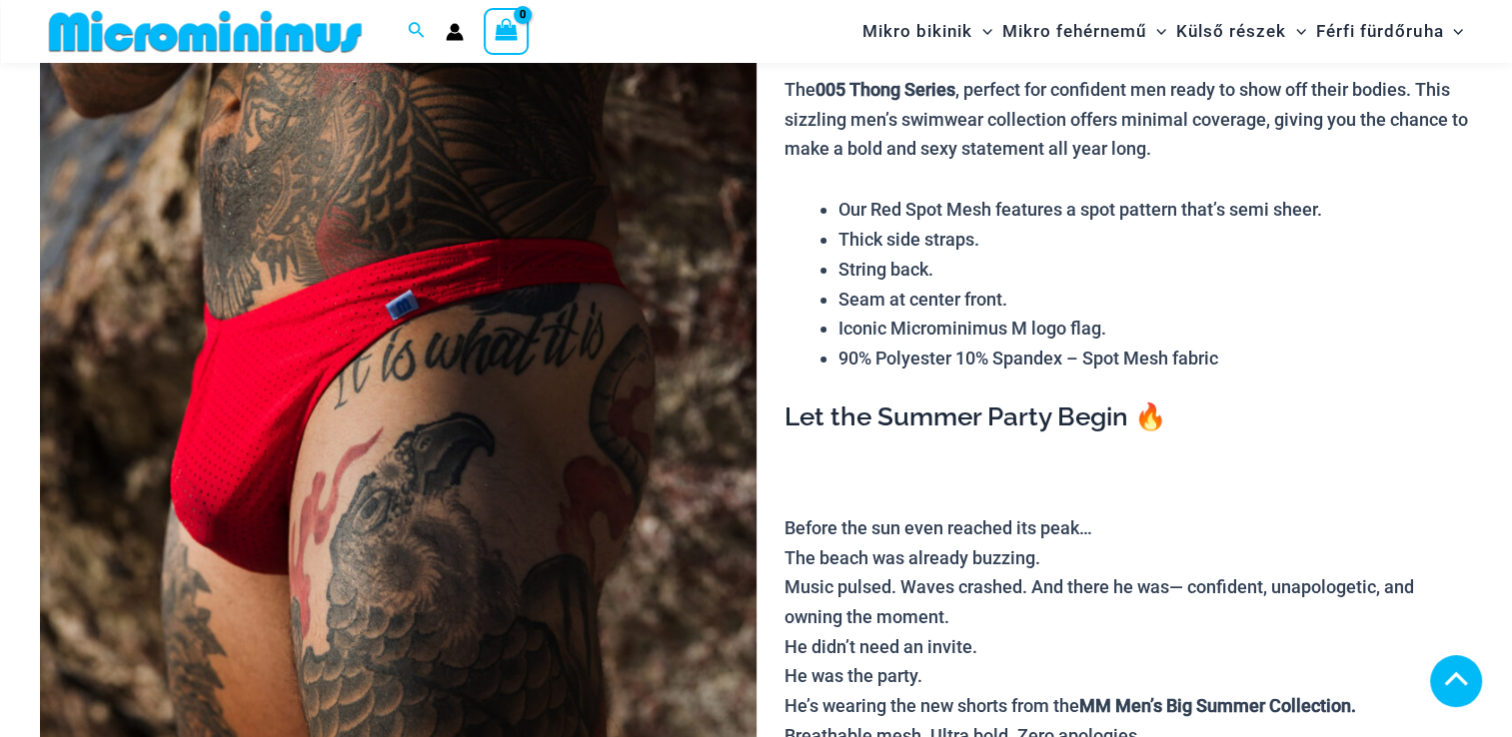
scroll to position [1979, 0]
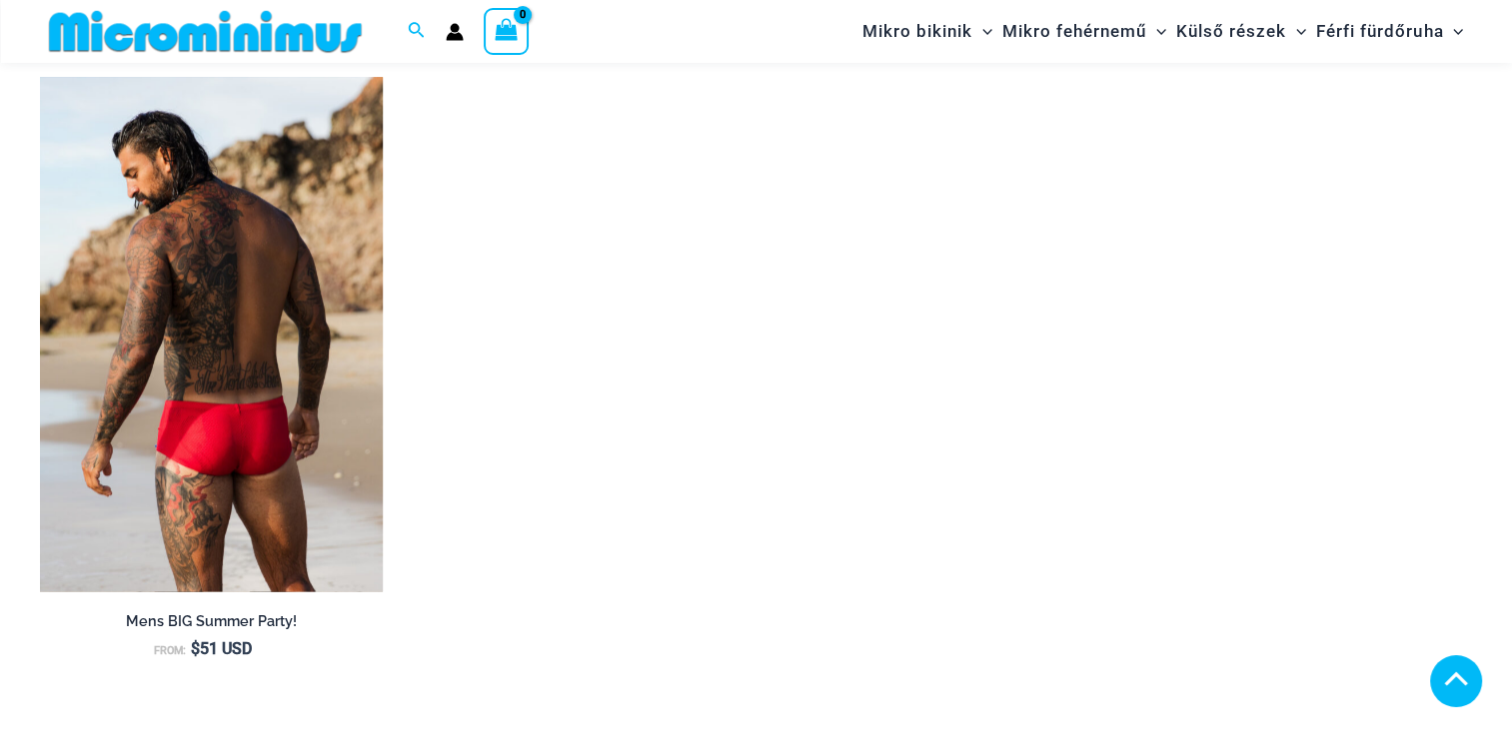
click at [267, 496] on img at bounding box center [211, 334] width 343 height 515
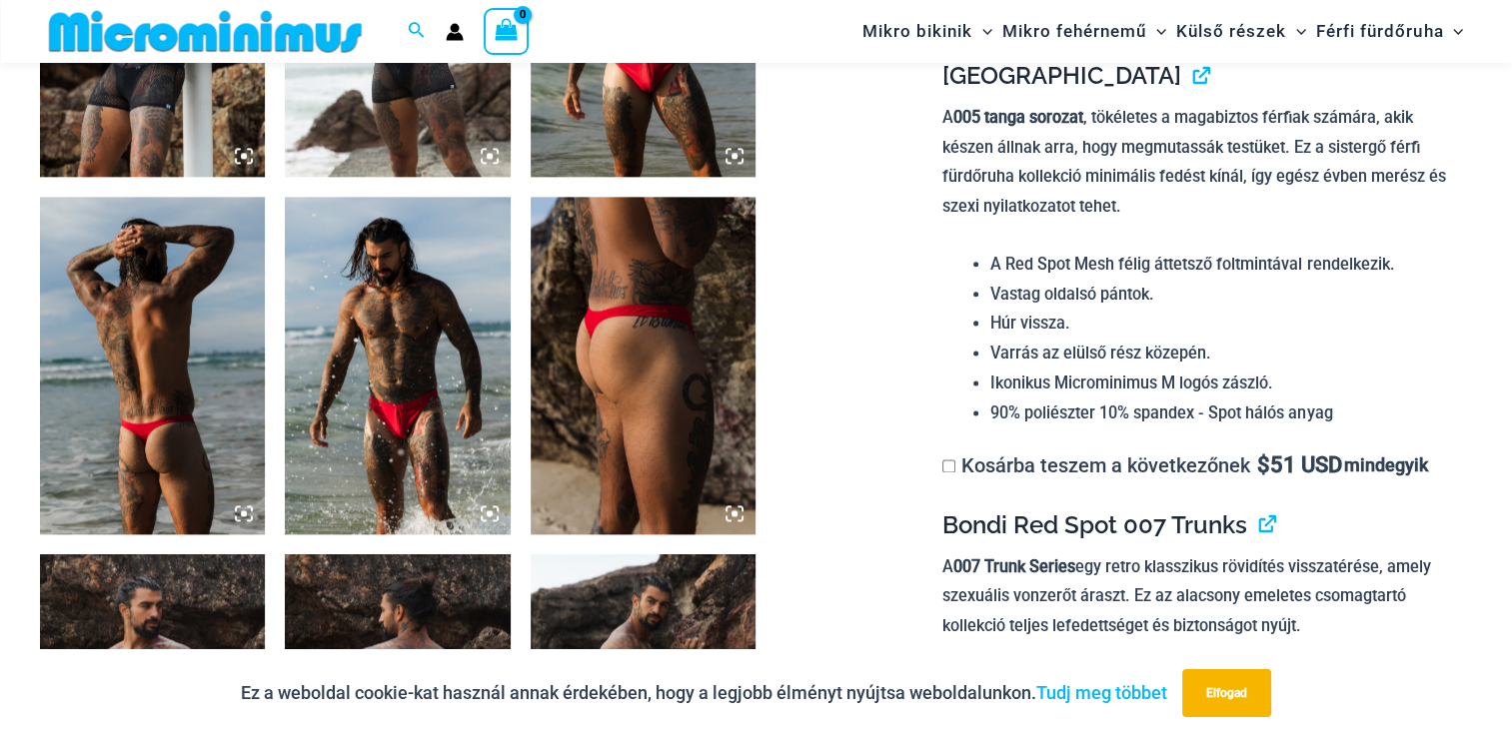
scroll to position [2784, 0]
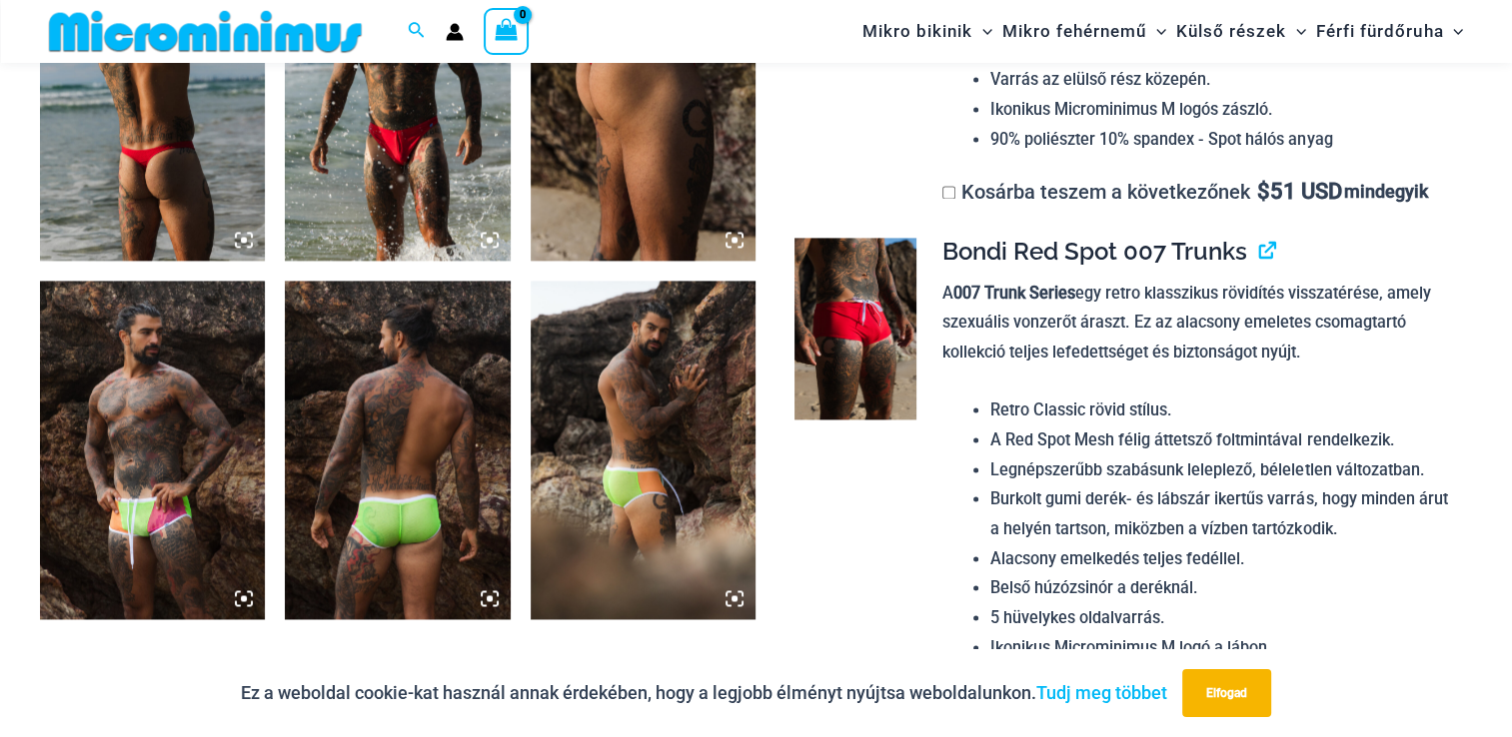
click at [188, 518] on img at bounding box center [152, 450] width 225 height 338
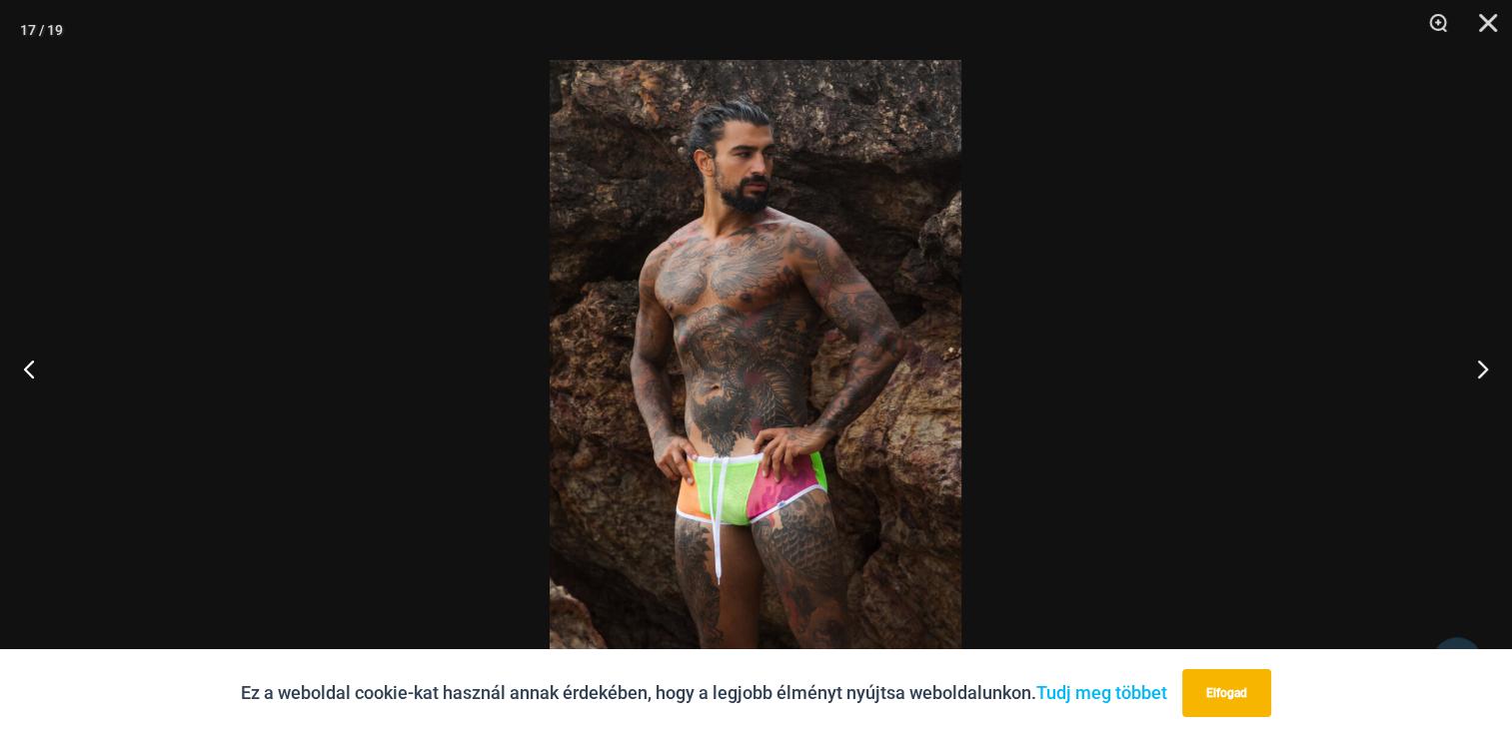
click at [715, 433] on img at bounding box center [755, 368] width 412 height 617
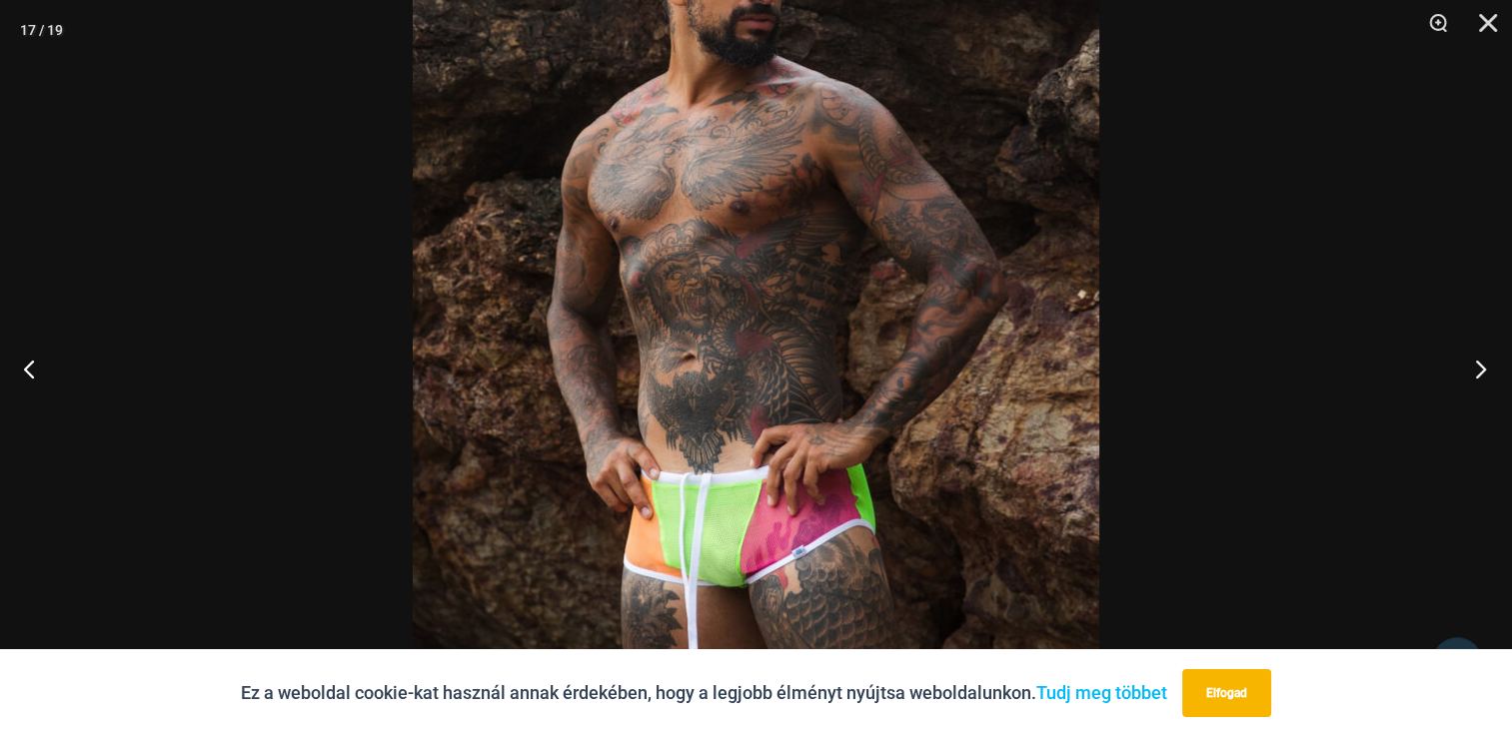
click at [1467, 378] on button "Következő" at bounding box center [1474, 369] width 75 height 100
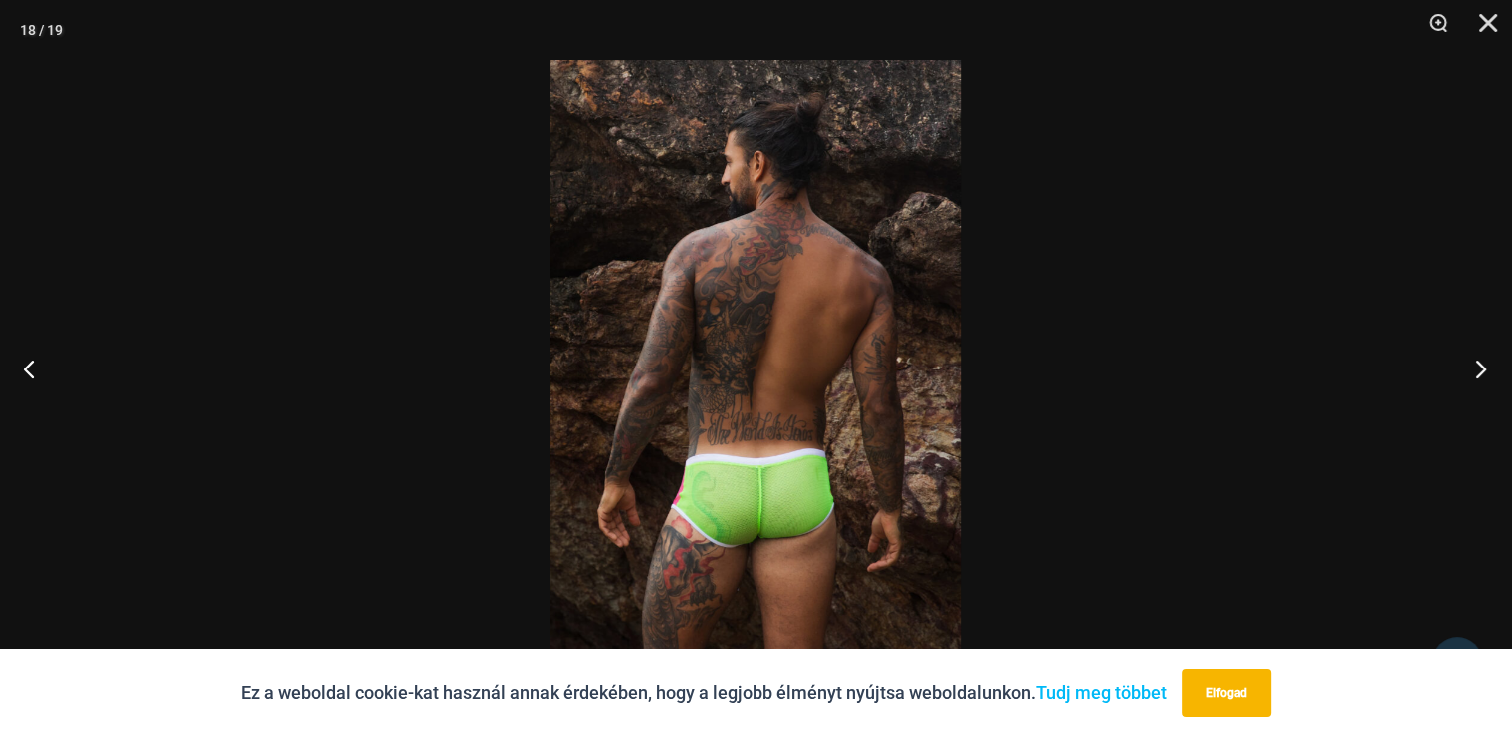
click at [1471, 374] on button "Következő" at bounding box center [1474, 369] width 75 height 100
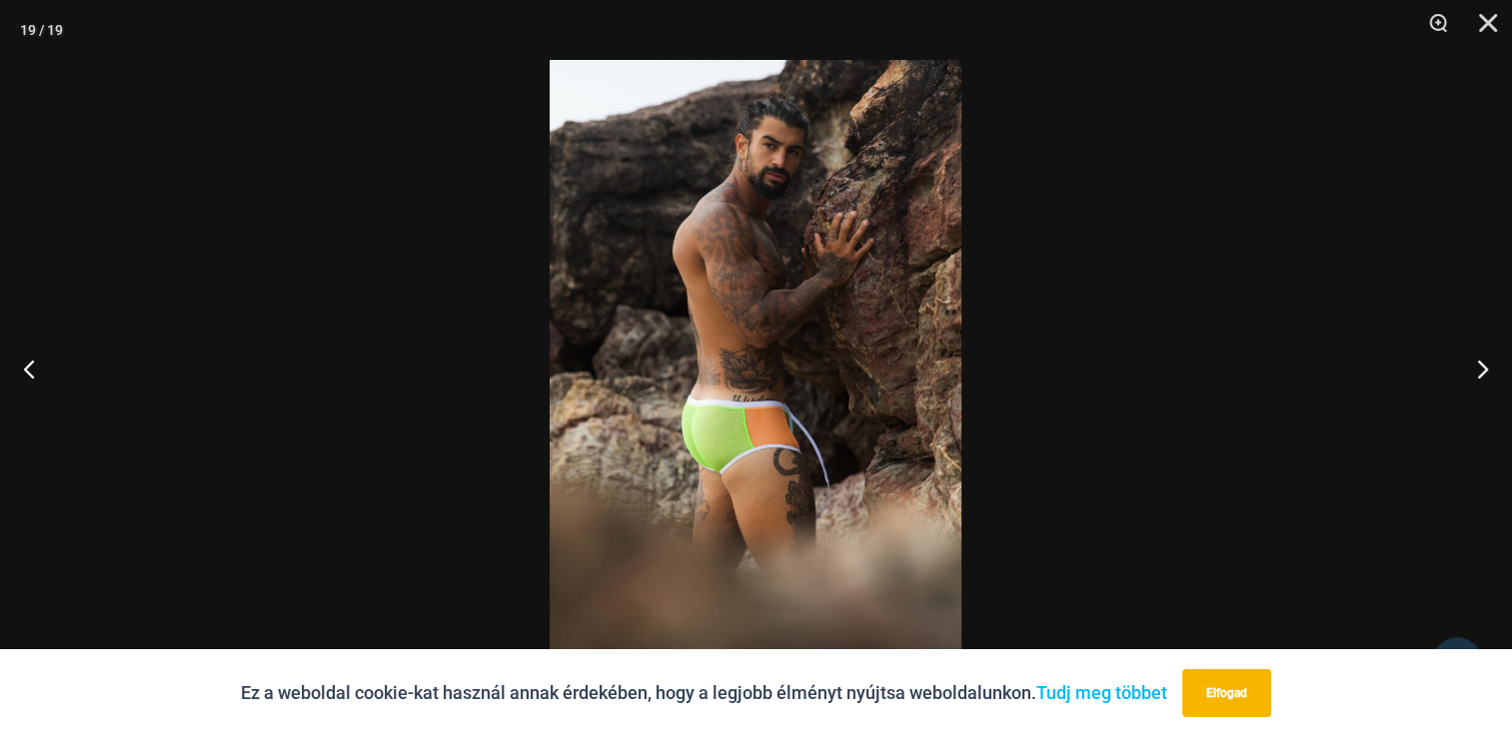
click at [717, 440] on img at bounding box center [755, 368] width 412 height 617
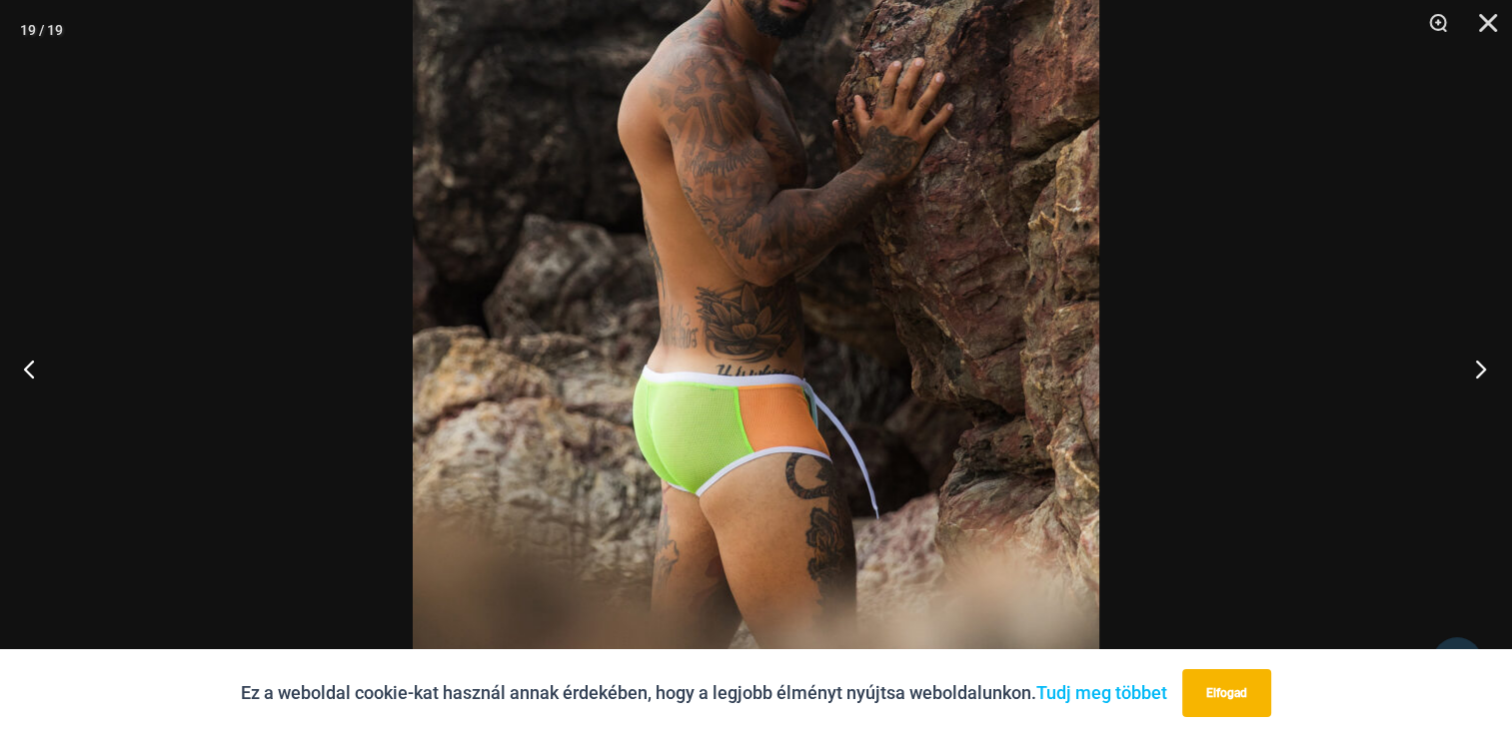
click at [1491, 371] on button "Következő" at bounding box center [1474, 369] width 75 height 100
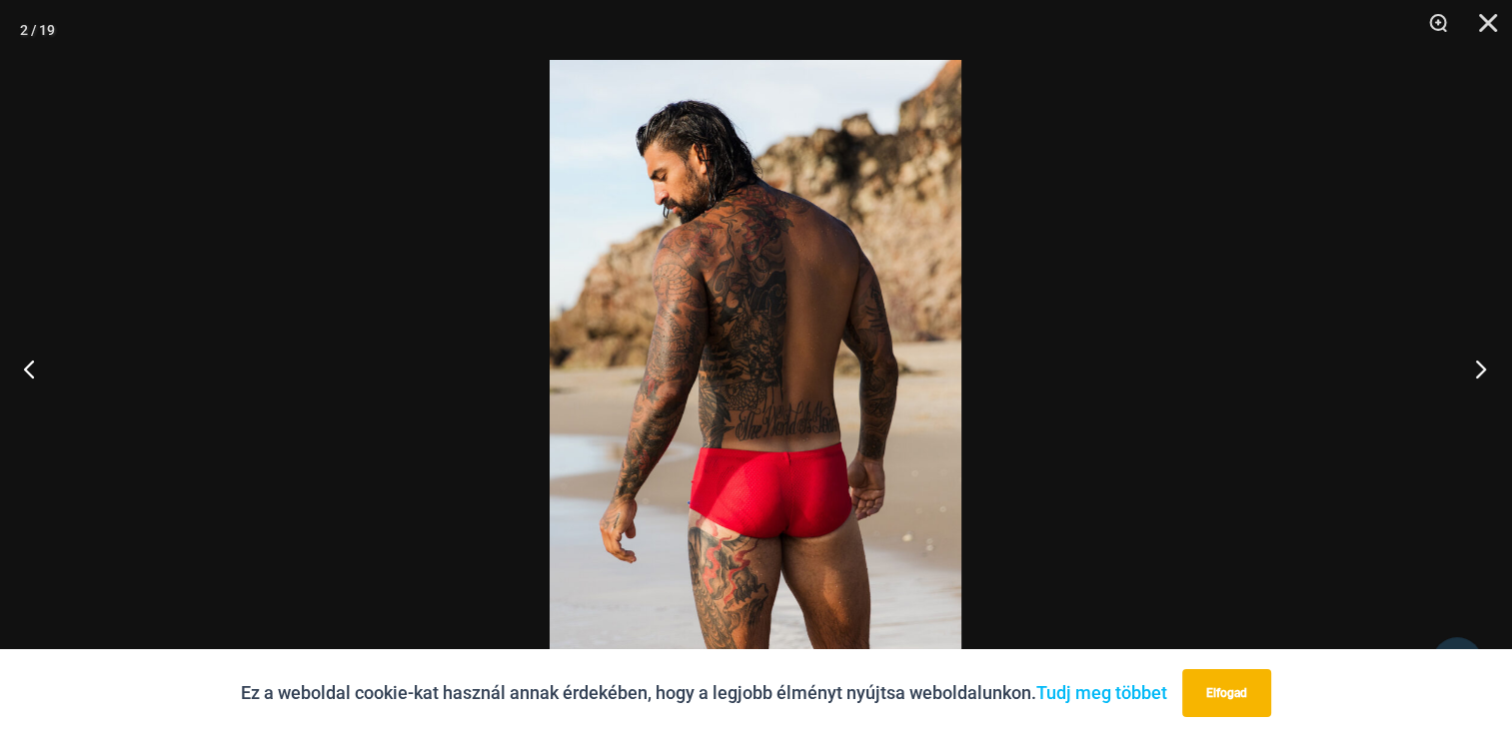
click at [1491, 371] on button "Következő" at bounding box center [1474, 369] width 75 height 100
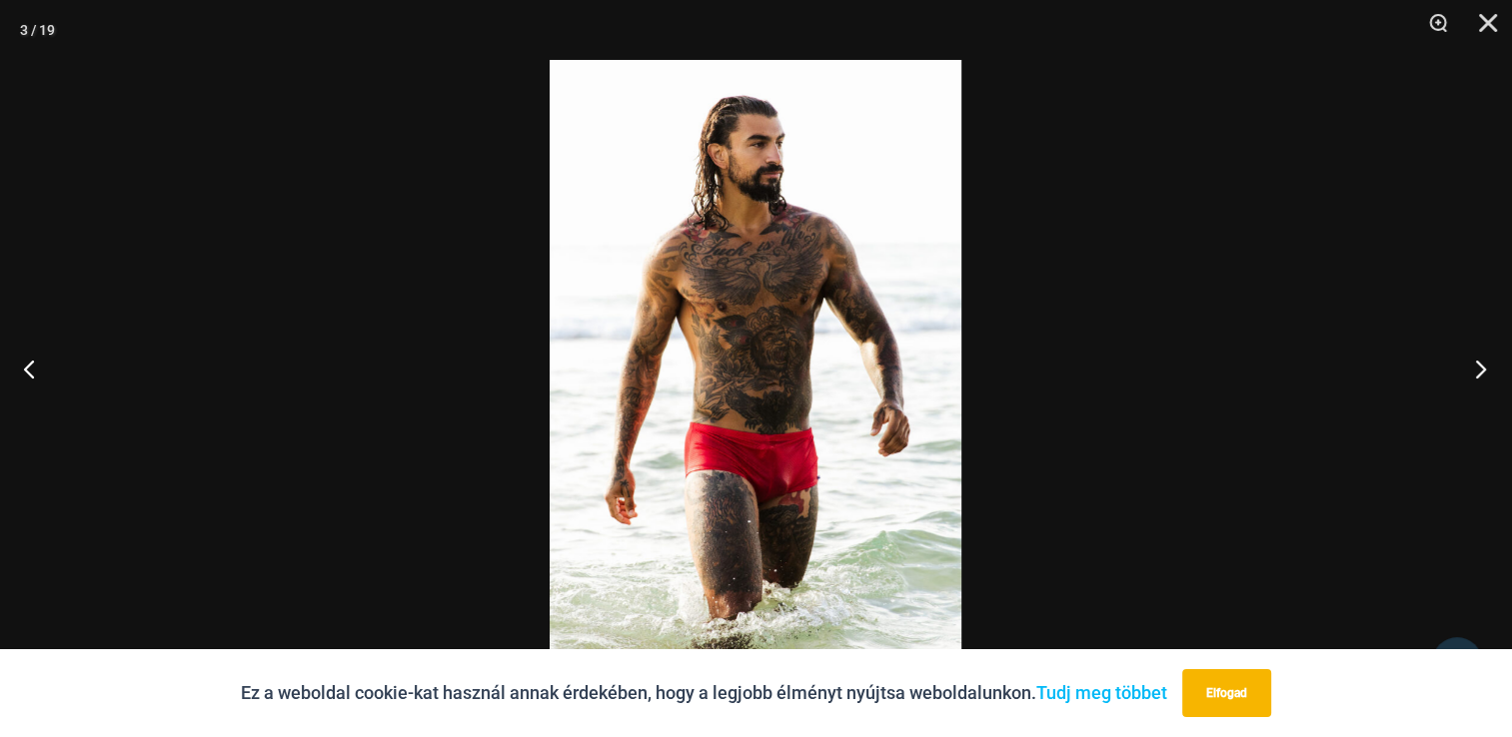
click at [1491, 371] on button "Következő" at bounding box center [1474, 369] width 75 height 100
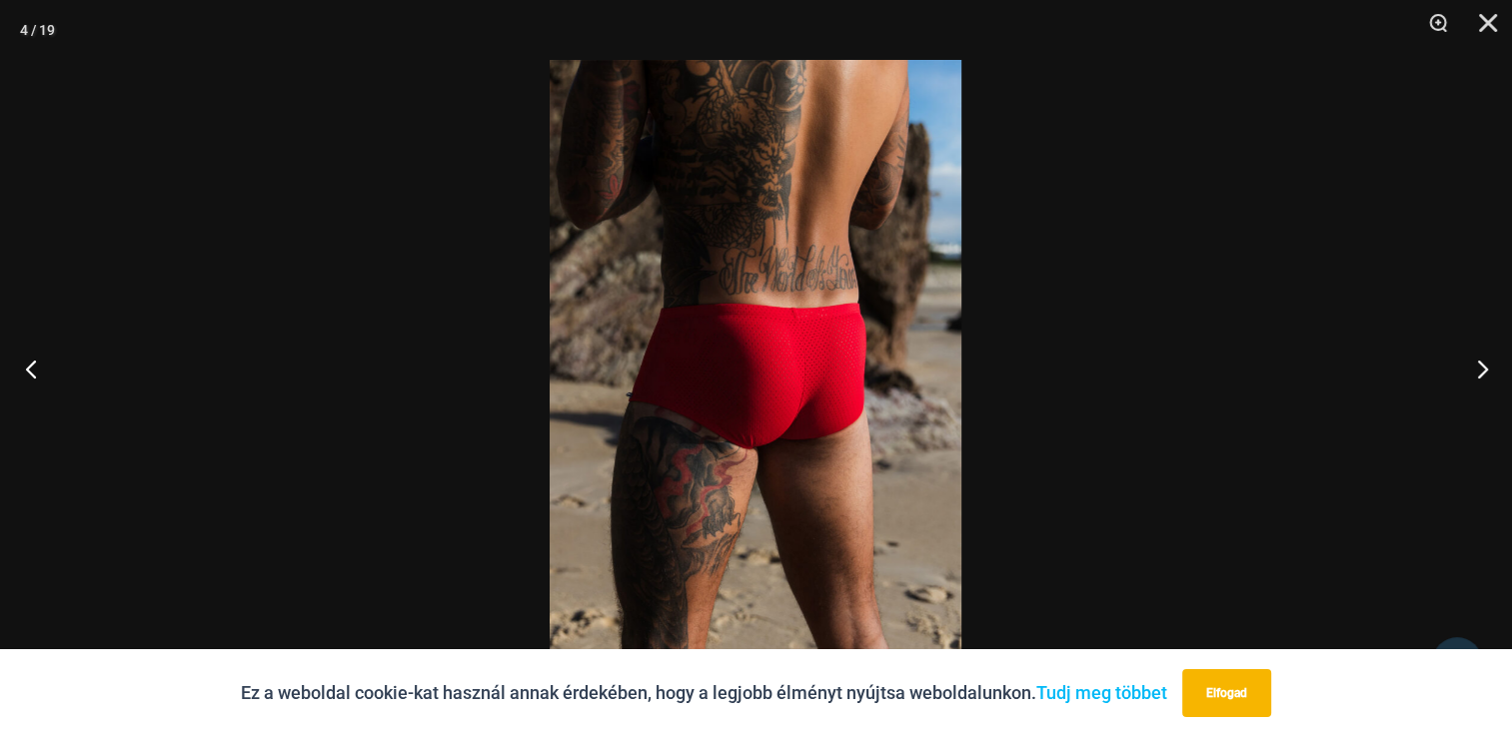
click at [36, 369] on button "Előző" at bounding box center [37, 369] width 75 height 100
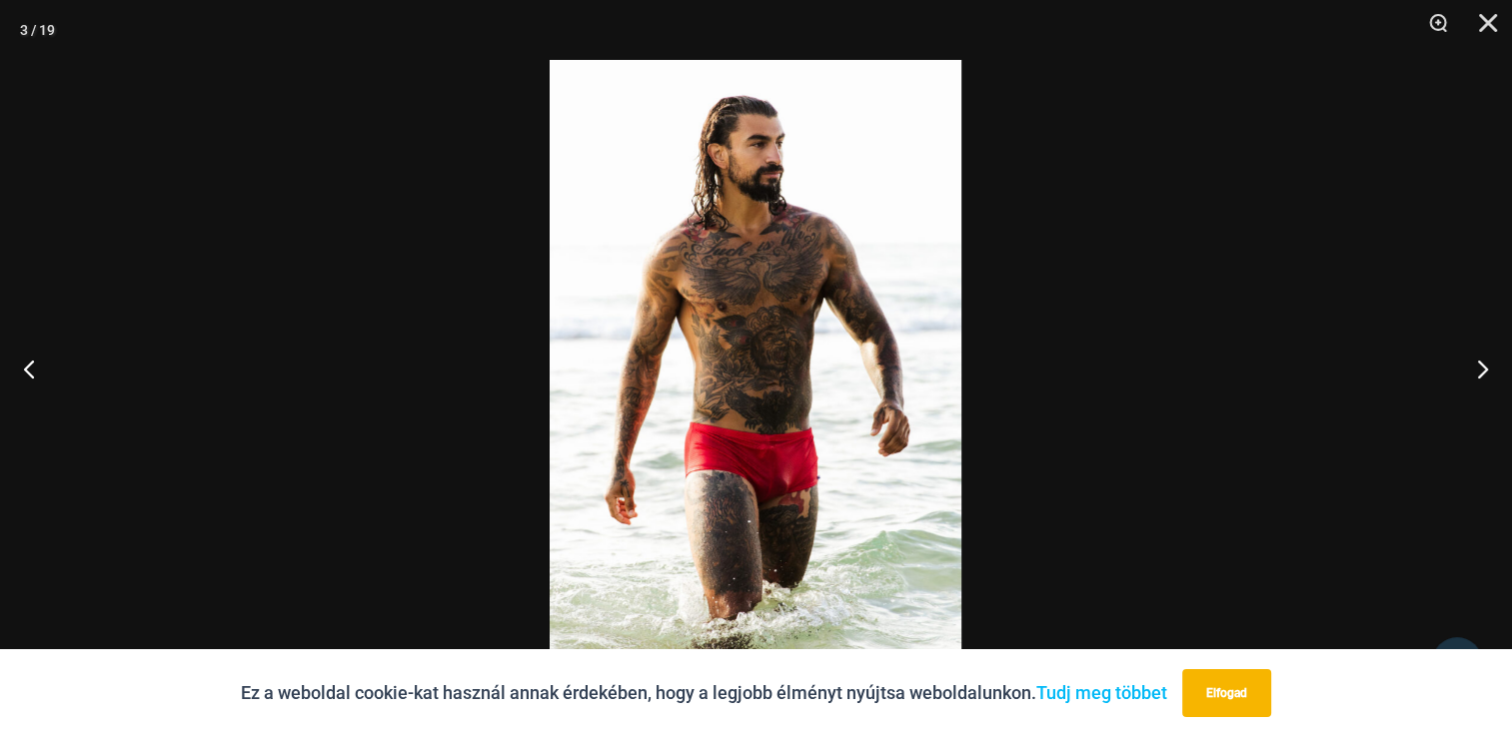
click at [749, 428] on img at bounding box center [755, 368] width 412 height 617
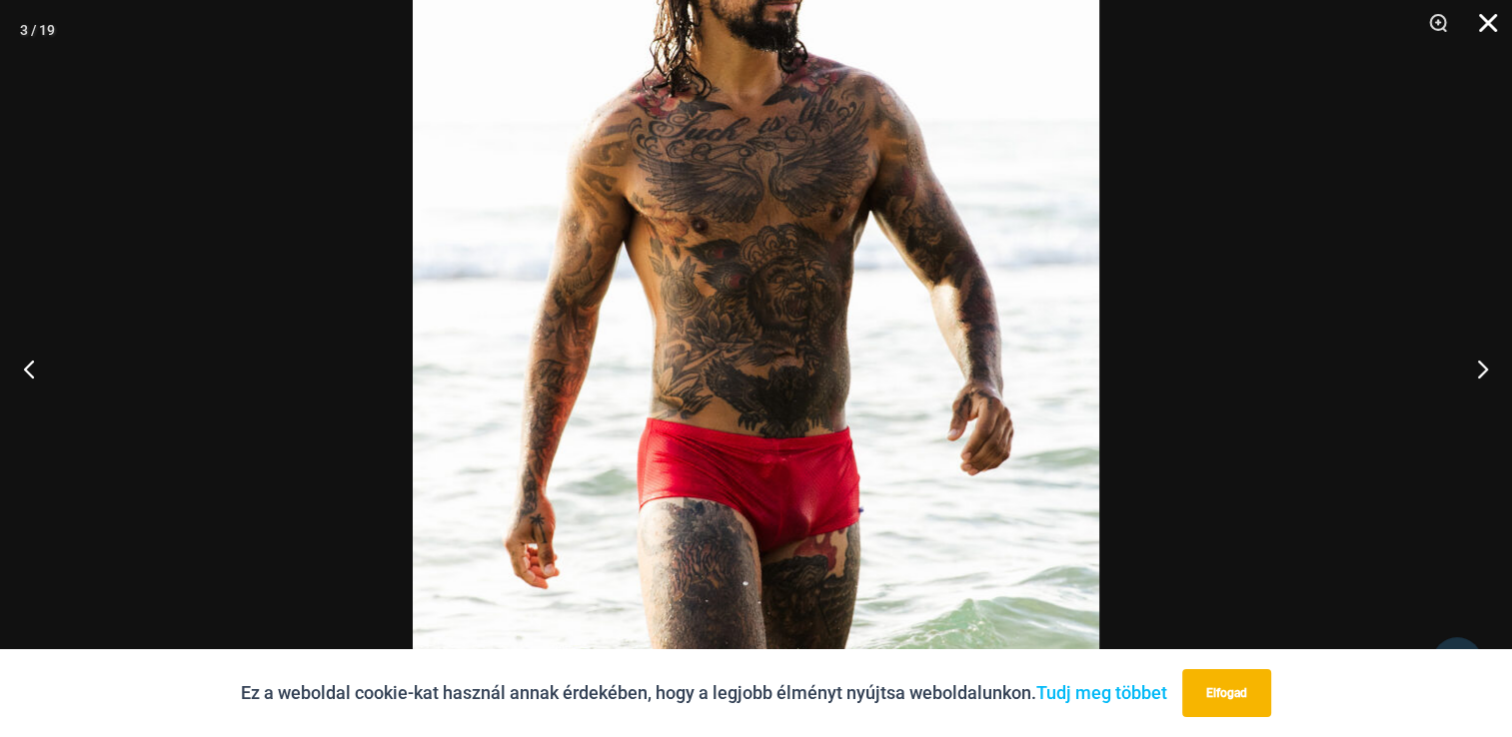
click at [1489, 24] on button "Bezár" at bounding box center [1481, 30] width 50 height 60
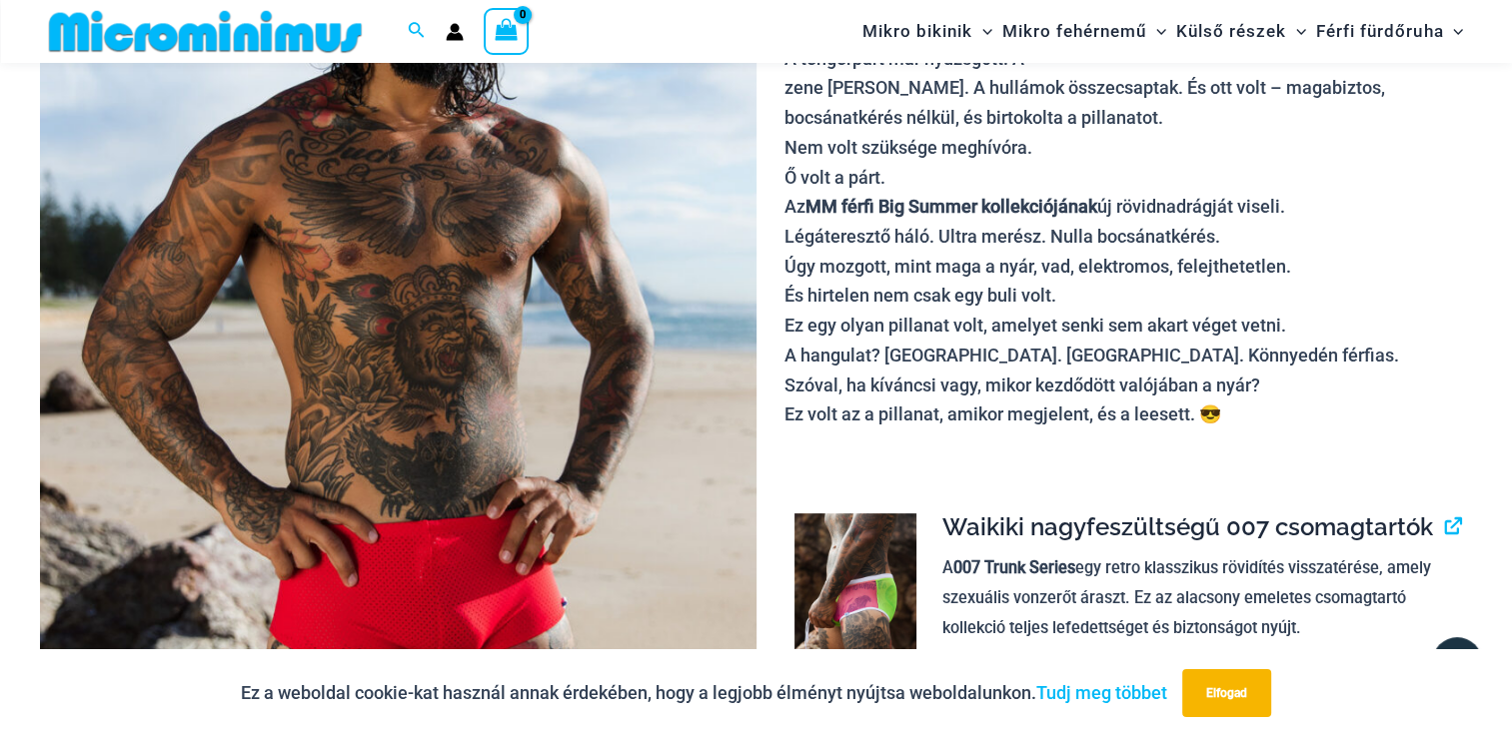
scroll to position [0, 0]
